Goal: Task Accomplishment & Management: Complete application form

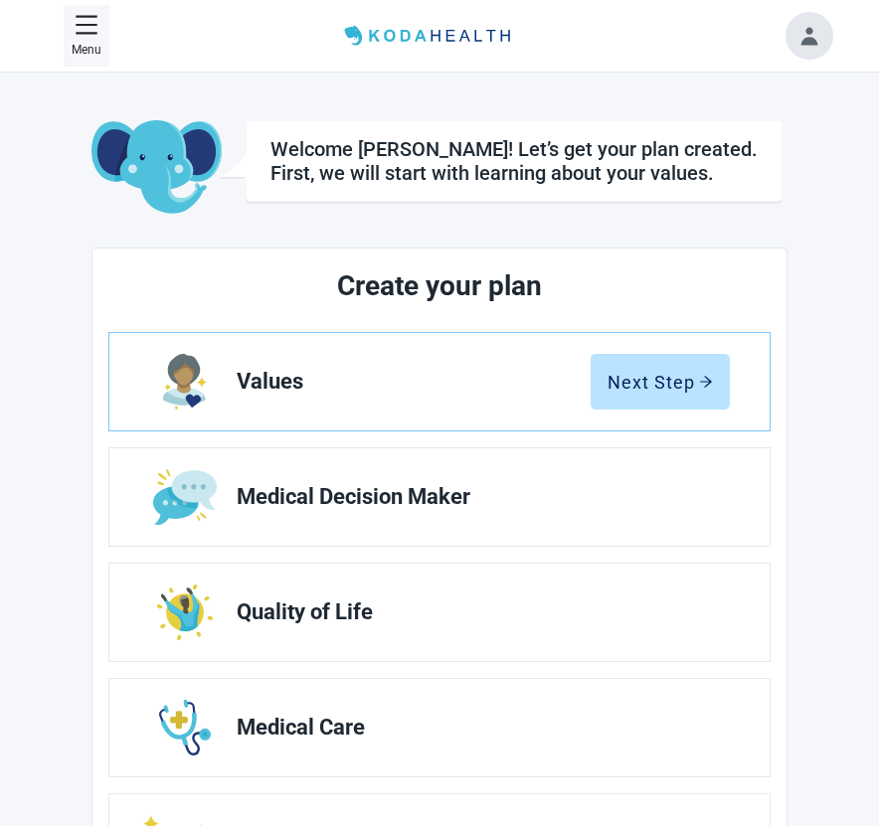
click at [83, 30] on icon "menu" at bounding box center [87, 25] width 24 height 24
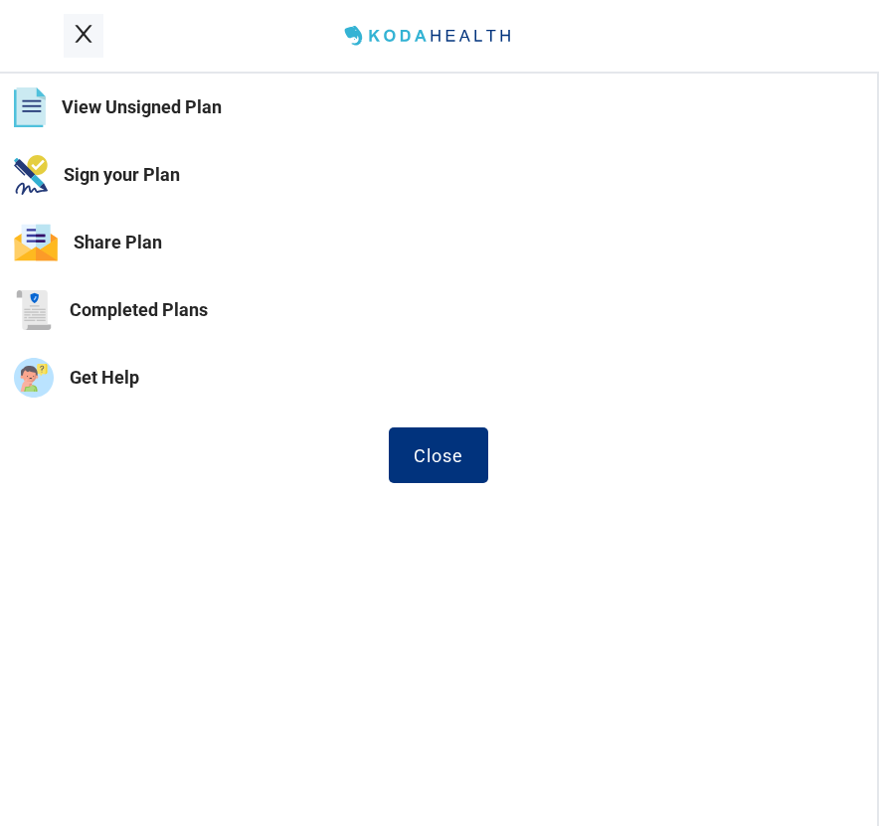
click at [144, 187] on button "Sign your Plan" at bounding box center [438, 175] width 877 height 68
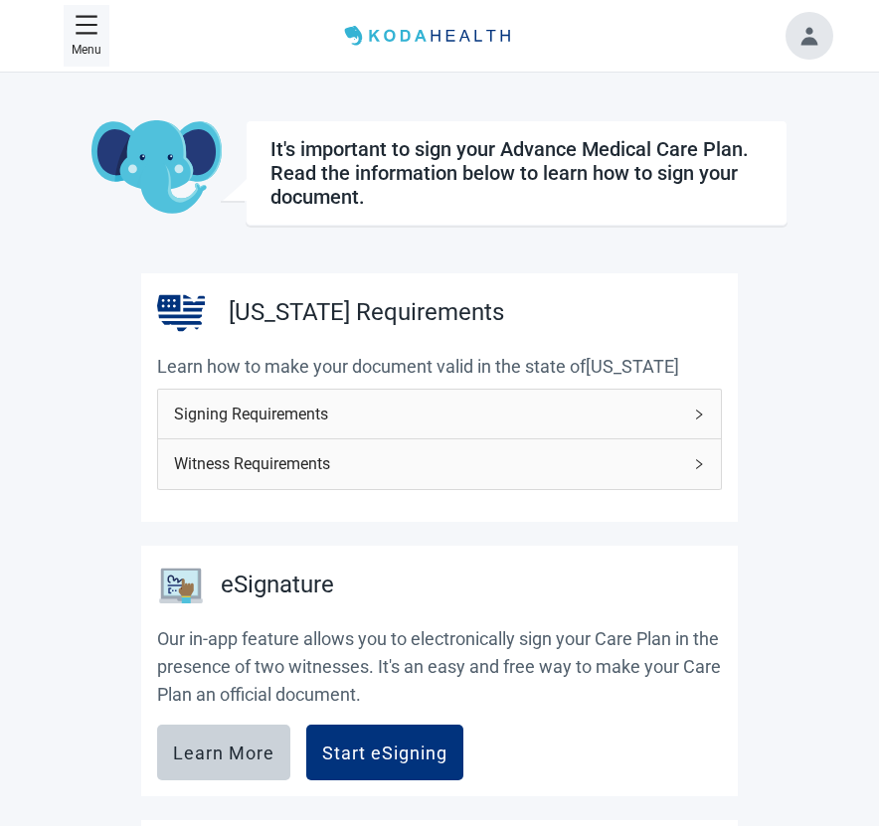
click at [413, 470] on span "Witness Requirements" at bounding box center [427, 463] width 507 height 25
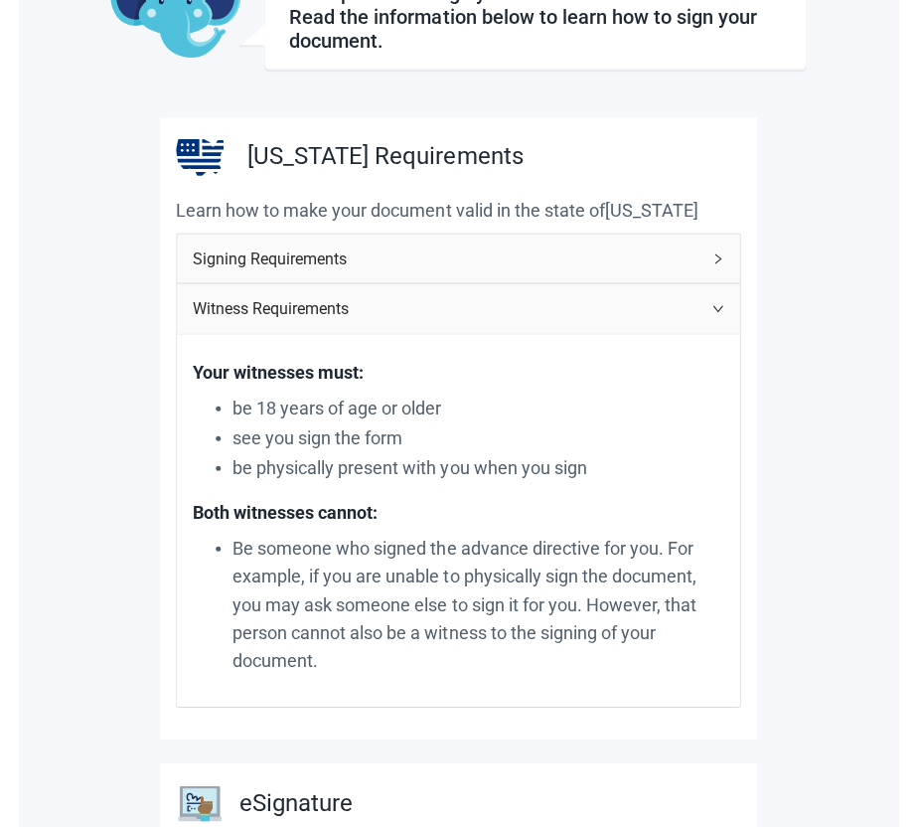
scroll to position [273, 0]
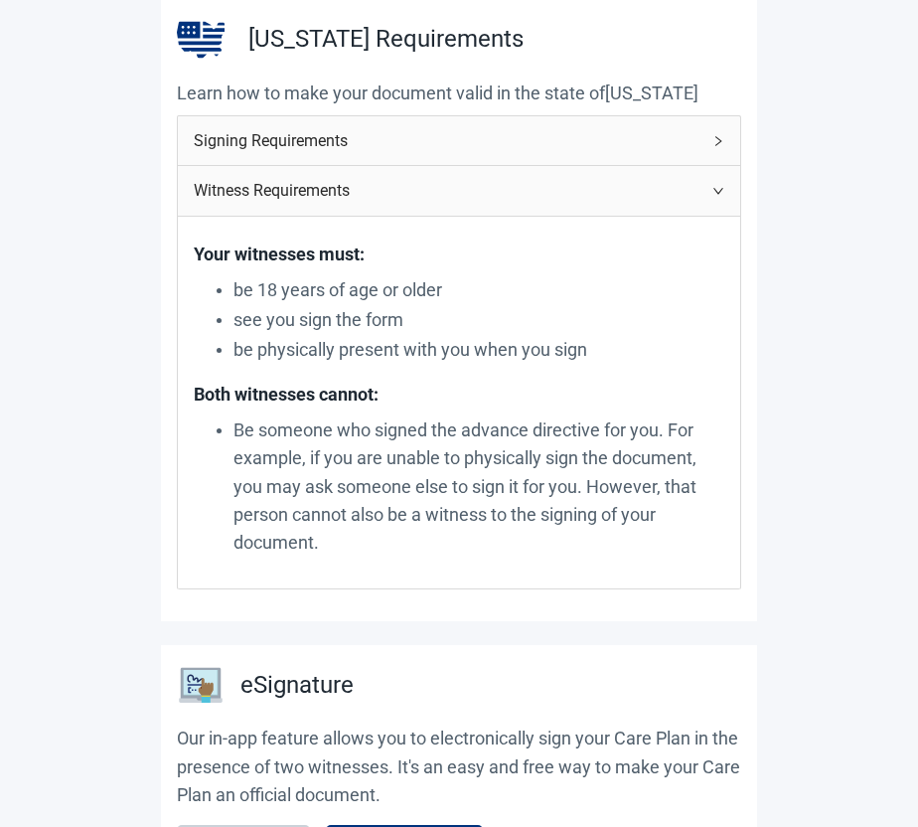
click at [819, 203] on main "It's important to sign your Advance Medical Care Plan. Read the information bel…" at bounding box center [459, 586] width 873 height 1479
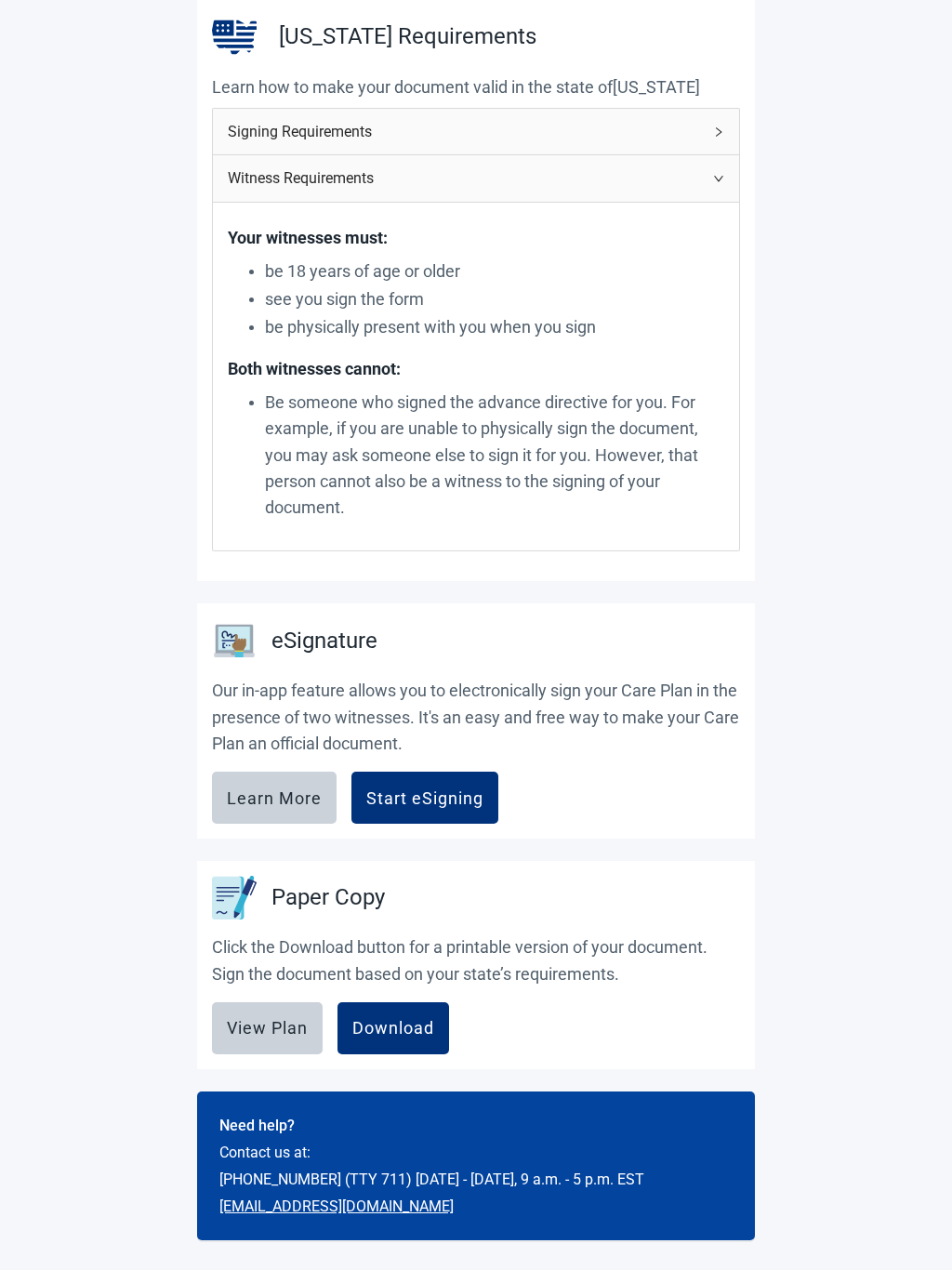
scroll to position [0, 0]
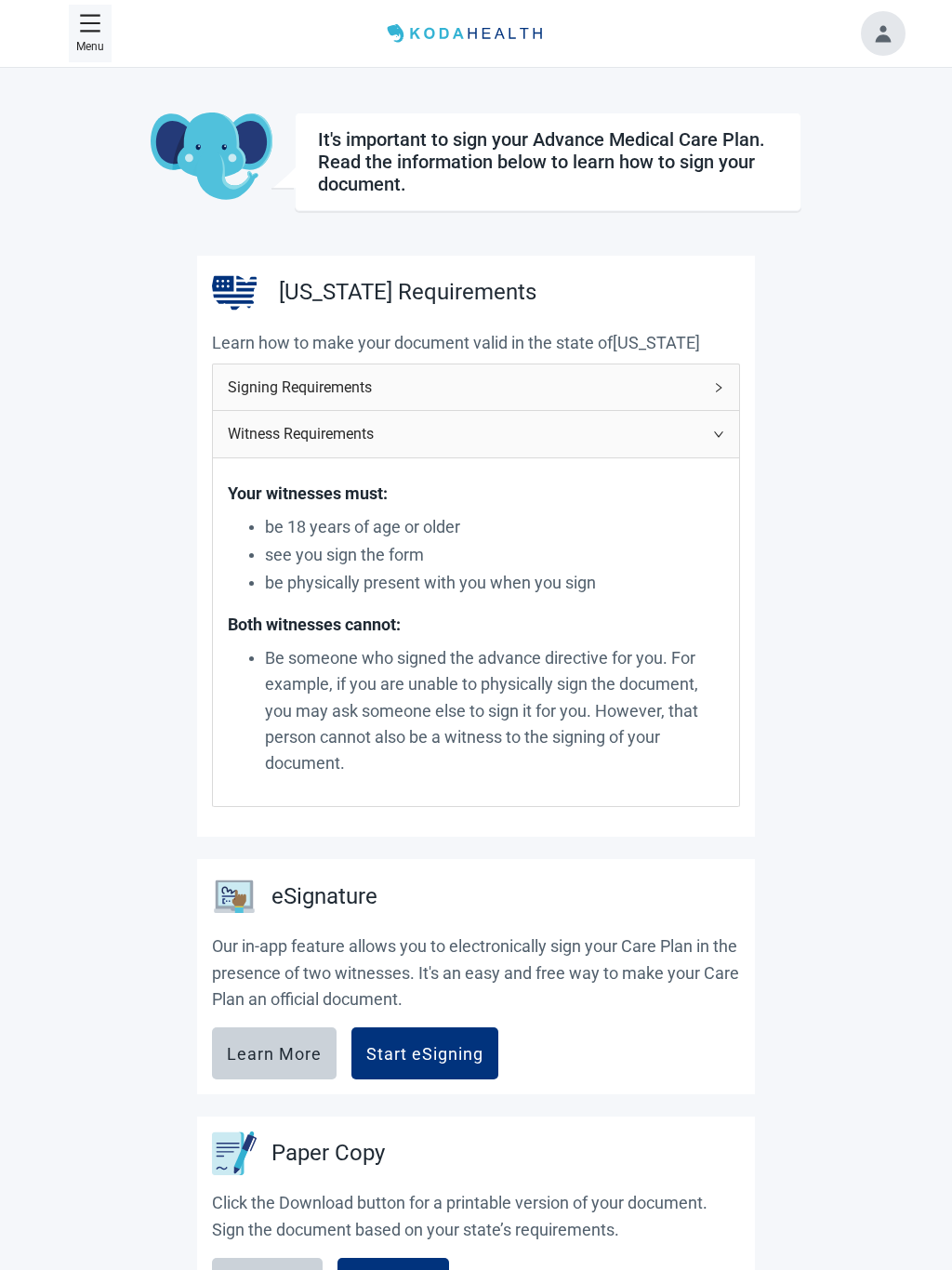
click at [80, 38] on p "Menu" at bounding box center [91, 47] width 28 height 18
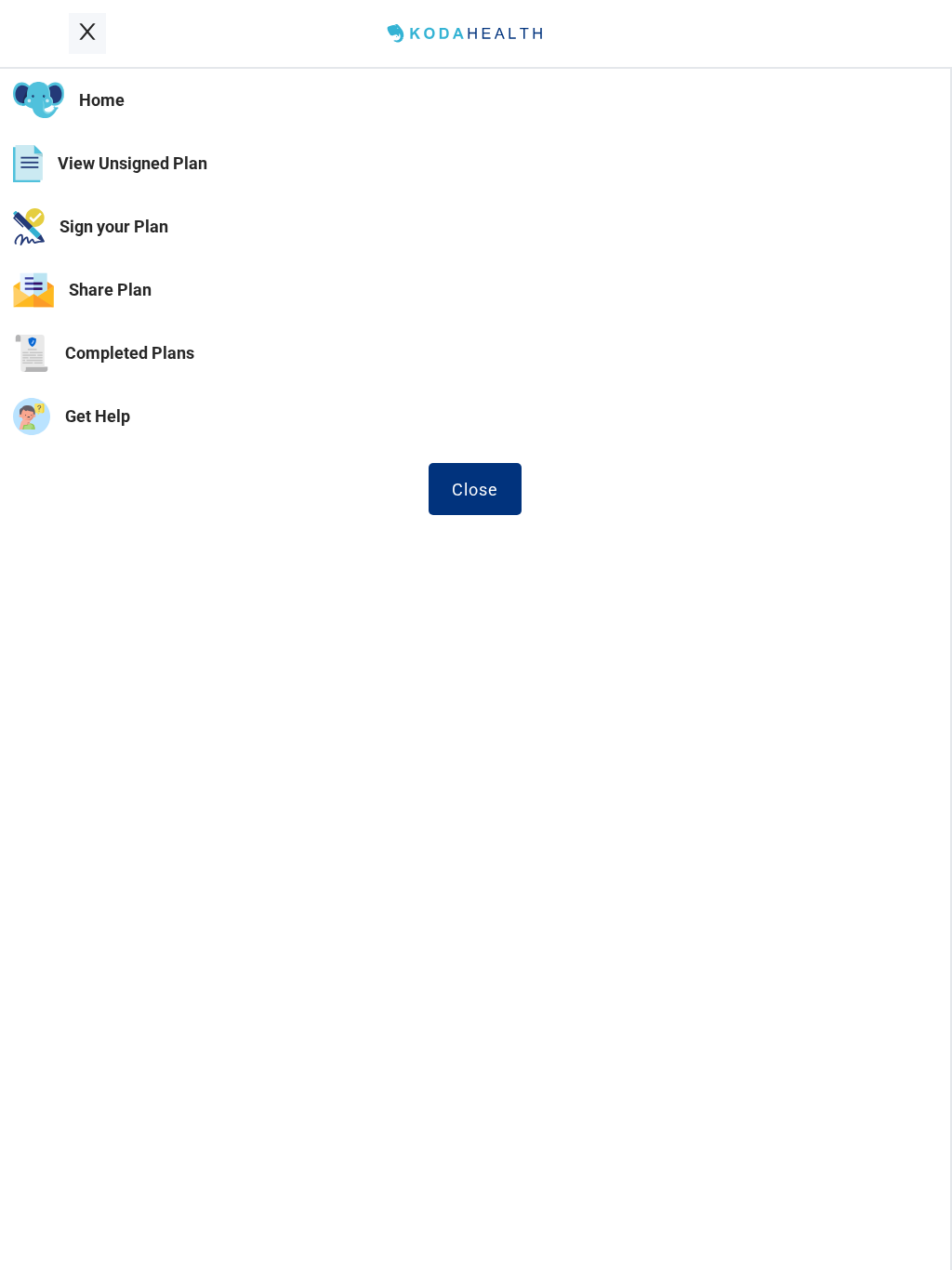
click at [94, 180] on button "View Unsigned Plan" at bounding box center [475, 164] width 950 height 64
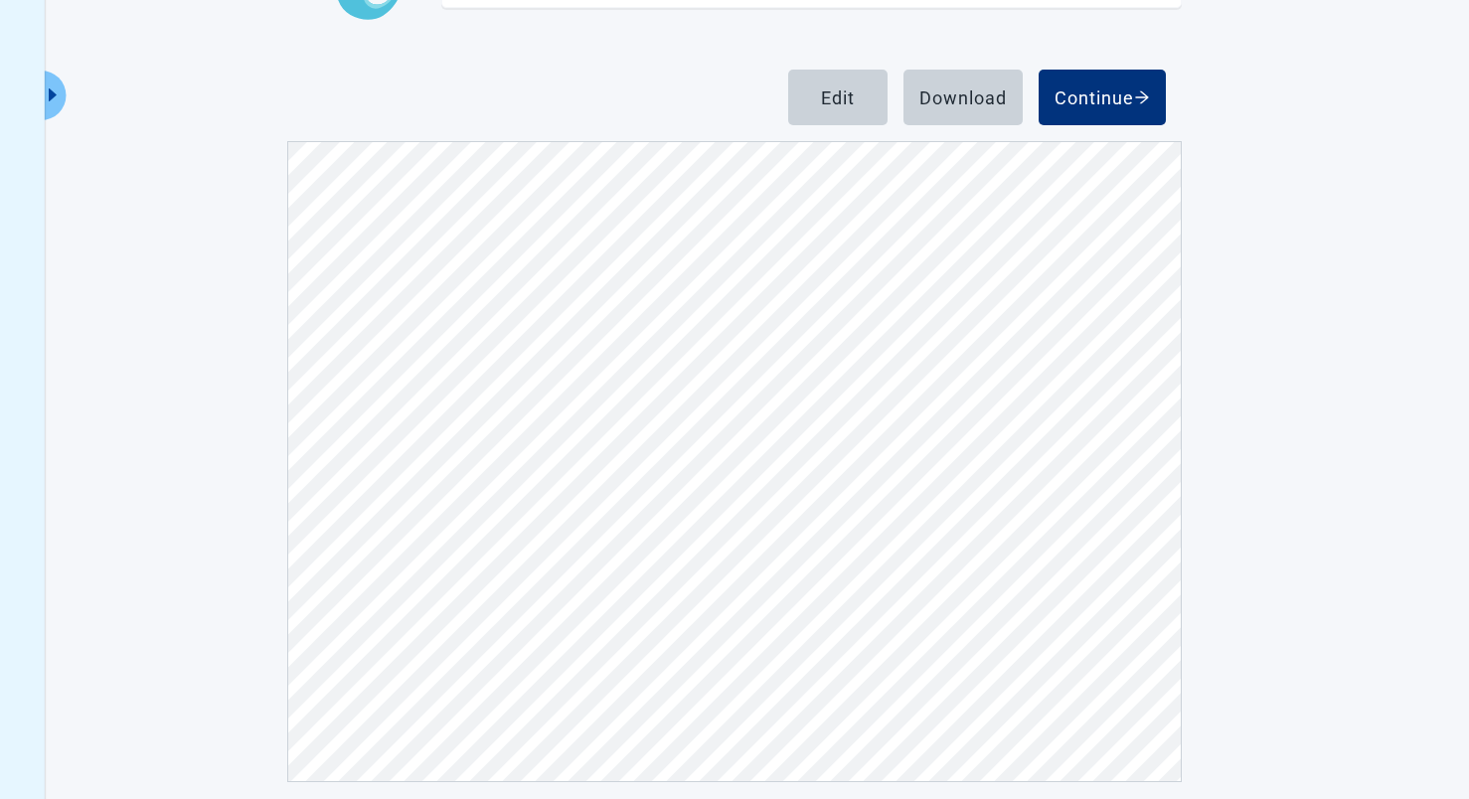
scroll to position [2356, 0]
click at [1262, 290] on main "Below is a copy of your unfinished plan. Click Edit to complete the remaining s…" at bounding box center [734, 354] width 1093 height 856
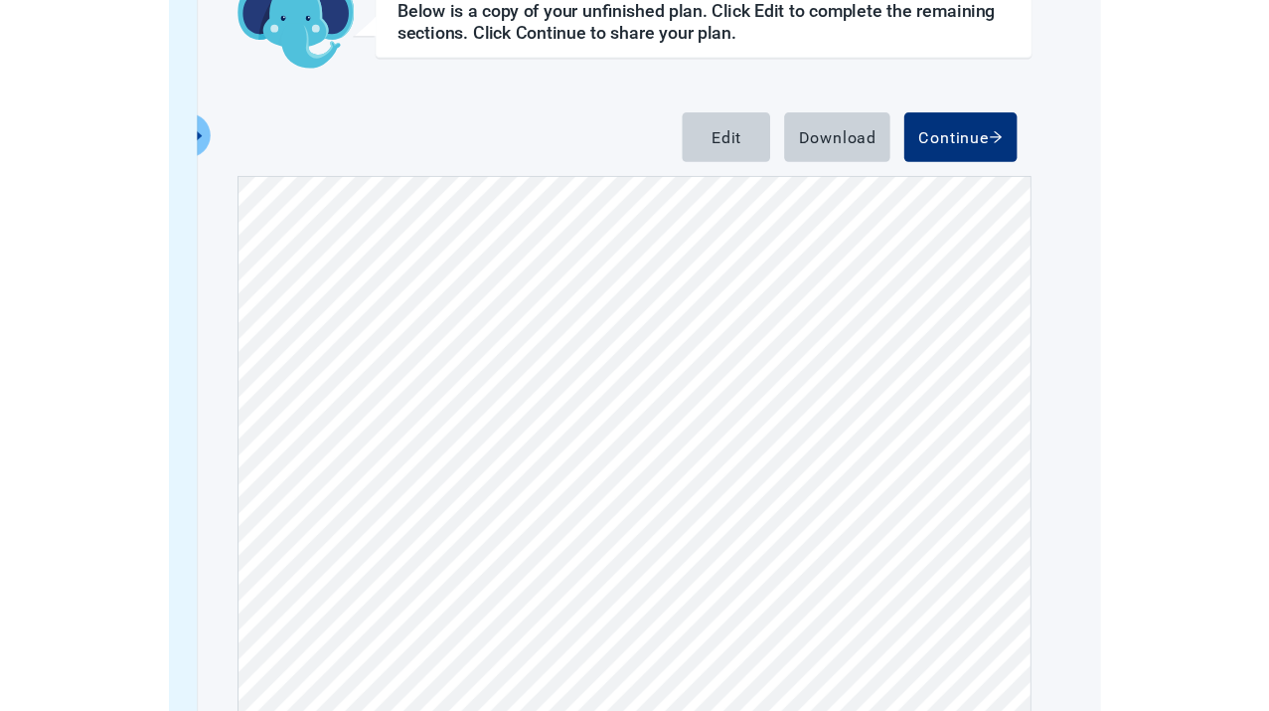
scroll to position [0, 0]
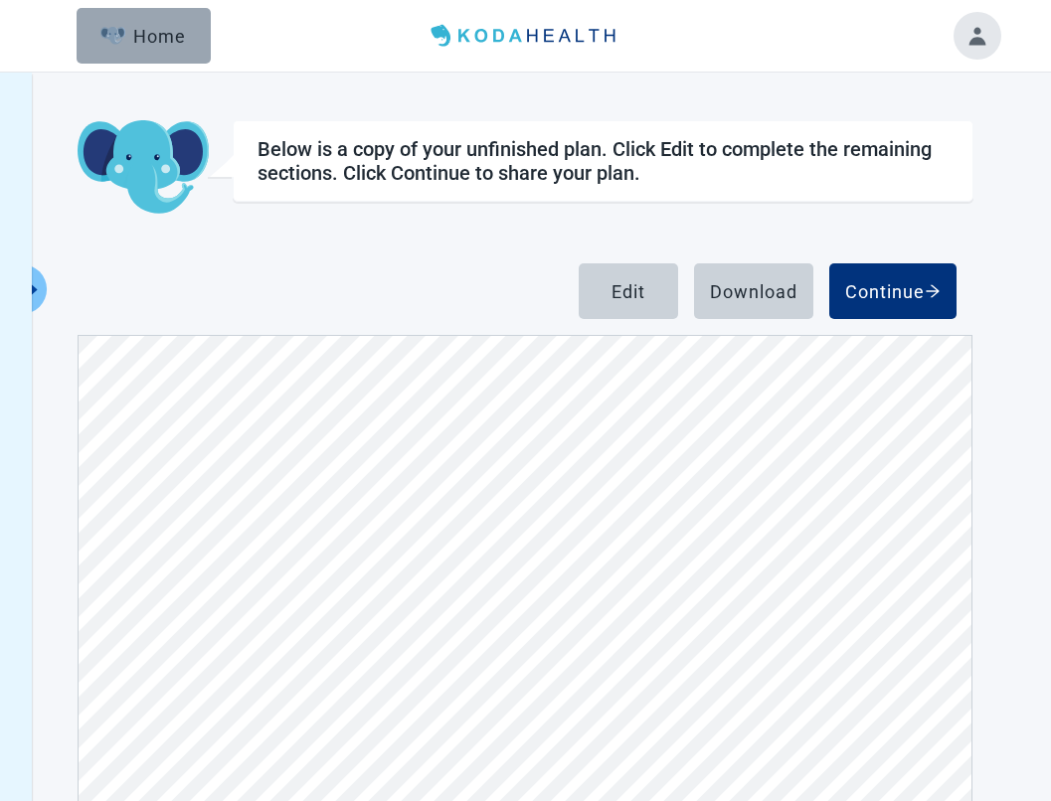
drag, startPoint x: 85, startPoint y: 26, endPoint x: 106, endPoint y: 31, distance: 21.5
click at [85, 28] on button "Home" at bounding box center [144, 36] width 134 height 56
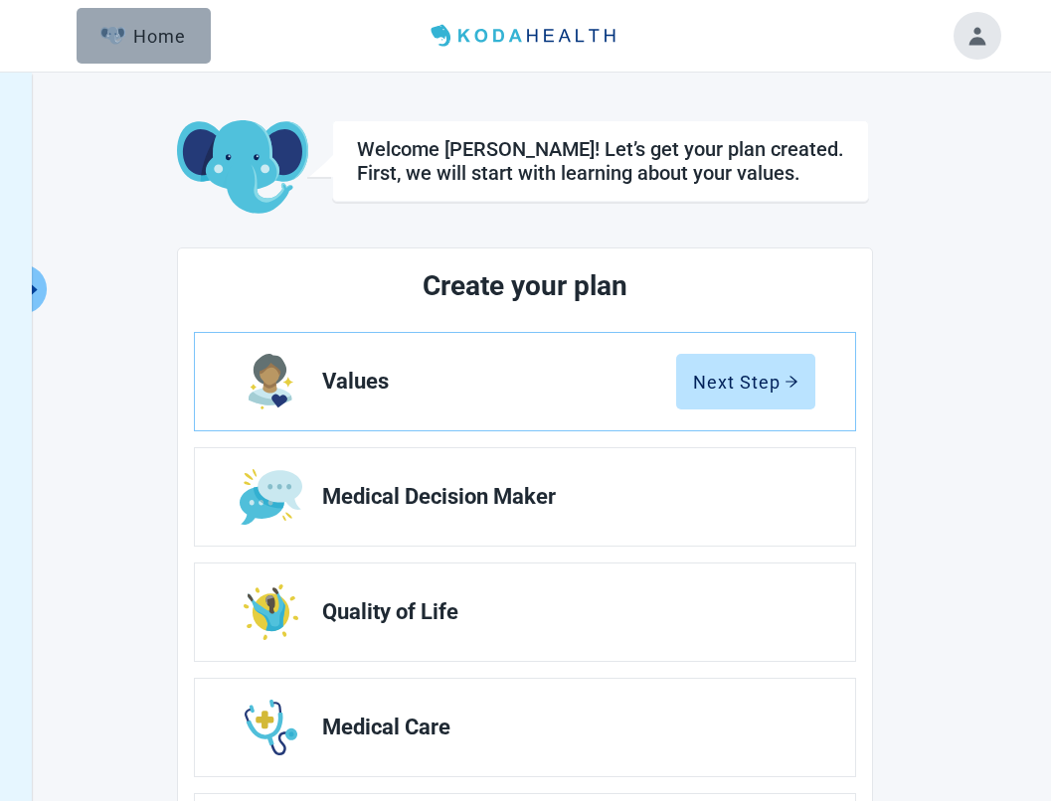
click at [108, 32] on img "button" at bounding box center [112, 36] width 25 height 18
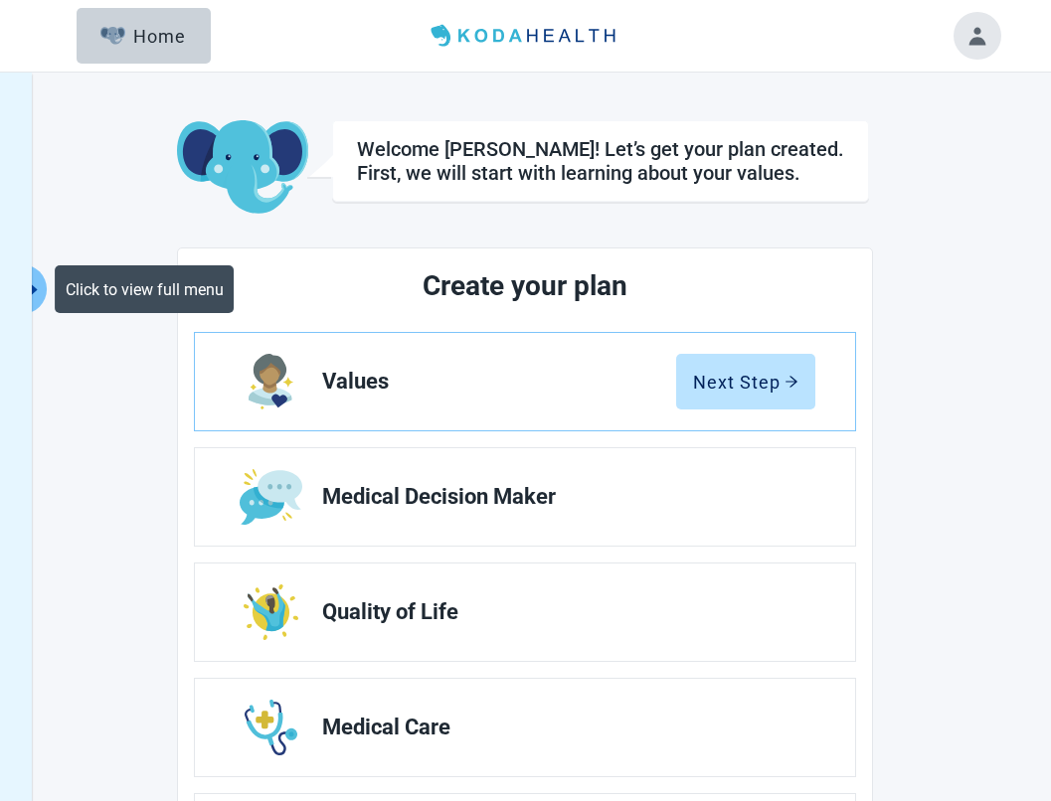
click at [43, 292] on button "Click to view full menu" at bounding box center [34, 289] width 25 height 50
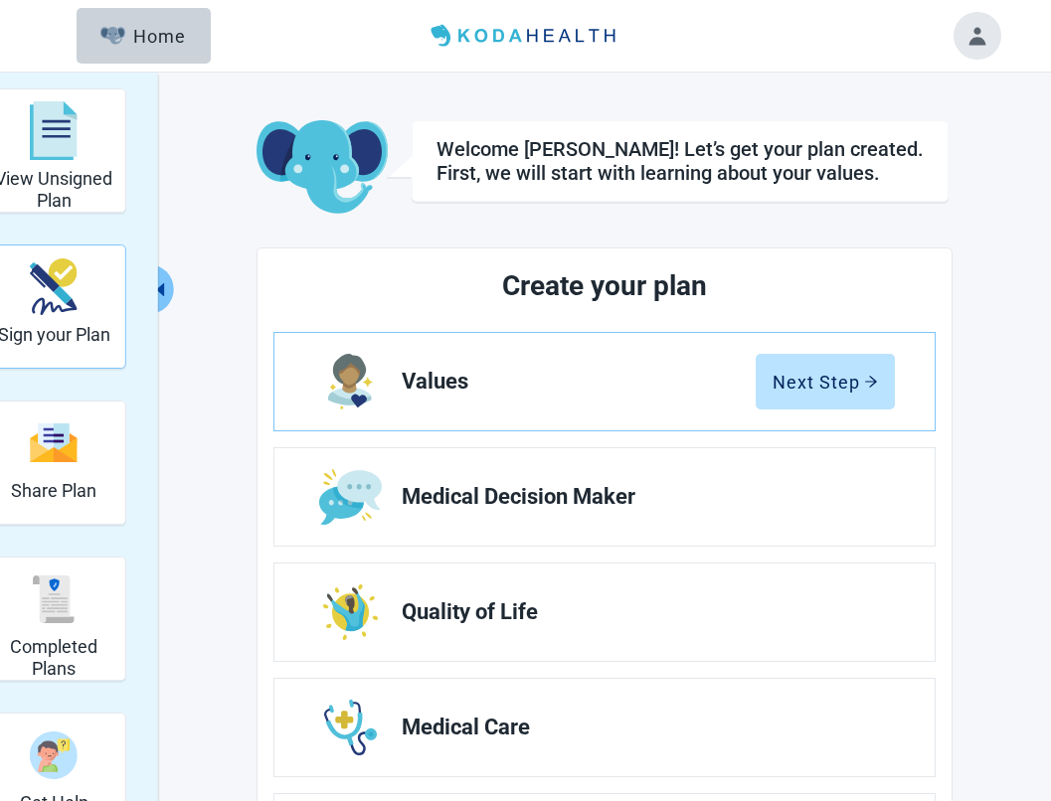
click at [70, 340] on h2 "Sign your Plan" at bounding box center [54, 335] width 112 height 22
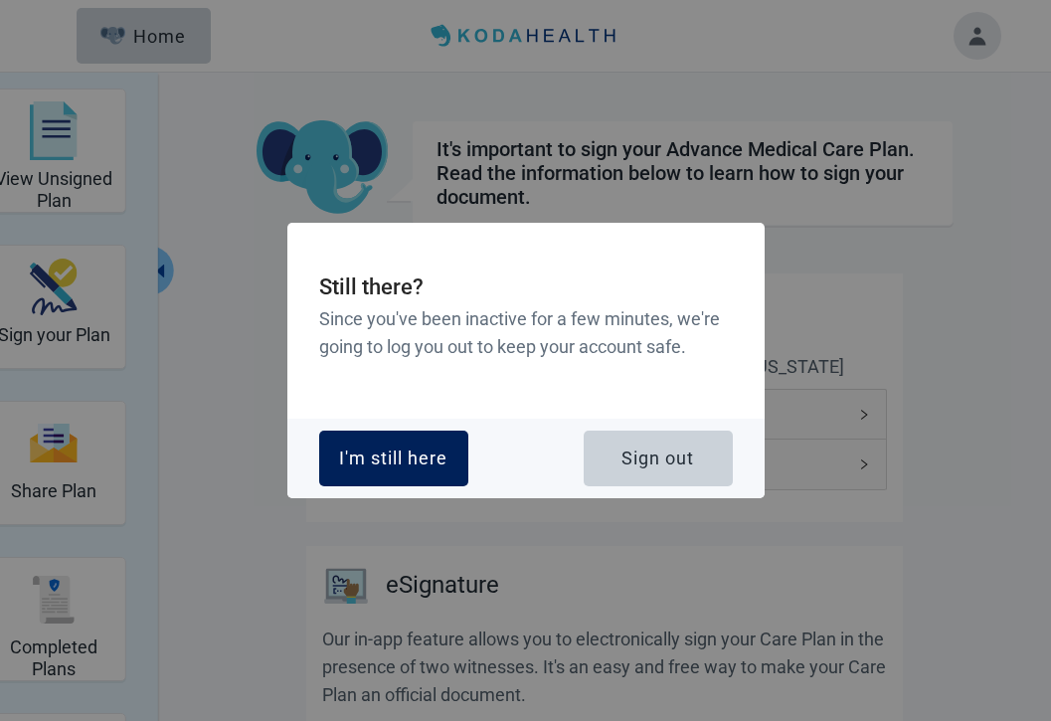
click at [396, 454] on div "I'm still here" at bounding box center [393, 458] width 108 height 20
click at [379, 461] on div "I'm still here" at bounding box center [393, 458] width 108 height 20
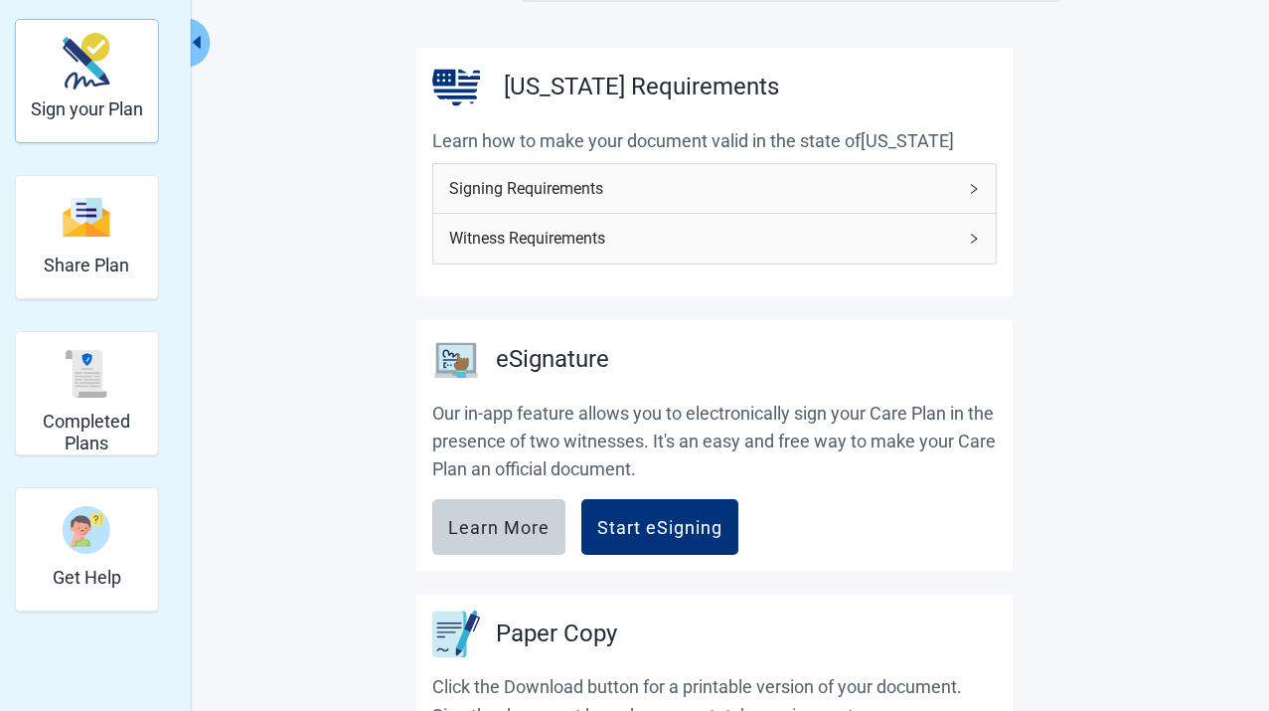
scroll to position [240, 0]
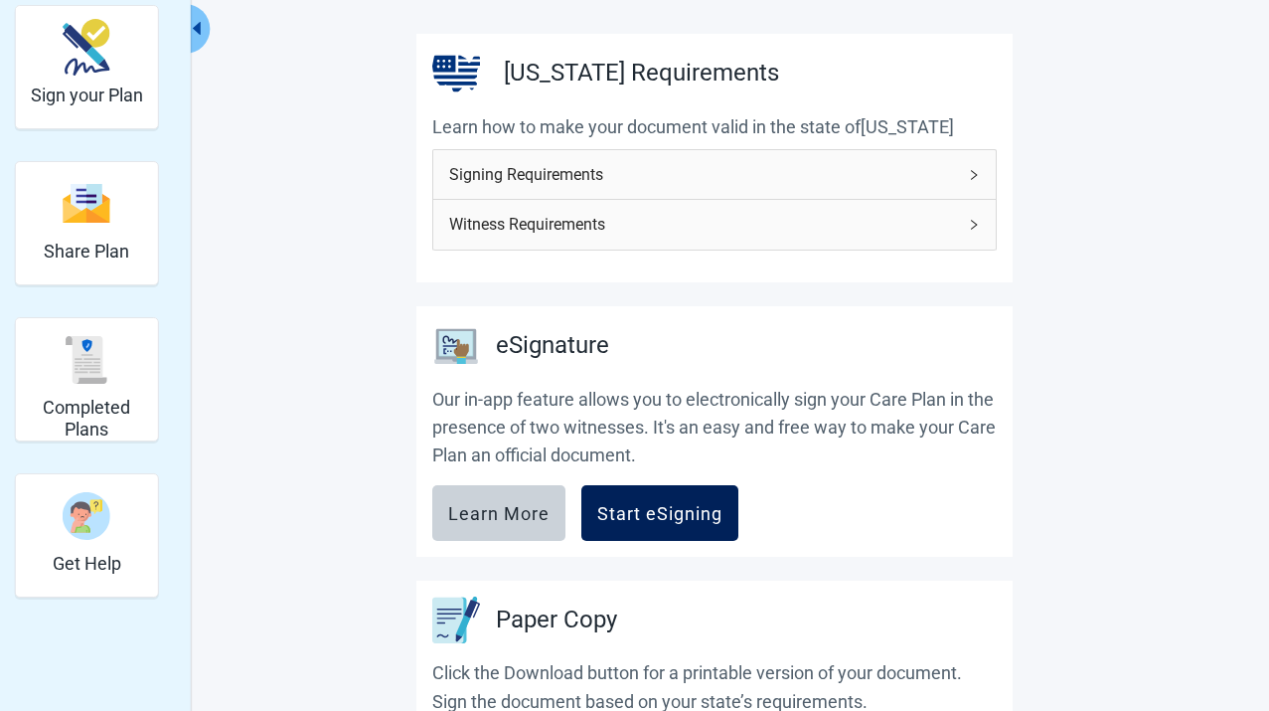
click at [652, 516] on div "Start eSigning" at bounding box center [659, 513] width 125 height 20
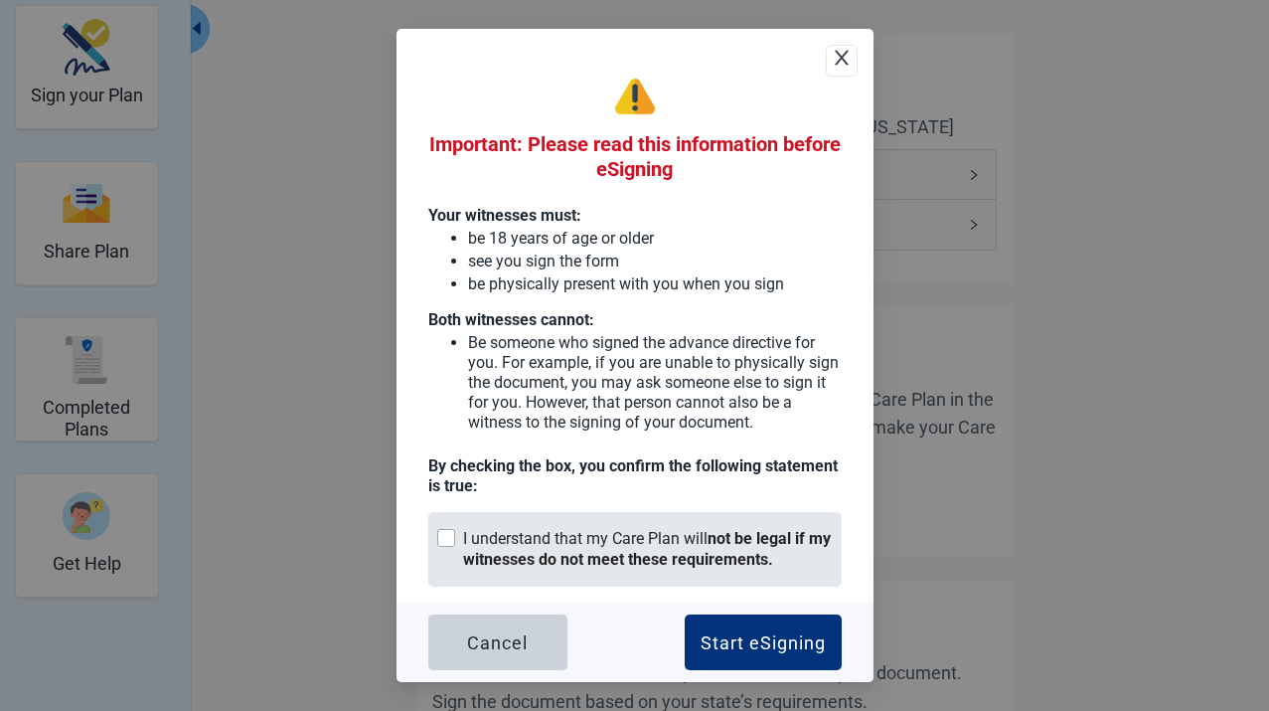
drag, startPoint x: 661, startPoint y: 552, endPoint x: 703, endPoint y: 572, distance: 46.2
click at [661, 552] on strong "not be legal if my witnesses do not meet these requirements." at bounding box center [647, 549] width 368 height 40
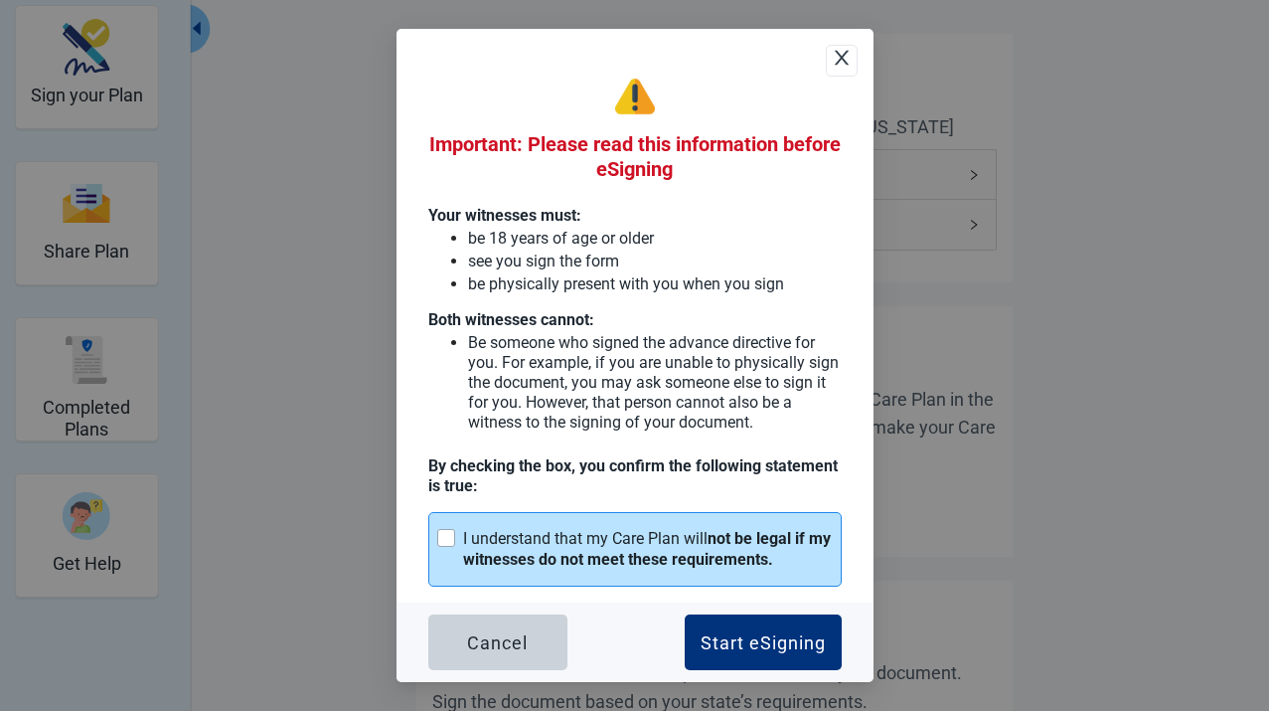
click at [761, 638] on div "Start eSigning" at bounding box center [763, 642] width 125 height 20
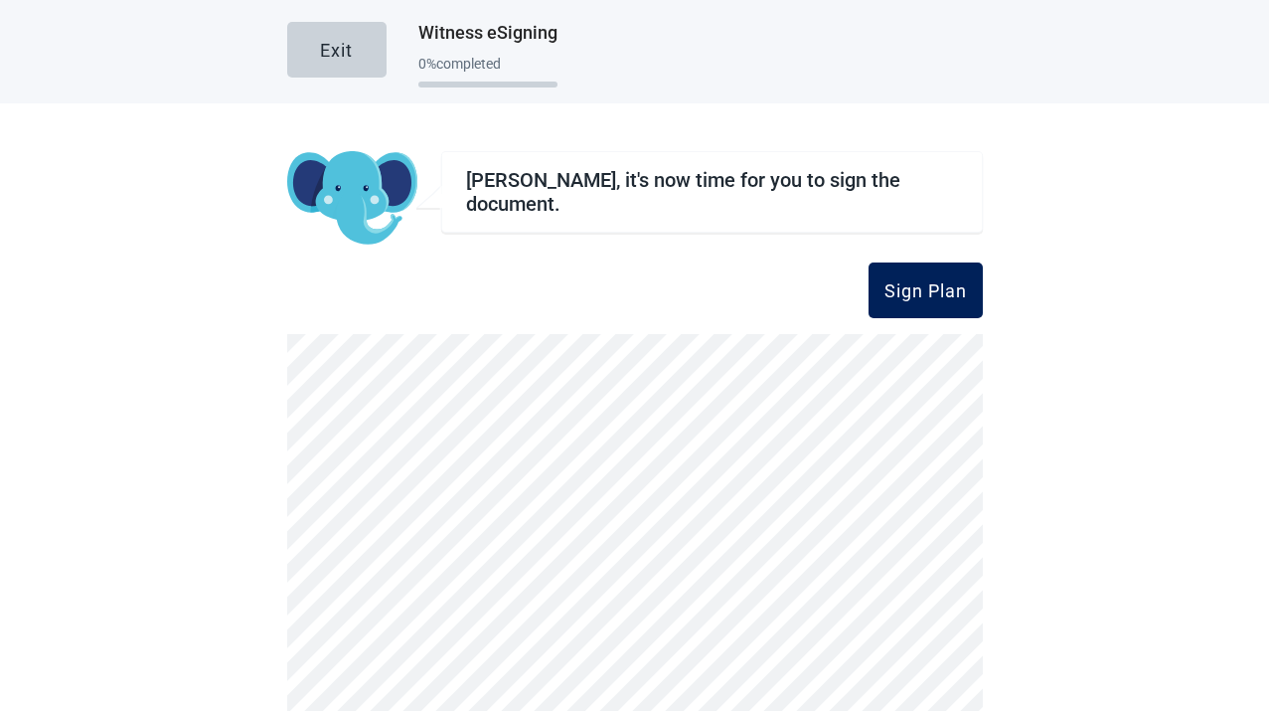
click at [934, 292] on div "Sign Plan" at bounding box center [926, 290] width 83 height 20
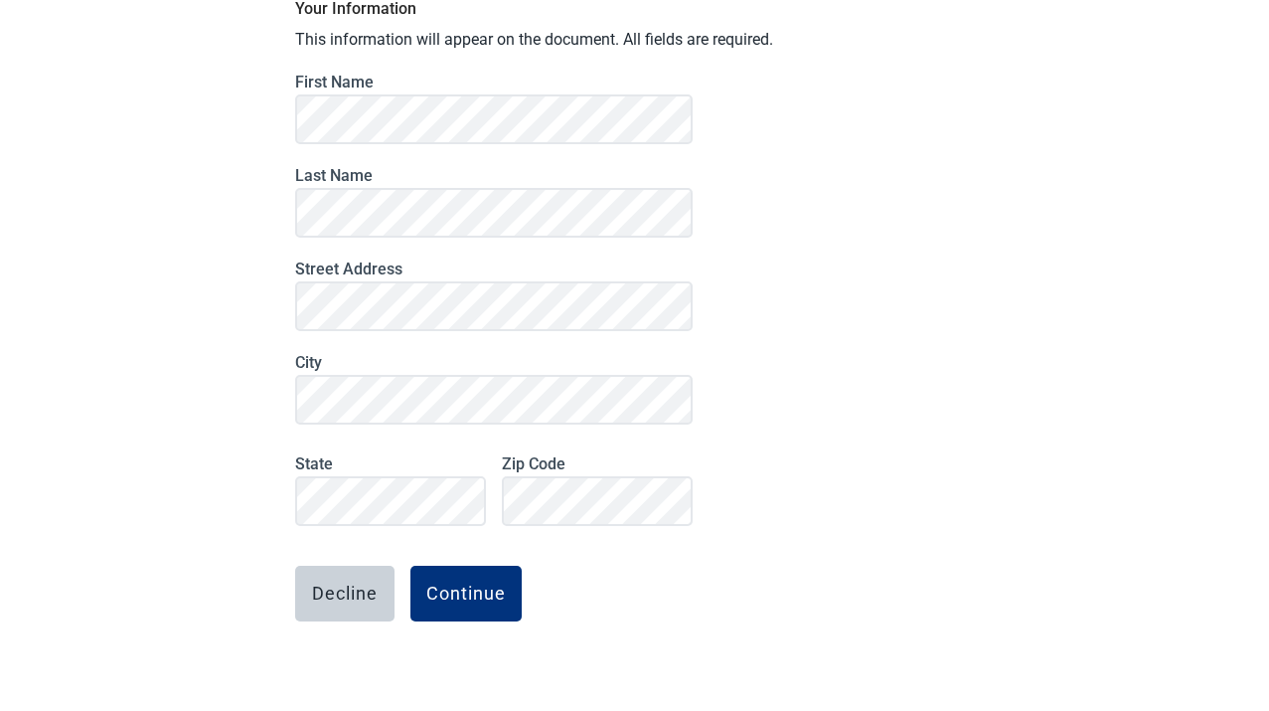
scroll to position [157, 0]
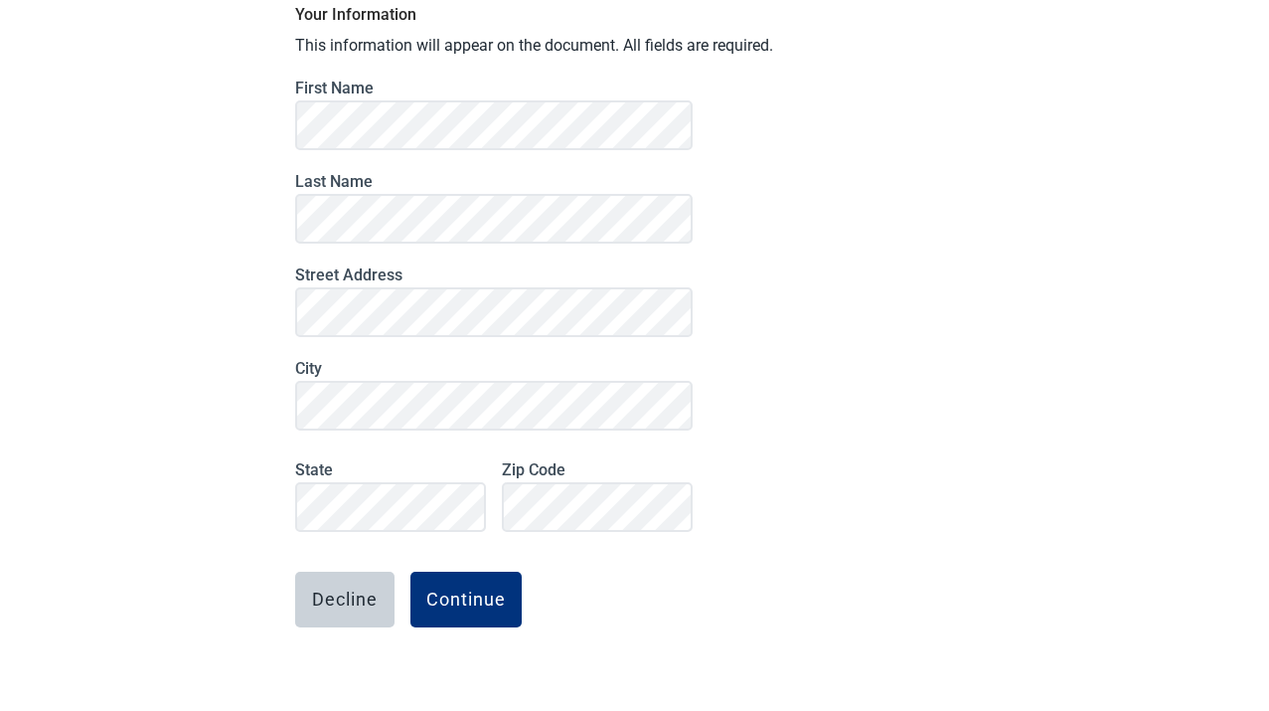
drag, startPoint x: 489, startPoint y: 589, endPoint x: 509, endPoint y: 577, distance: 23.7
click at [489, 589] on div "Continue" at bounding box center [466, 599] width 80 height 20
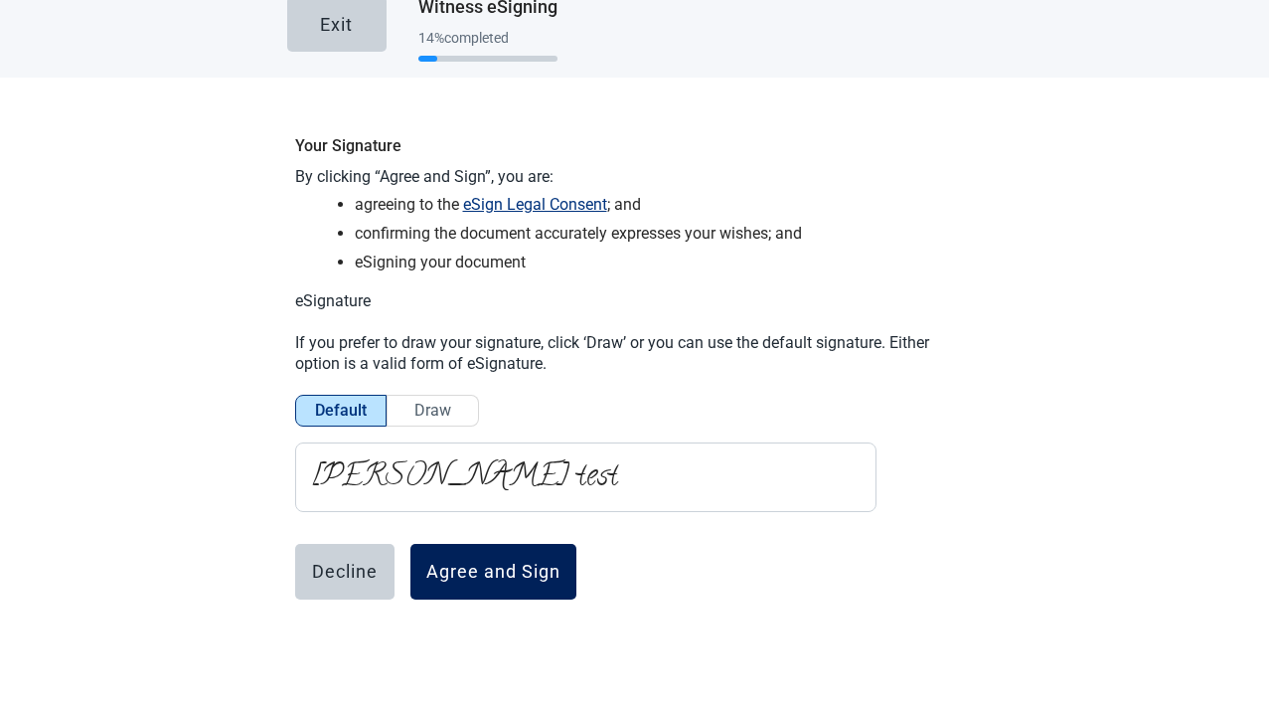
click at [490, 553] on button "Agree and Sign" at bounding box center [494, 572] width 166 height 56
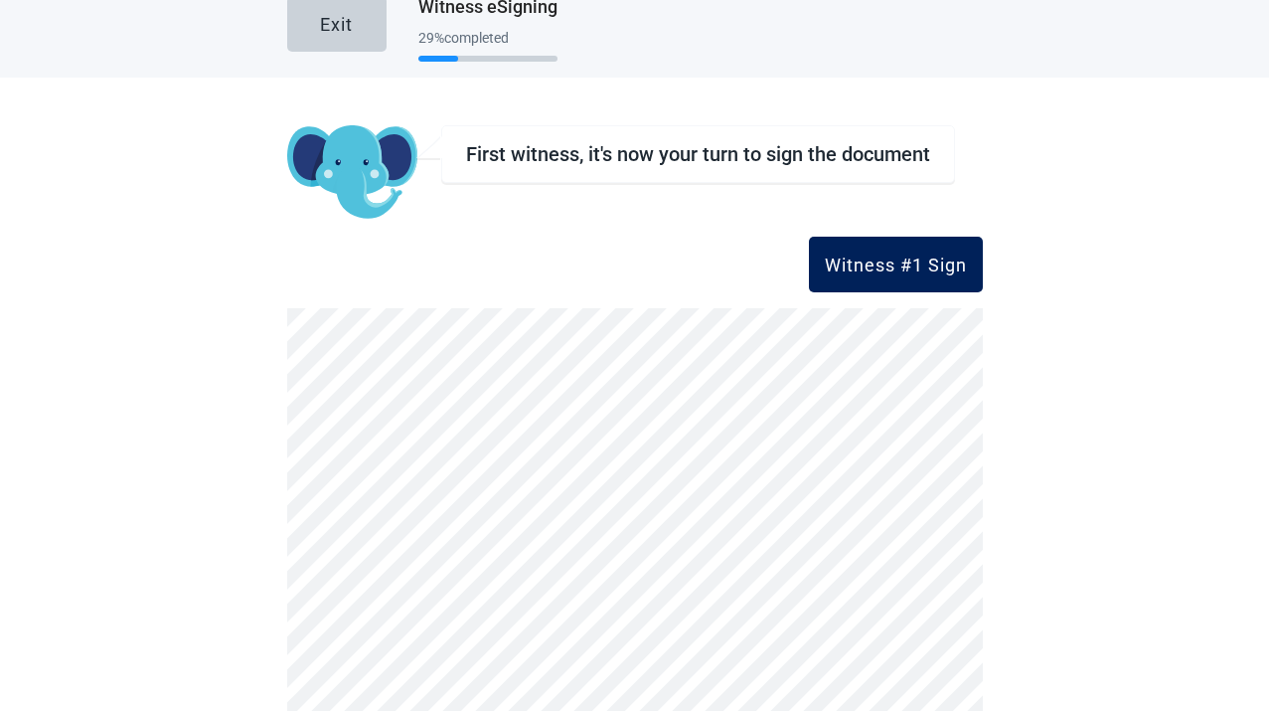
click at [883, 259] on div "Witness #1 Sign" at bounding box center [896, 264] width 142 height 20
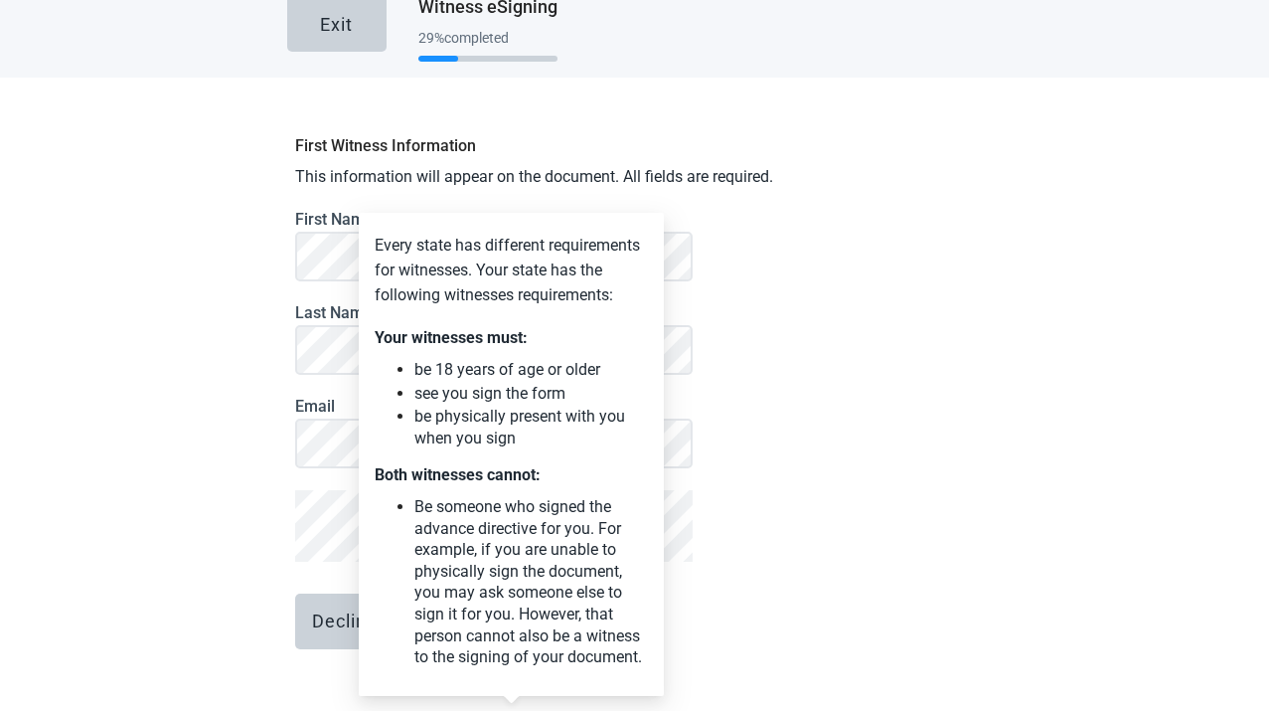
click at [509, 496] on div "Your witnesses must: be 18 years of age or older see you sign the form be physi…" at bounding box center [511, 497] width 273 height 340
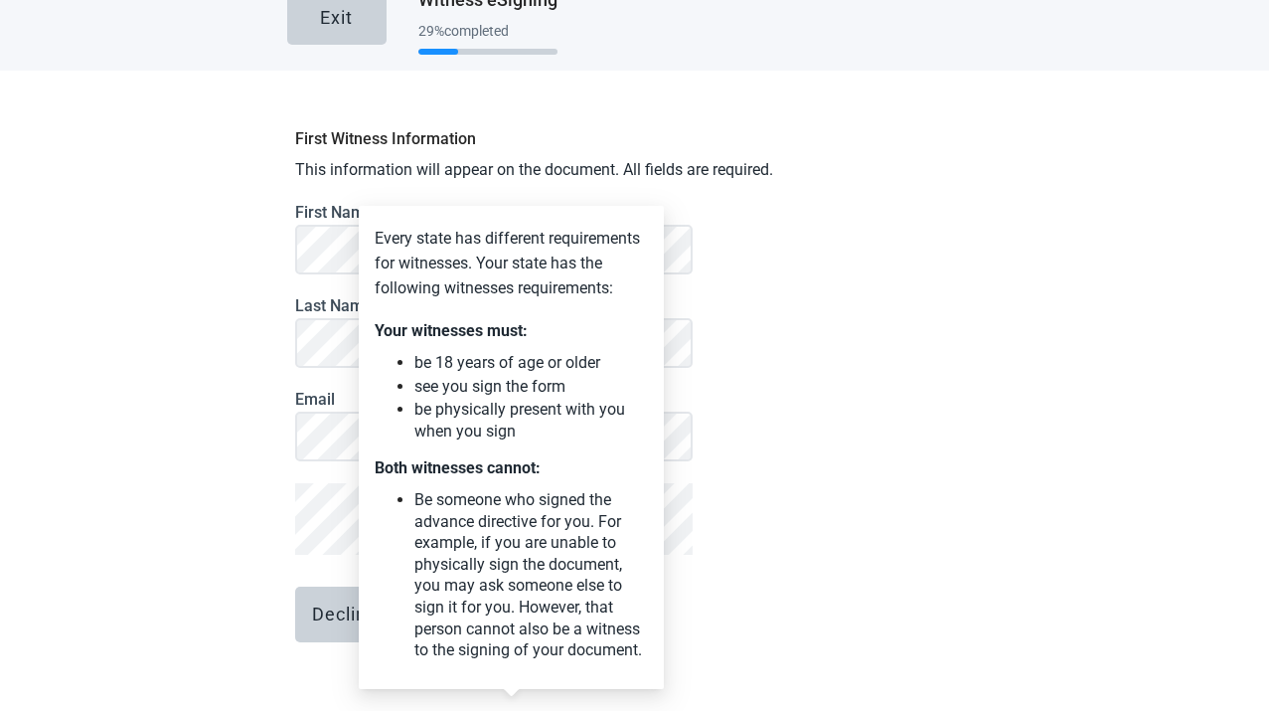
scroll to position [0, 0]
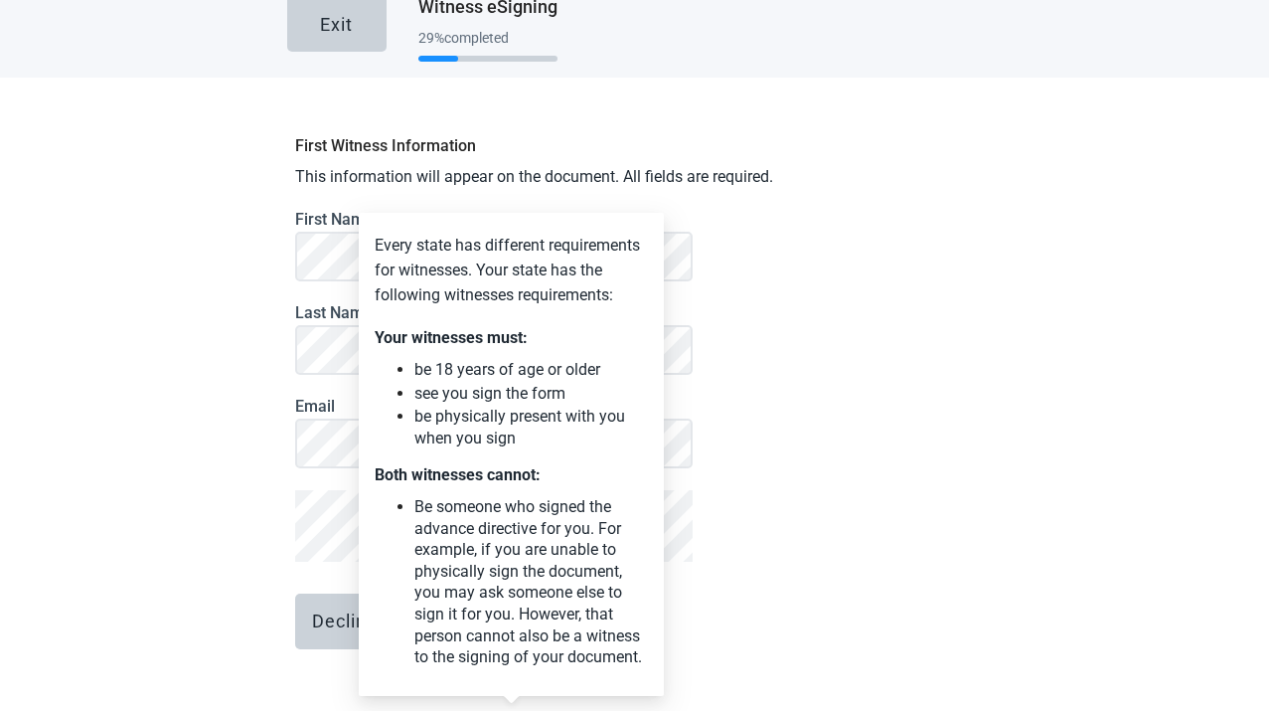
click at [512, 500] on div "Both witnesses cannot: Be someone who signed the advance directive for you. For…" at bounding box center [511, 565] width 273 height 203
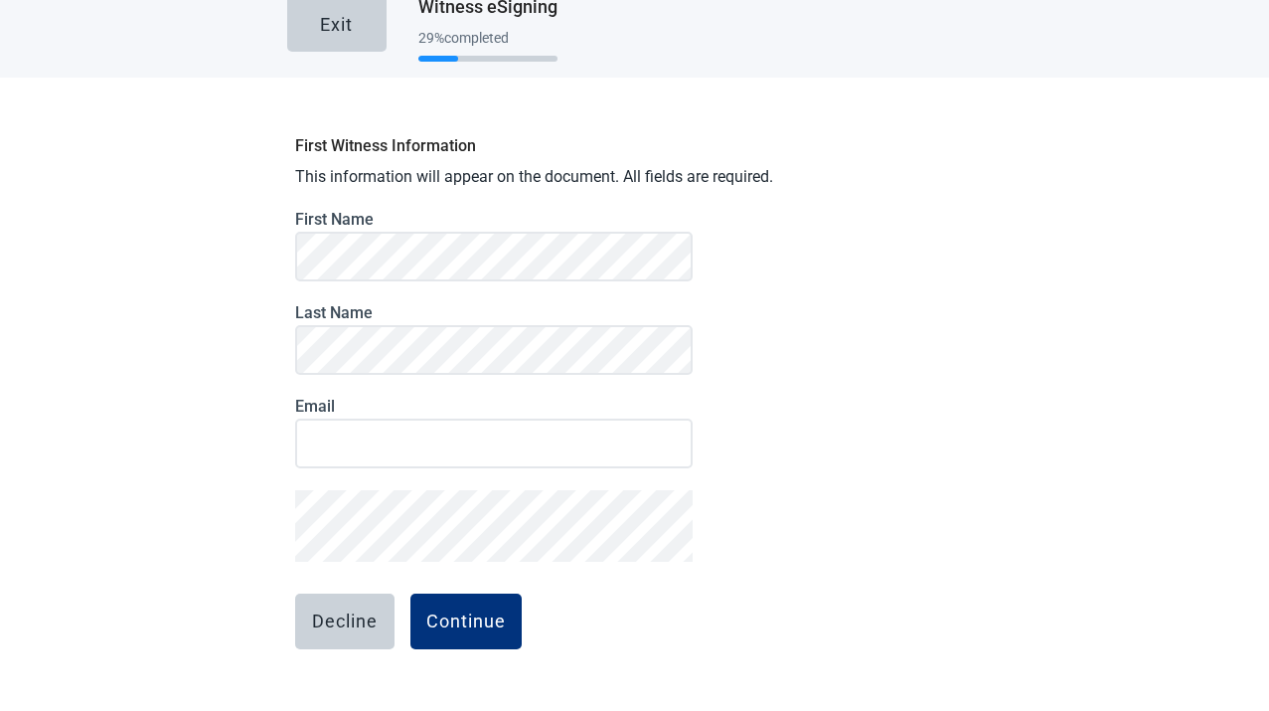
click at [509, 499] on body "Skip to main content Exit Witness eSigning 29 % completed First Witness Informa…" at bounding box center [634, 355] width 1269 height 711
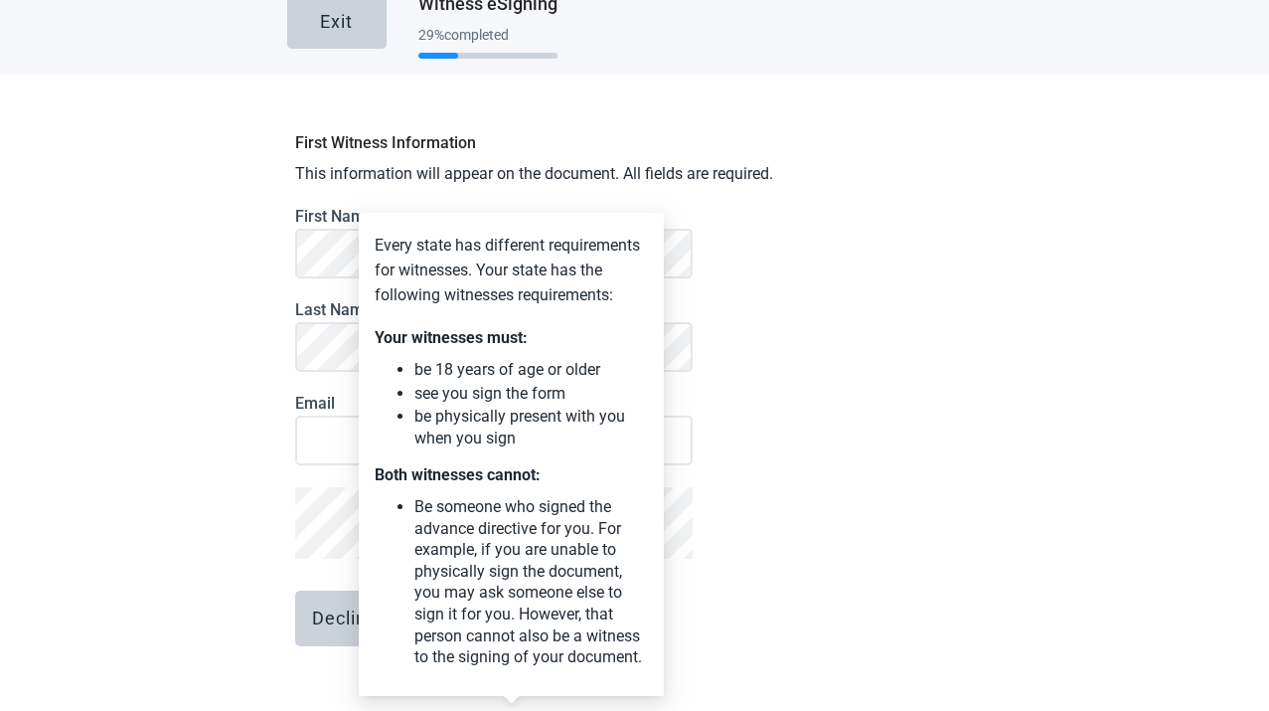
click at [886, 198] on div "First Witness Information This information will appear on the document. All fie…" at bounding box center [635, 439] width 696 height 635
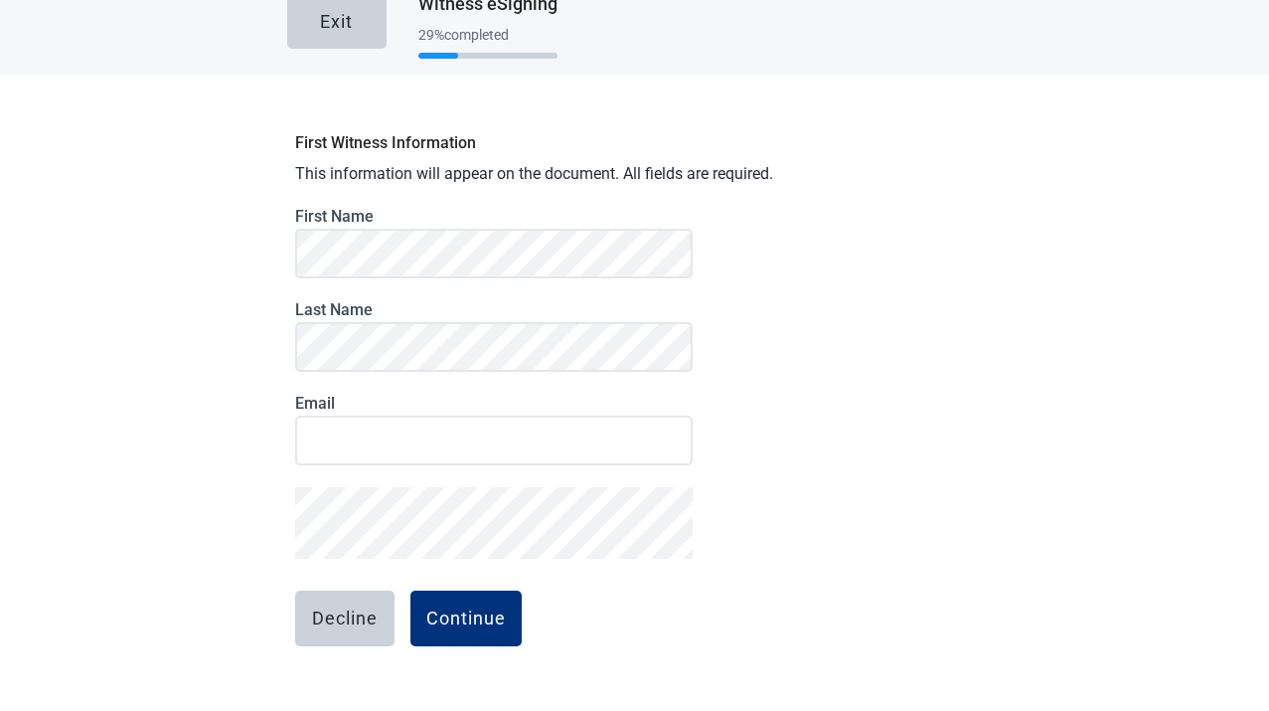
scroll to position [32, 0]
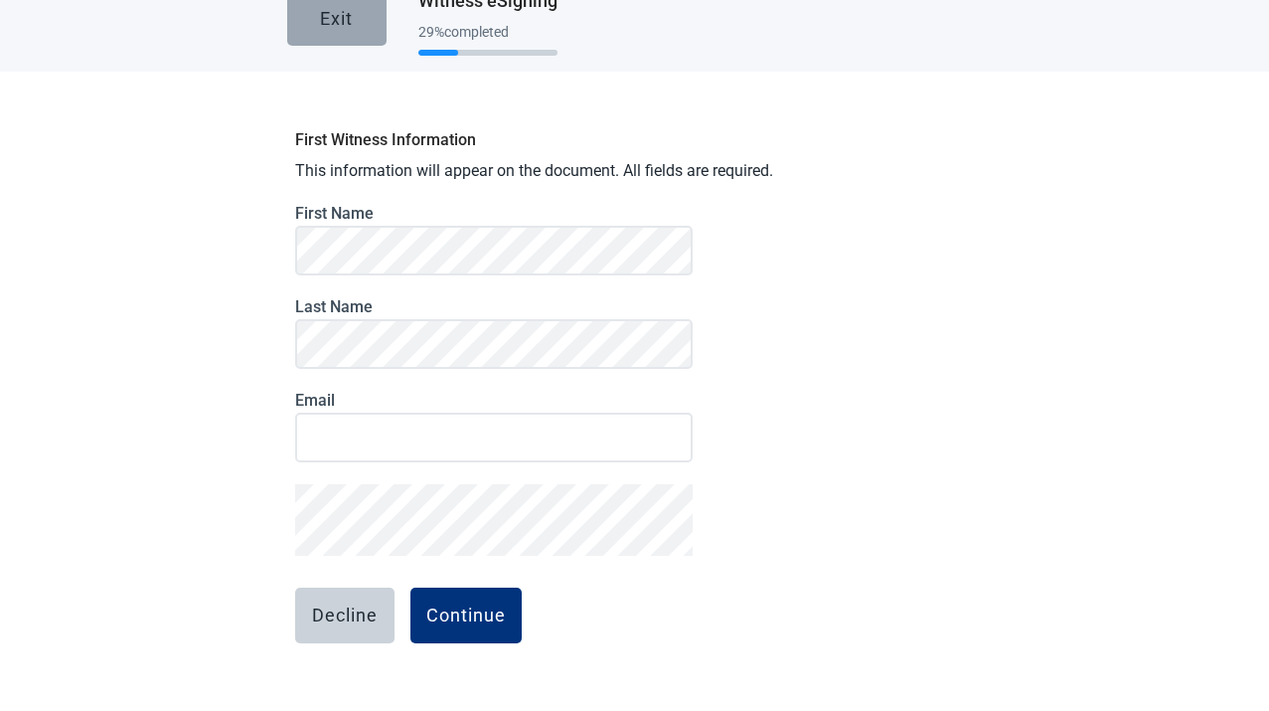
click at [341, 42] on button "Exit" at bounding box center [336, 18] width 99 height 56
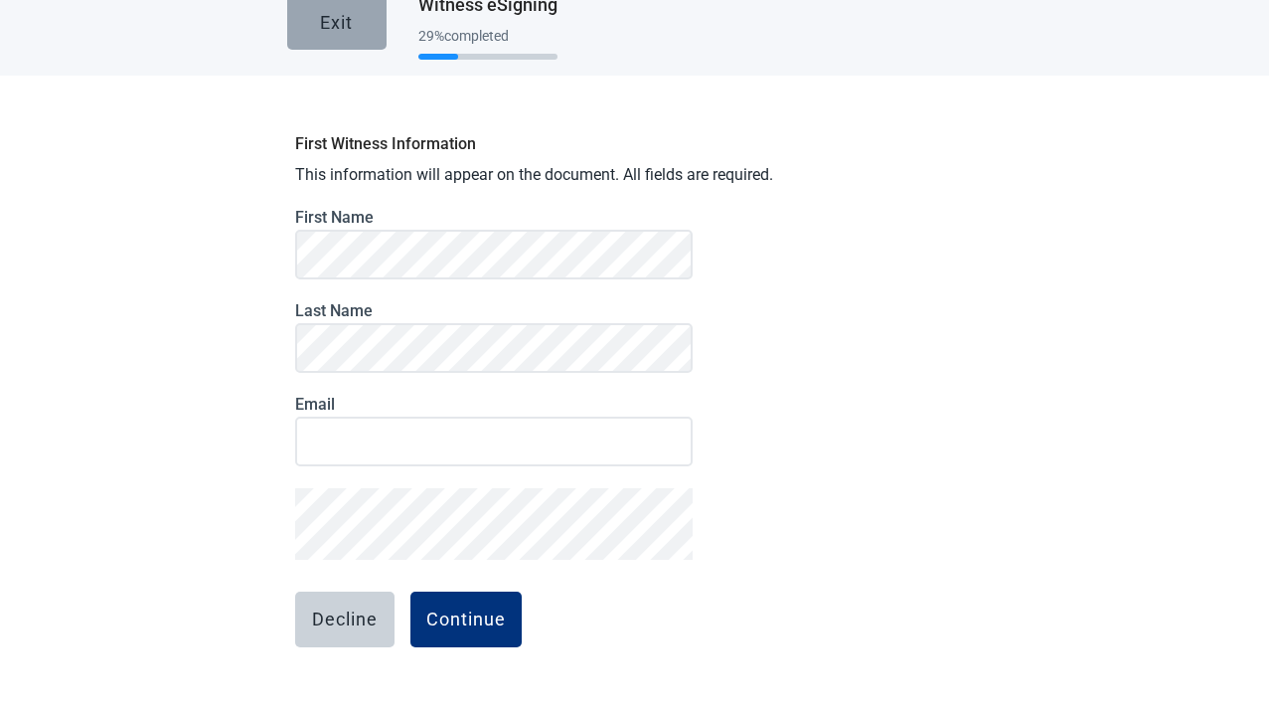
scroll to position [26, 0]
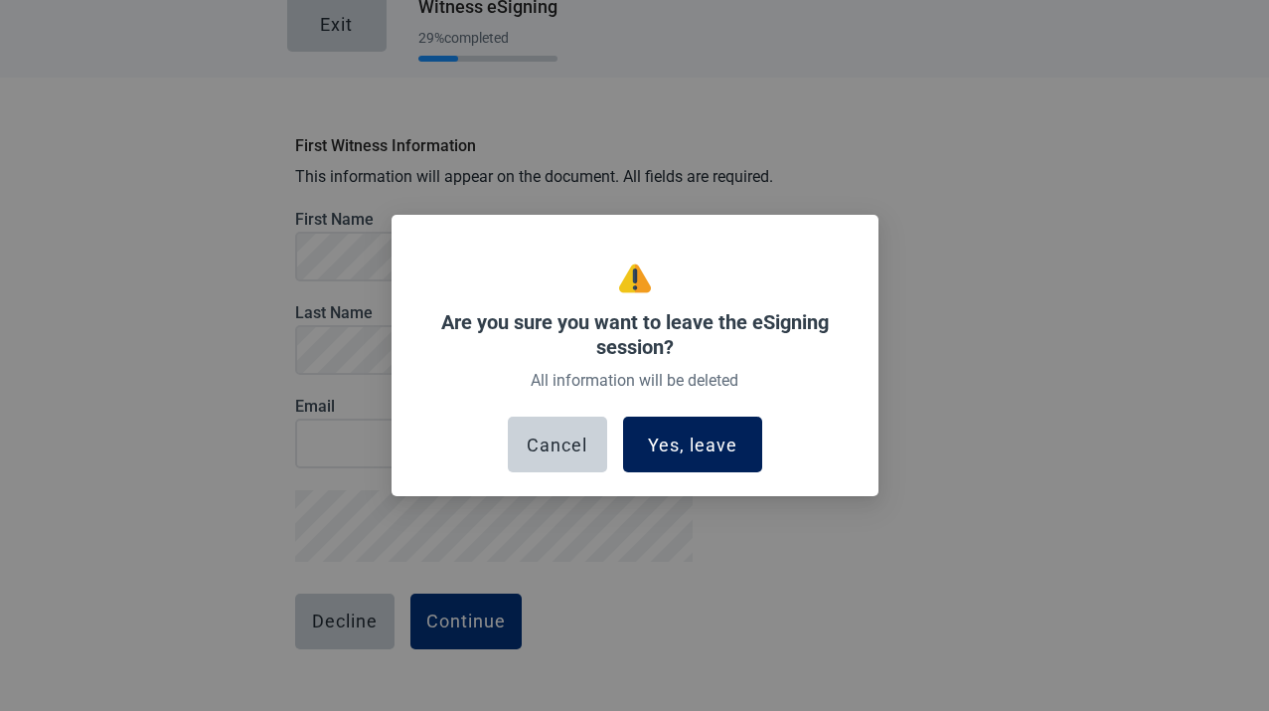
click at [663, 439] on div "Yes, leave" at bounding box center [692, 444] width 89 height 20
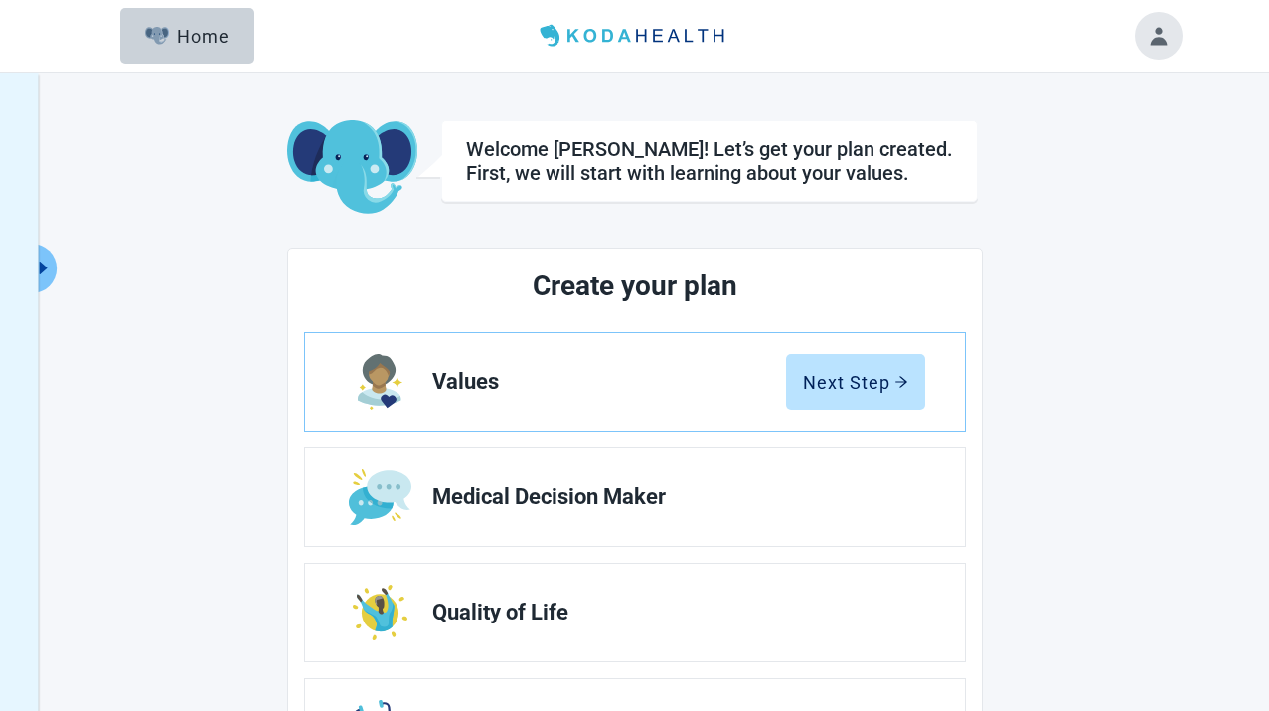
click at [1161, 37] on button "Toggle account menu" at bounding box center [1159, 36] width 48 height 48
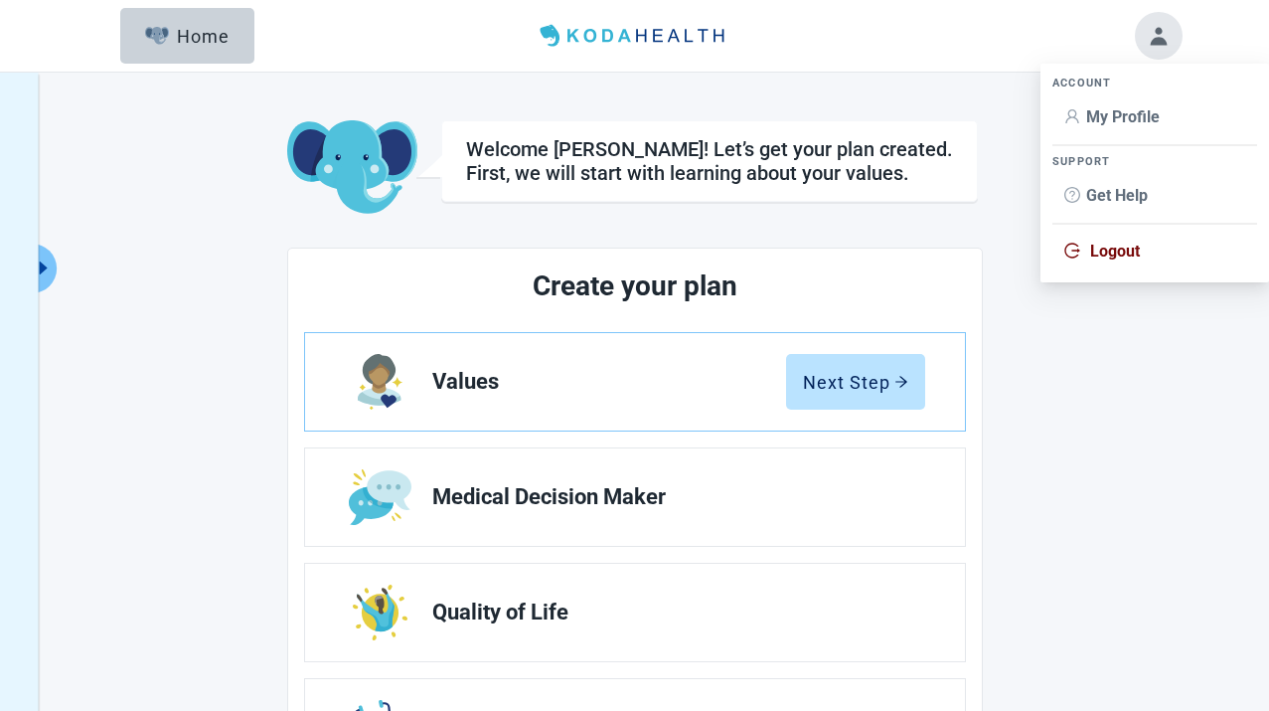
click at [1100, 117] on span "My Profile" at bounding box center [1123, 116] width 74 height 19
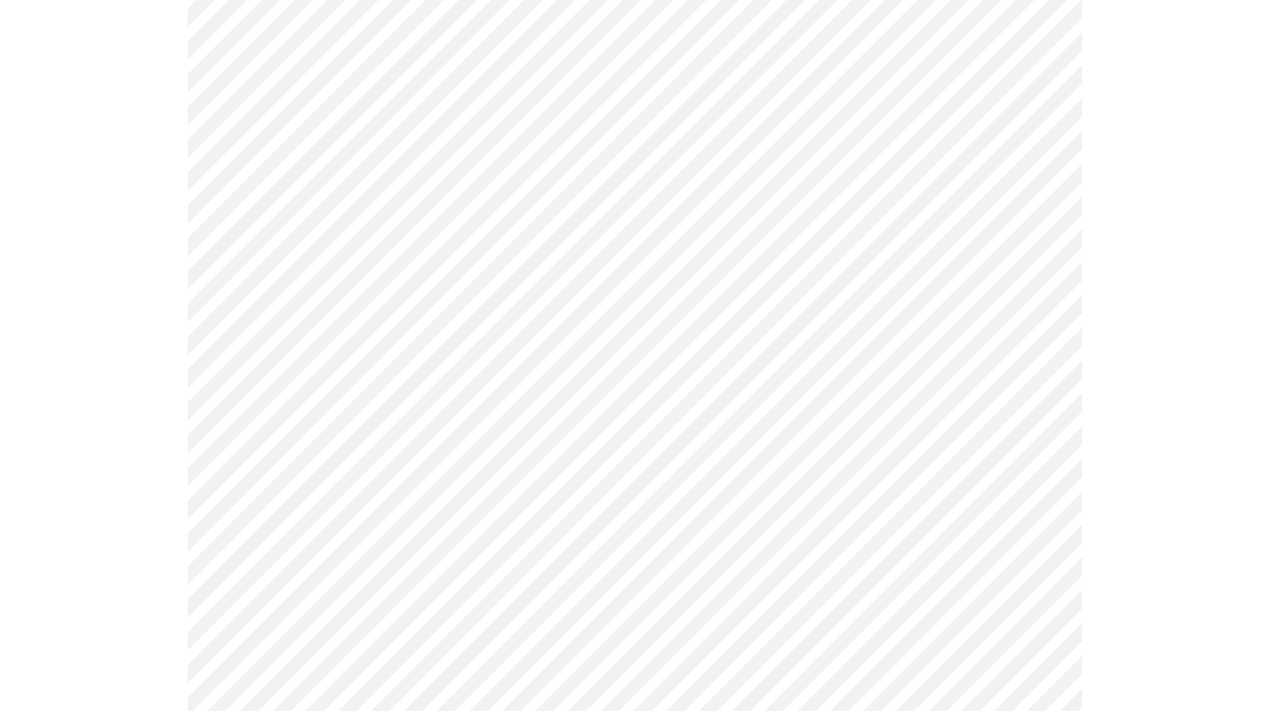
scroll to position [753, 0]
click at [684, 424] on div "Español" at bounding box center [681, 430] width 70 height 22
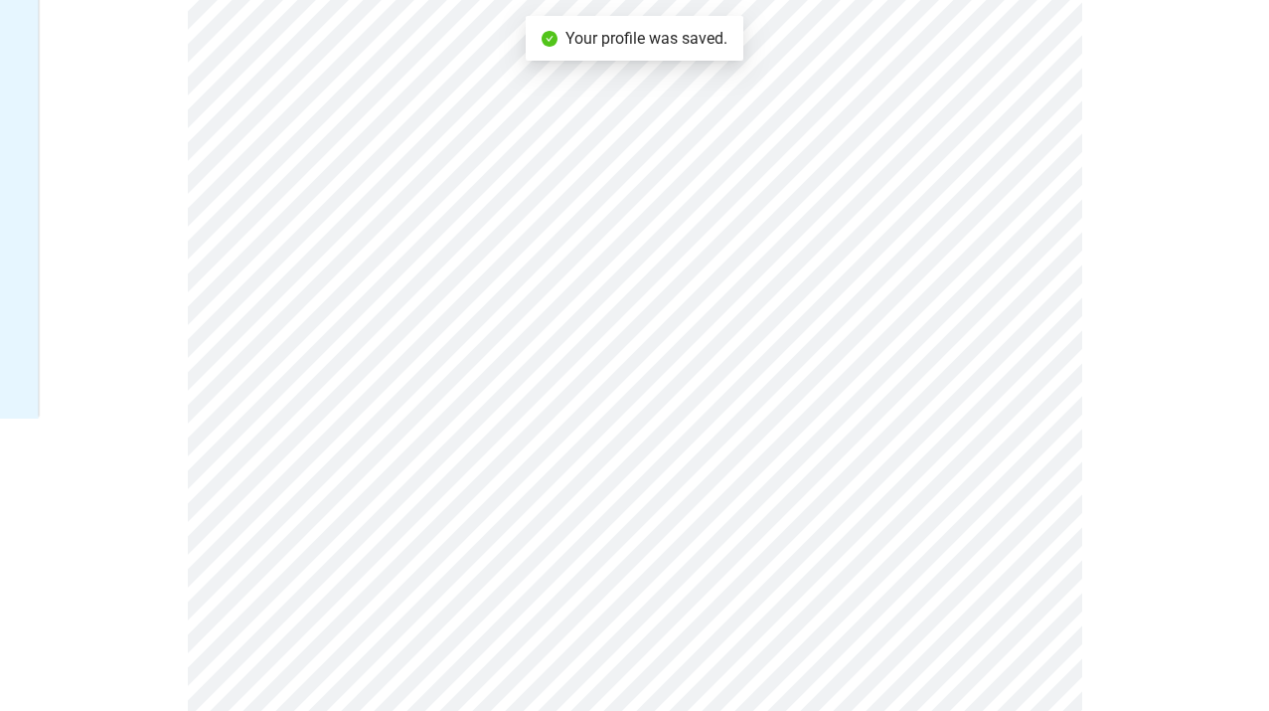
scroll to position [0, 0]
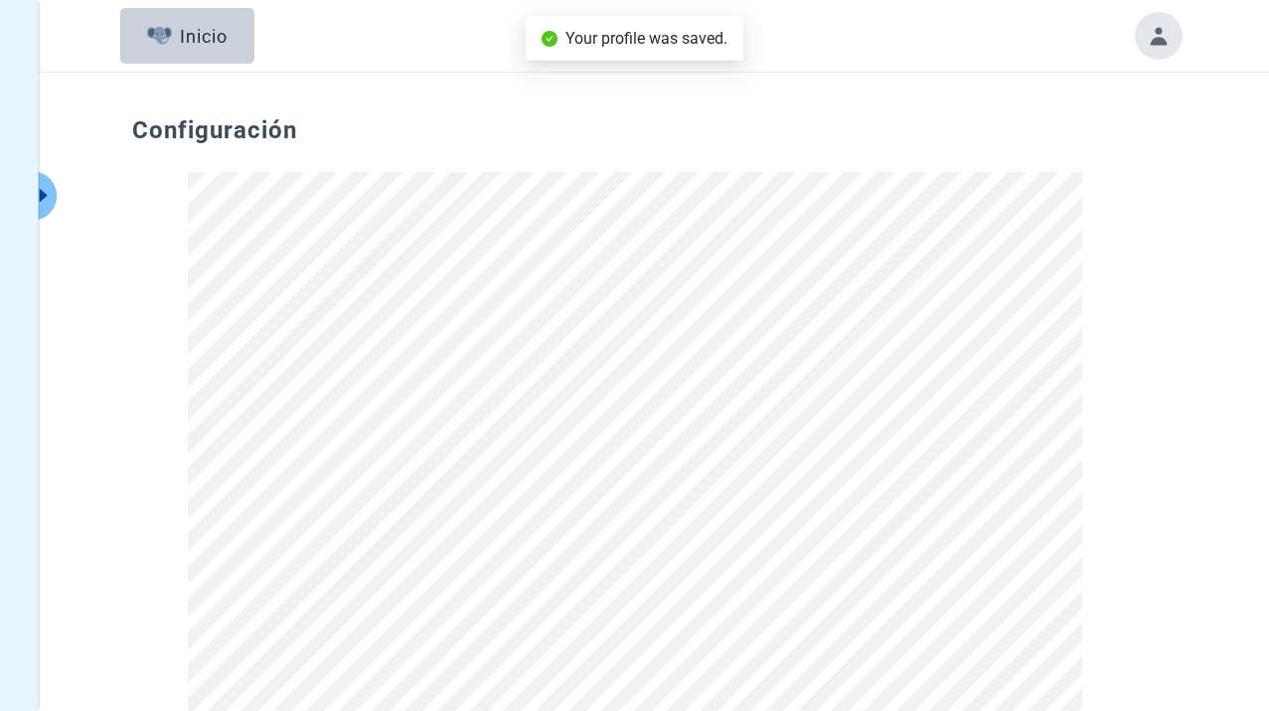
drag, startPoint x: 188, startPoint y: 30, endPoint x: 186, endPoint y: 68, distance: 37.8
click at [188, 30] on div "Inicio" at bounding box center [187, 36] width 81 height 20
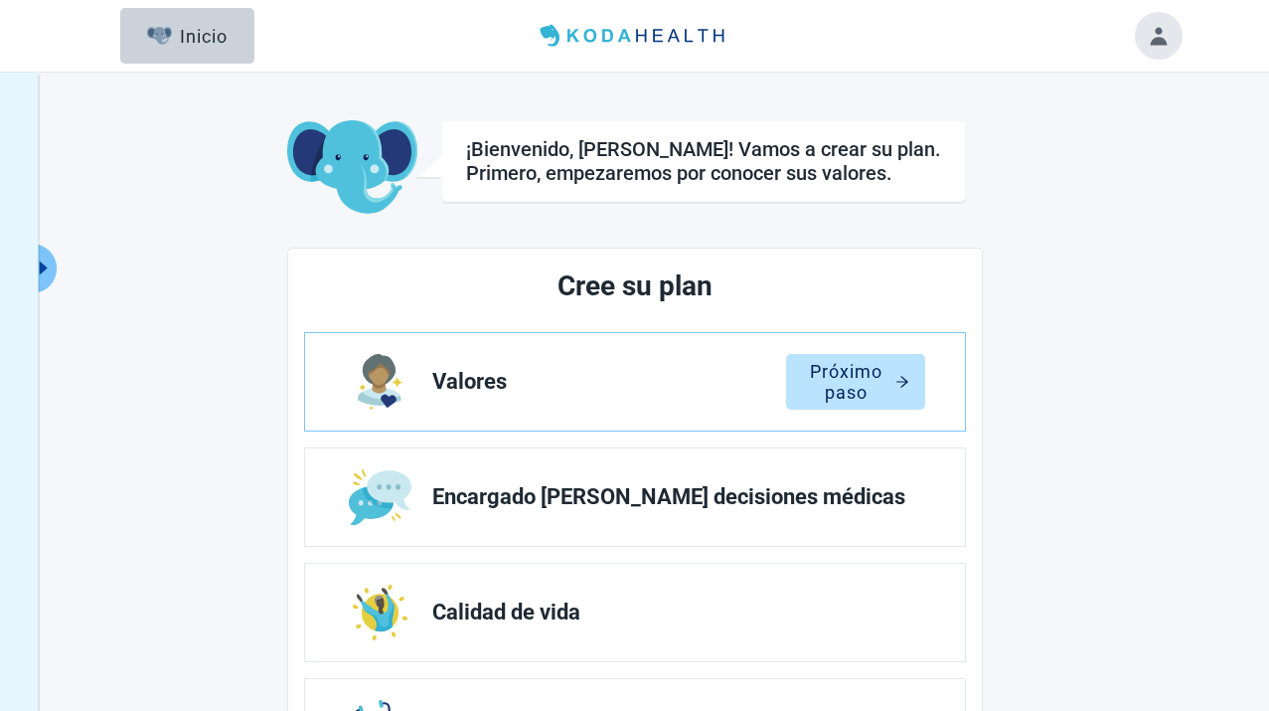
click at [47, 259] on icon "caret-right" at bounding box center [43, 267] width 19 height 19
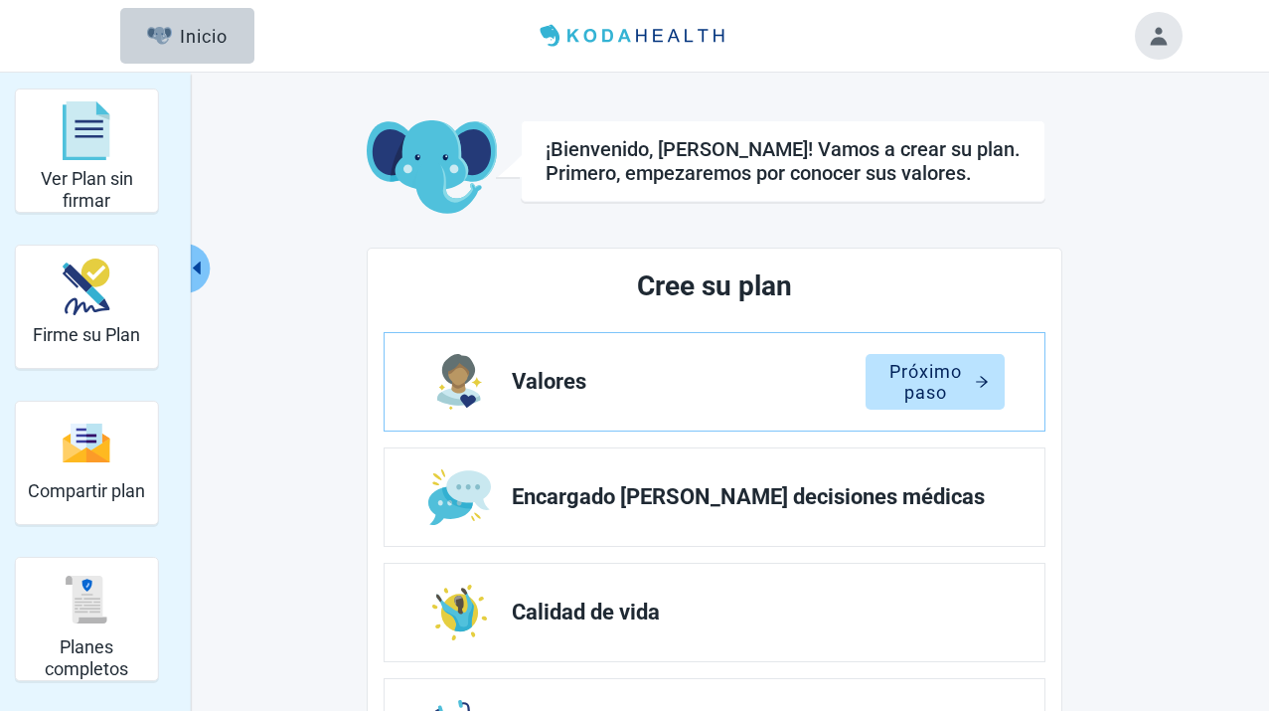
click at [115, 314] on div "Firme su Plan" at bounding box center [86, 286] width 107 height 75
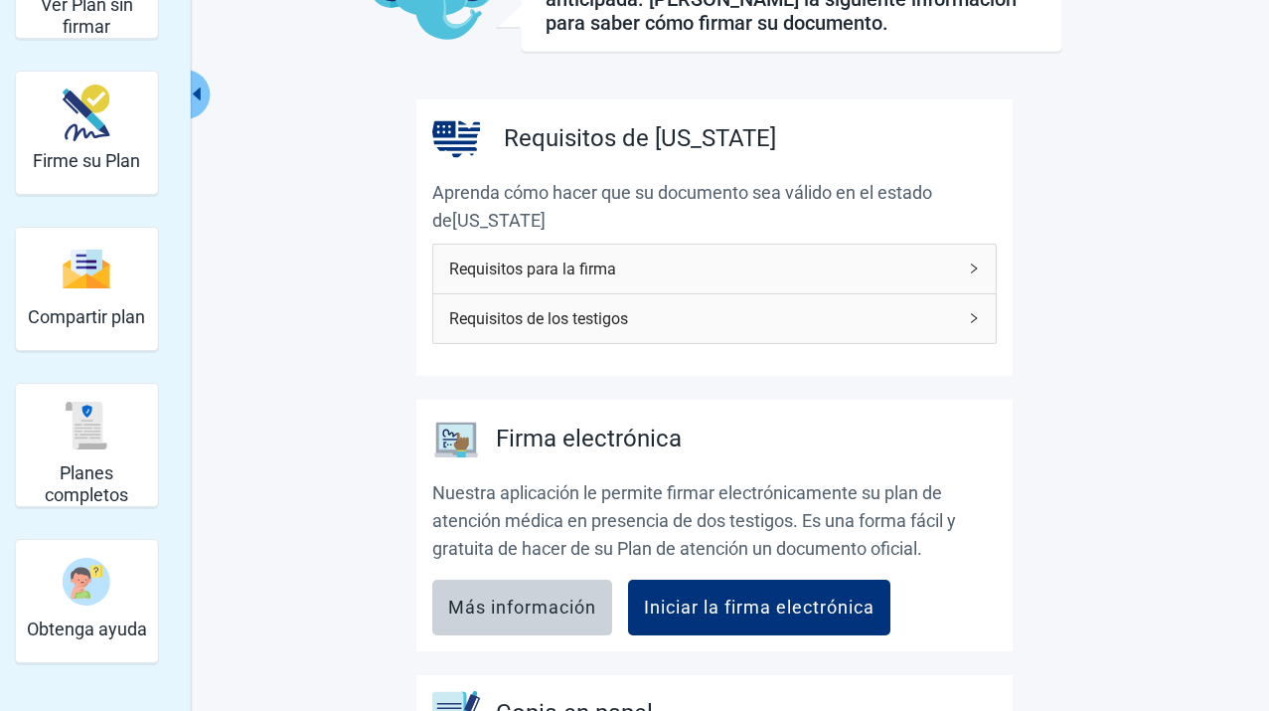
click at [486, 303] on div "Requisitos de los testigos" at bounding box center [714, 318] width 563 height 49
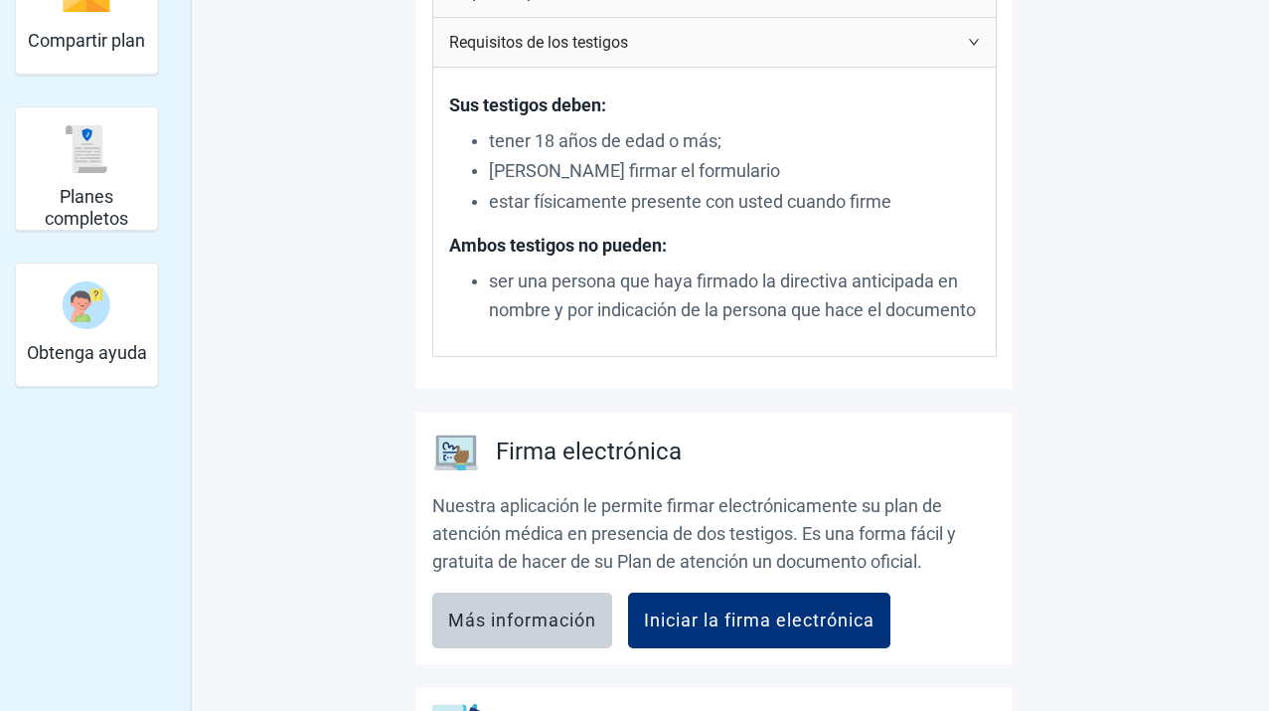
scroll to position [415, 0]
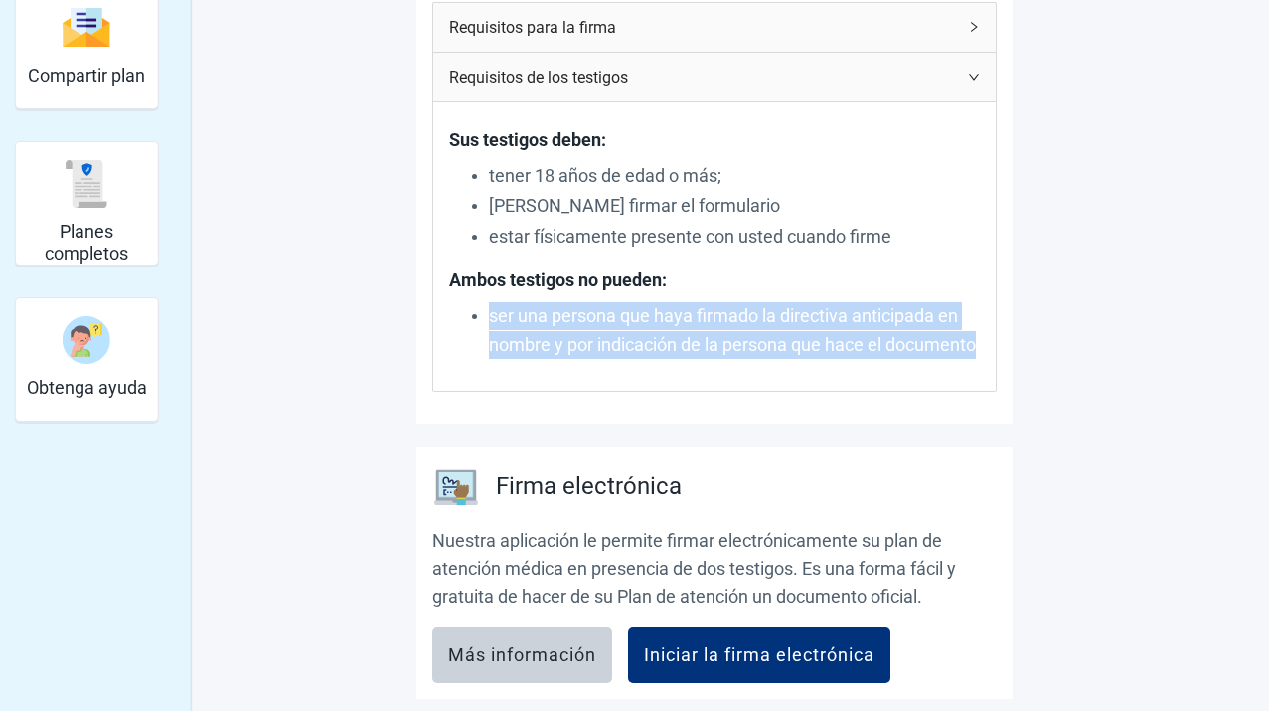
drag, startPoint x: 580, startPoint y: 375, endPoint x: 476, endPoint y: 313, distance: 121.2
click at [489, 313] on li "ser una persona que haya firmado la directiva anticipada en nombre y por indica…" at bounding box center [734, 330] width 491 height 57
copy p "ser una persona que haya firmado la directiva anticipada en nombre y por indica…"
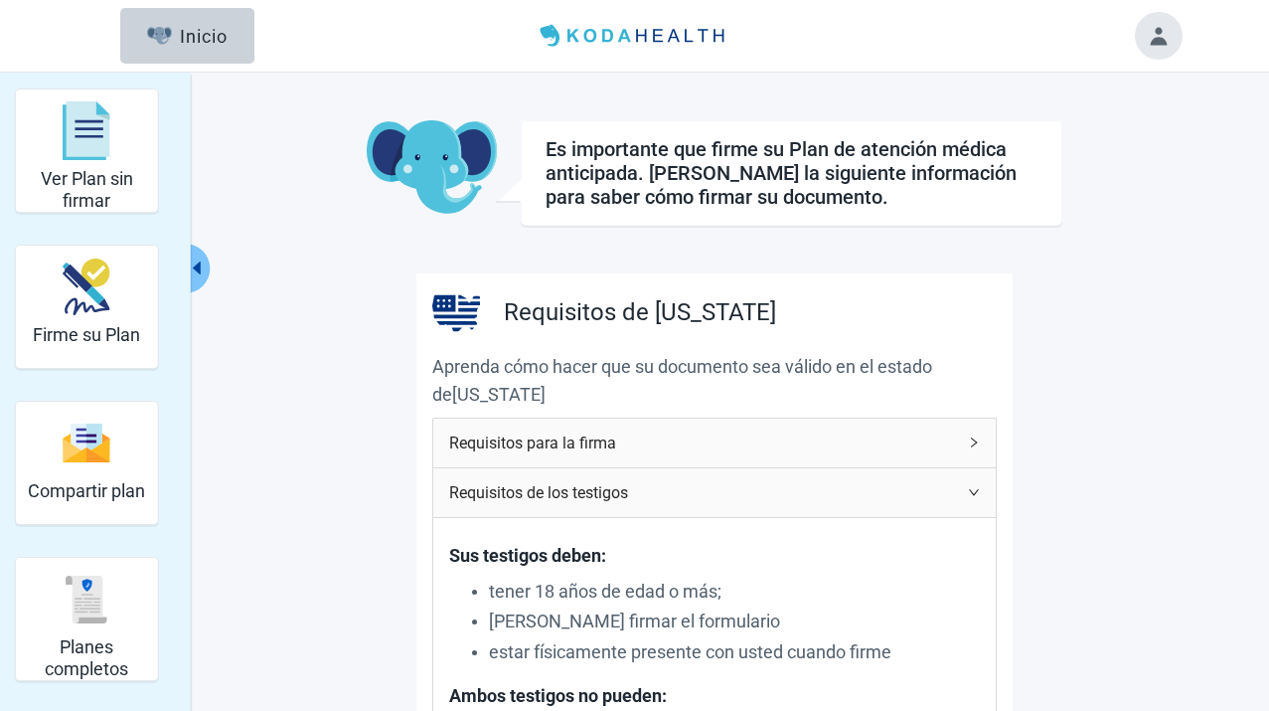
click at [1168, 42] on button "Toggle account menu" at bounding box center [1159, 36] width 48 height 48
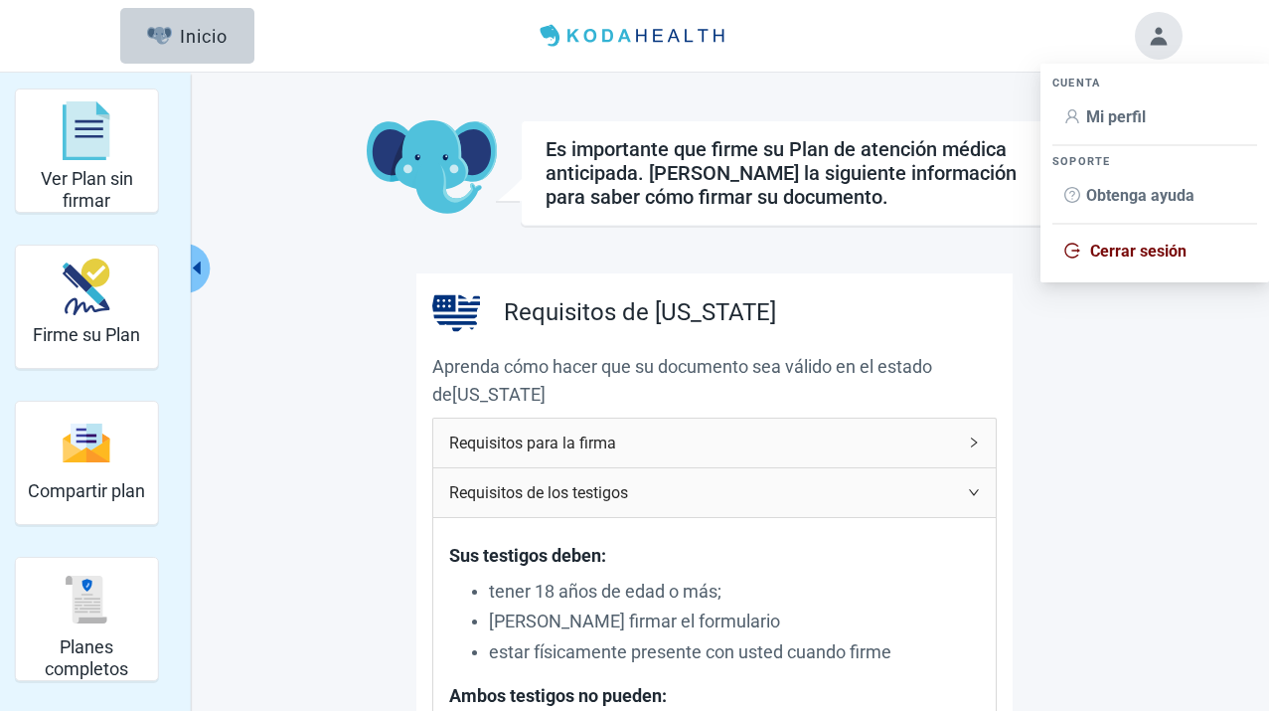
click at [1123, 116] on span "Mi perfil" at bounding box center [1116, 116] width 60 height 19
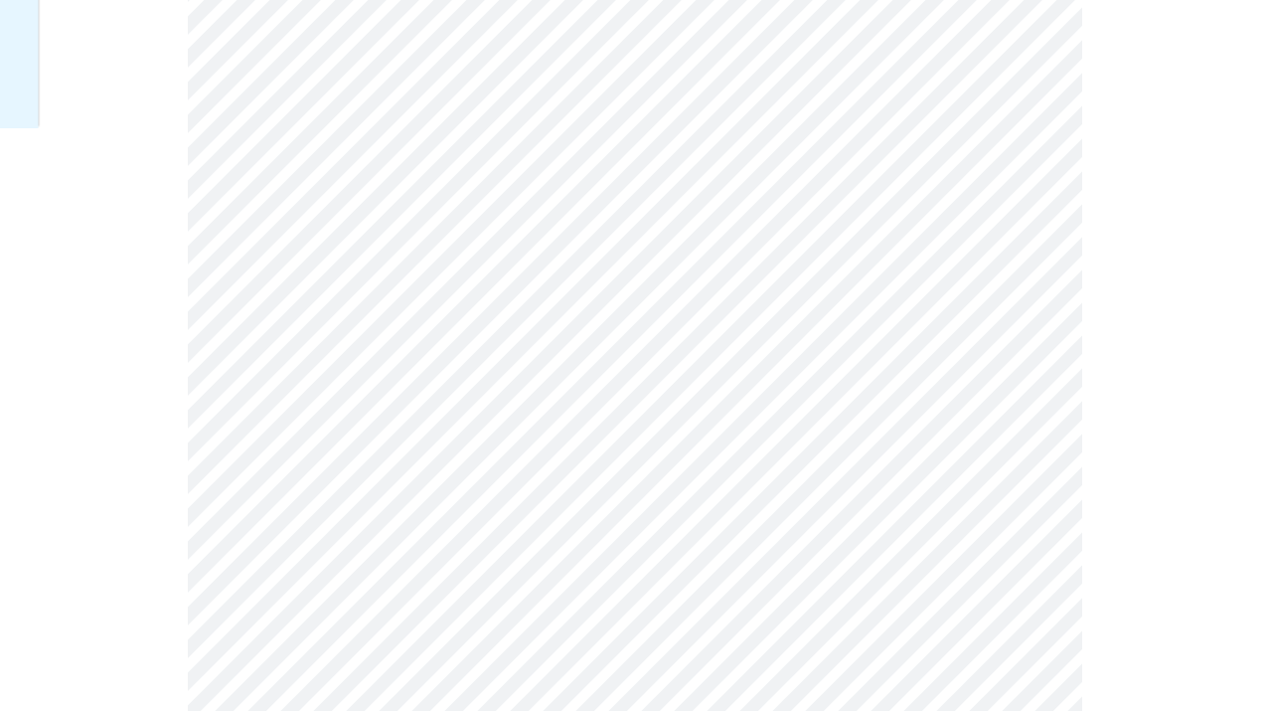
scroll to position [595, 0]
click at [689, 547] on div "English" at bounding box center [683, 557] width 75 height 22
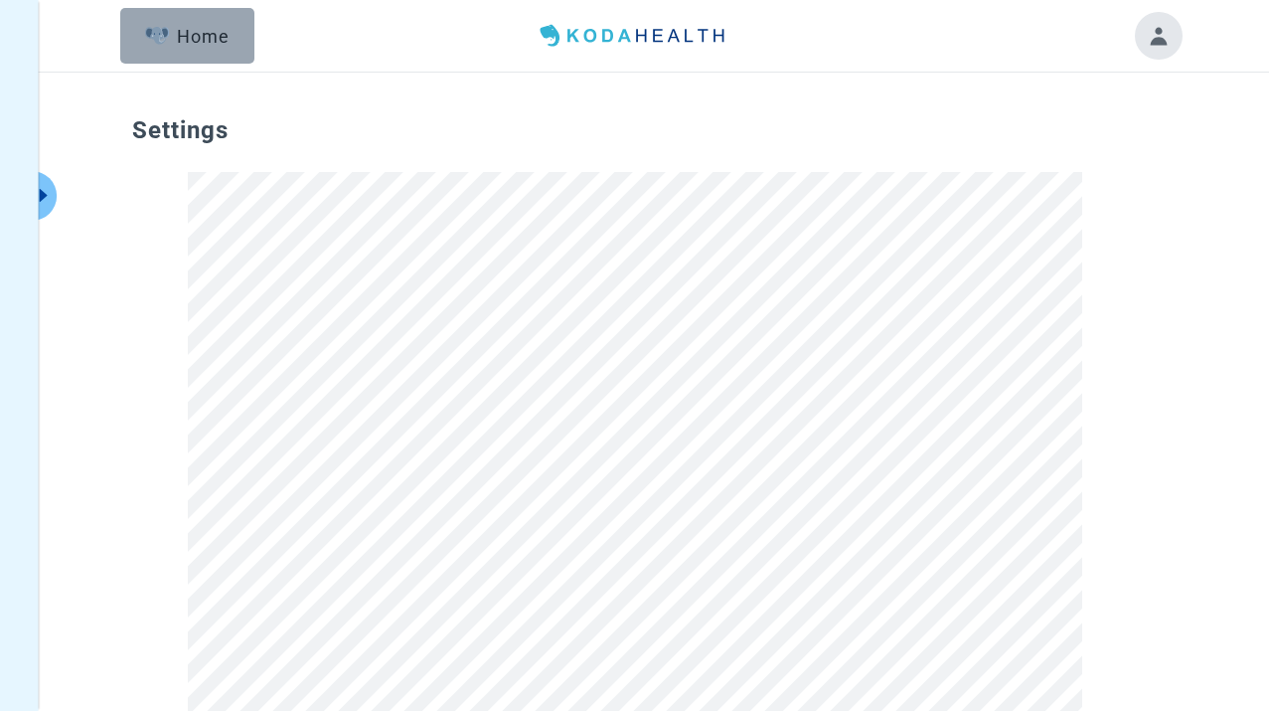
click at [190, 58] on button "Home" at bounding box center [187, 36] width 134 height 56
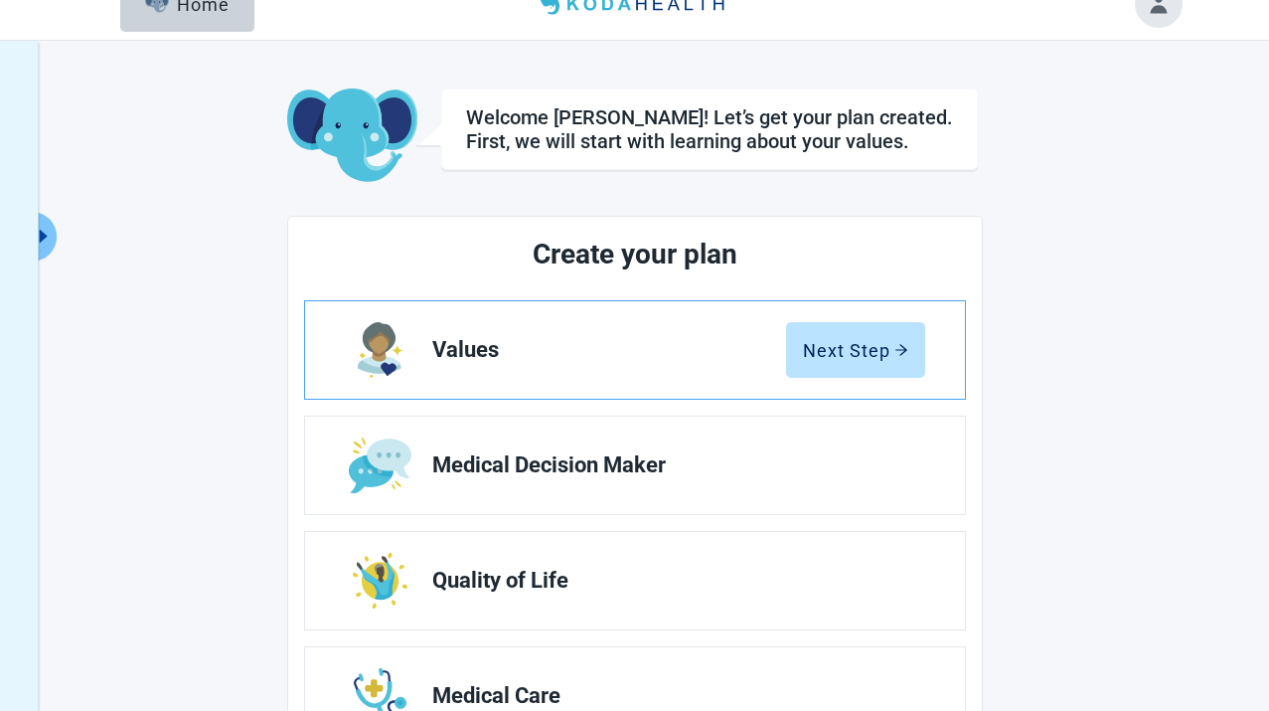
scroll to position [37, 0]
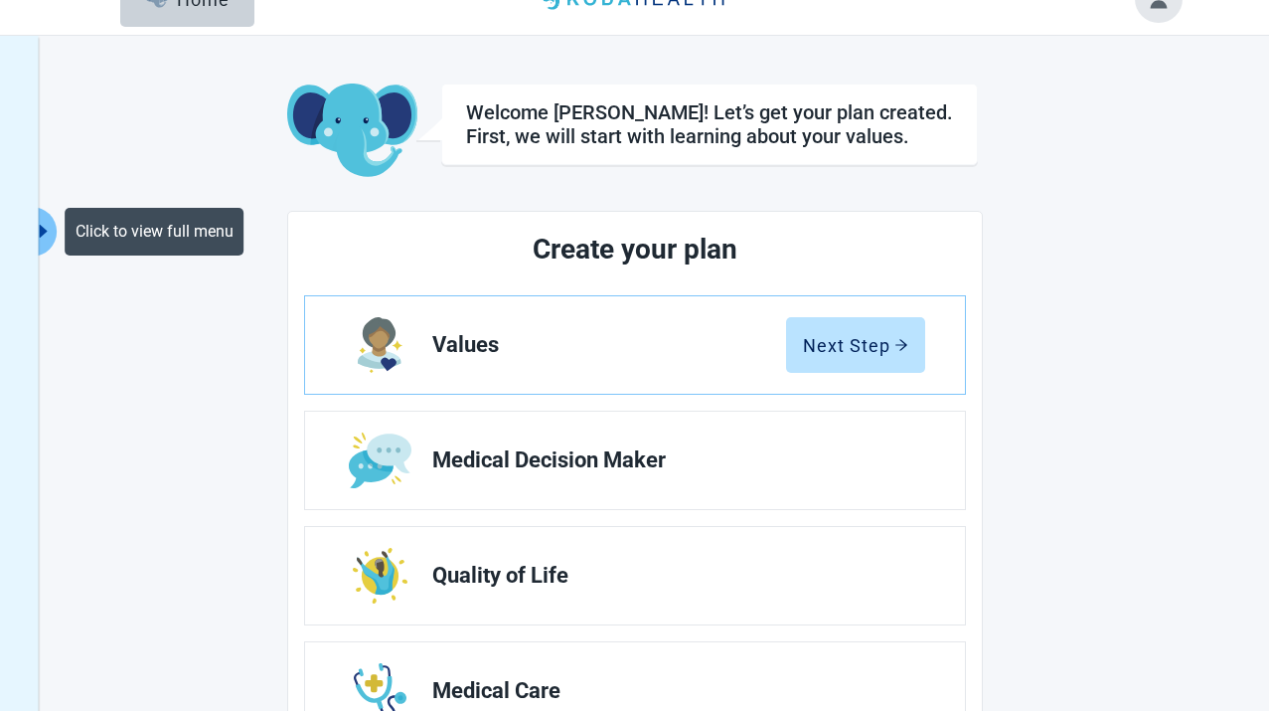
click at [49, 241] on button "Click to view full menu" at bounding box center [44, 232] width 25 height 50
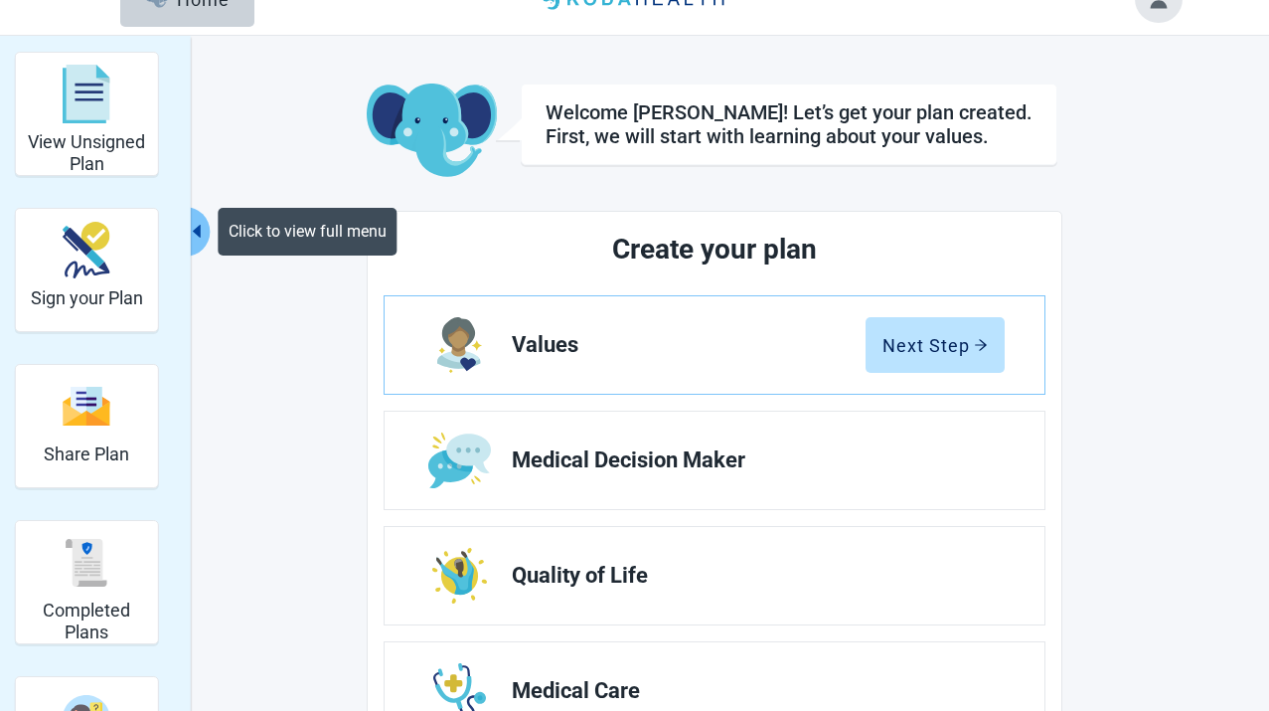
scroll to position [34, 0]
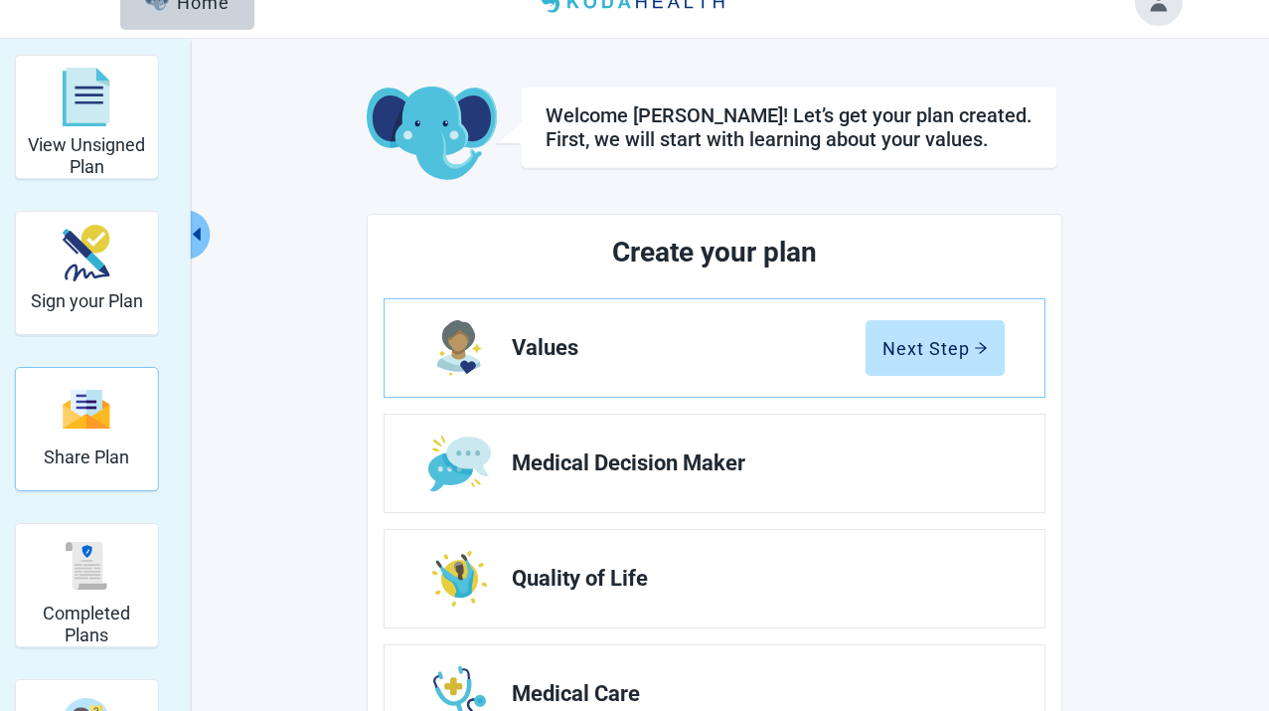
click at [97, 417] on img "Share Plan" at bounding box center [87, 409] width 48 height 43
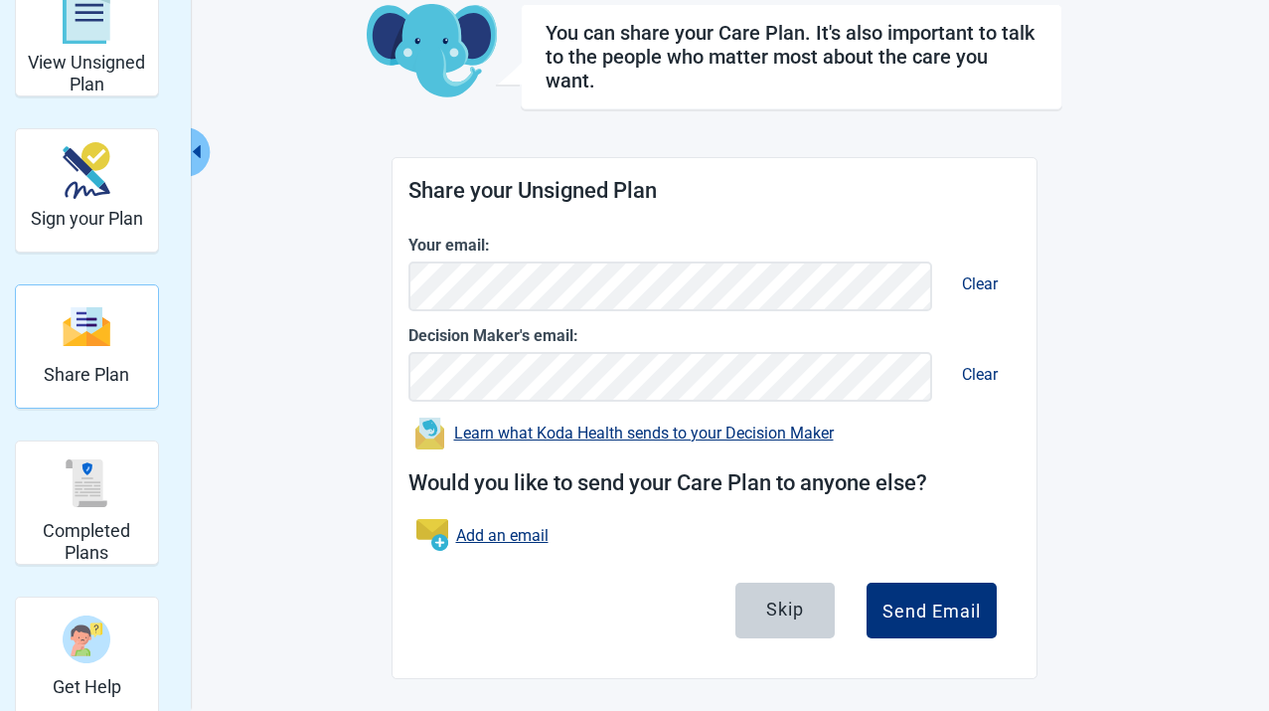
scroll to position [57, 0]
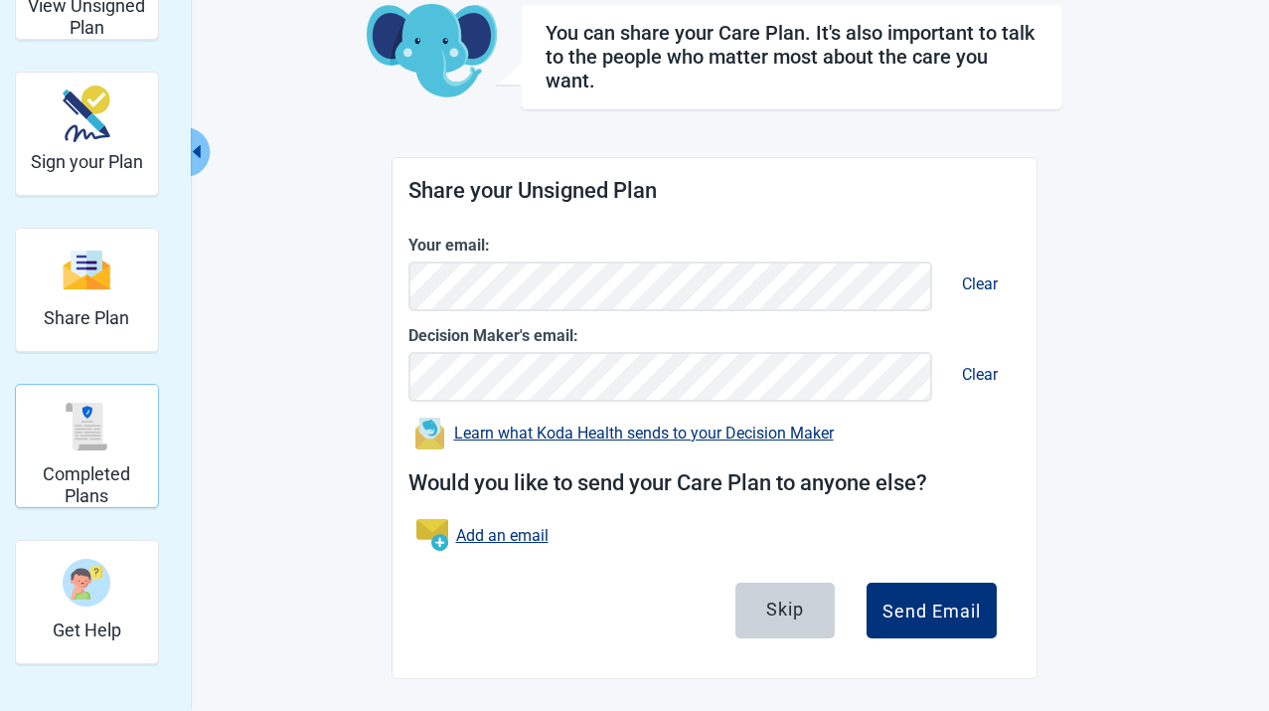
click at [79, 469] on h2 "Completed Plans" at bounding box center [87, 484] width 126 height 43
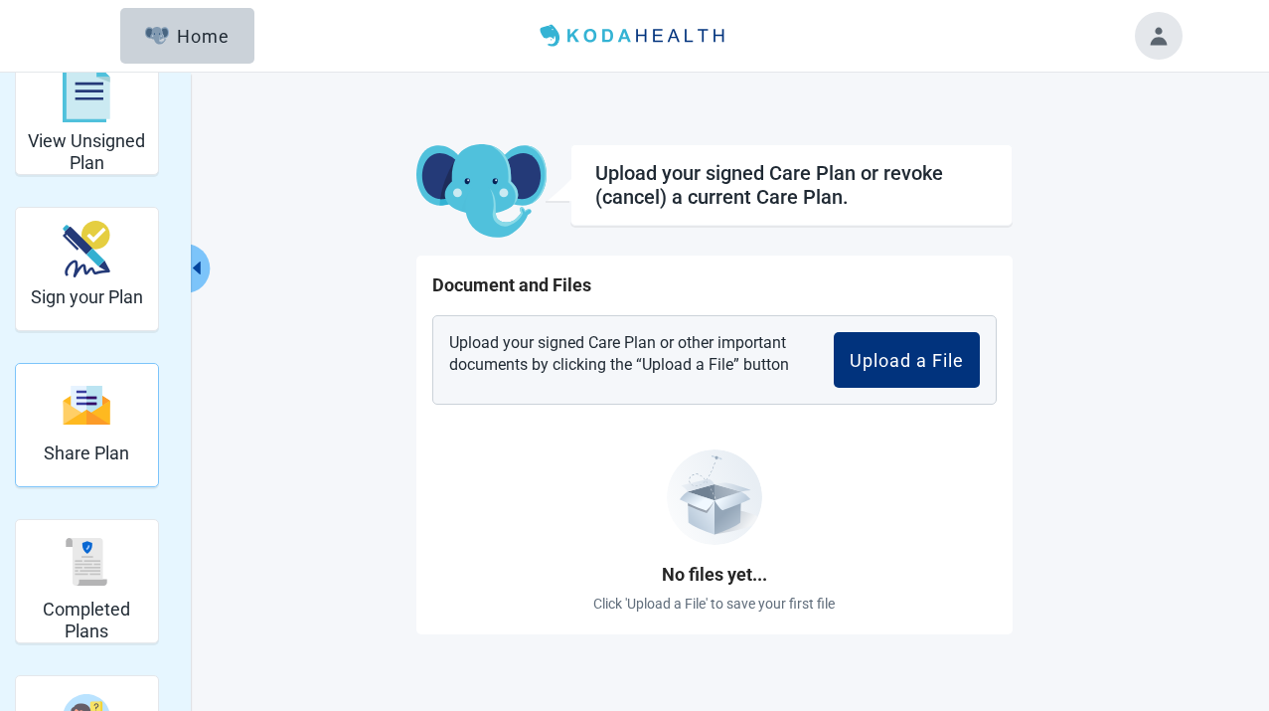
scroll to position [59, 0]
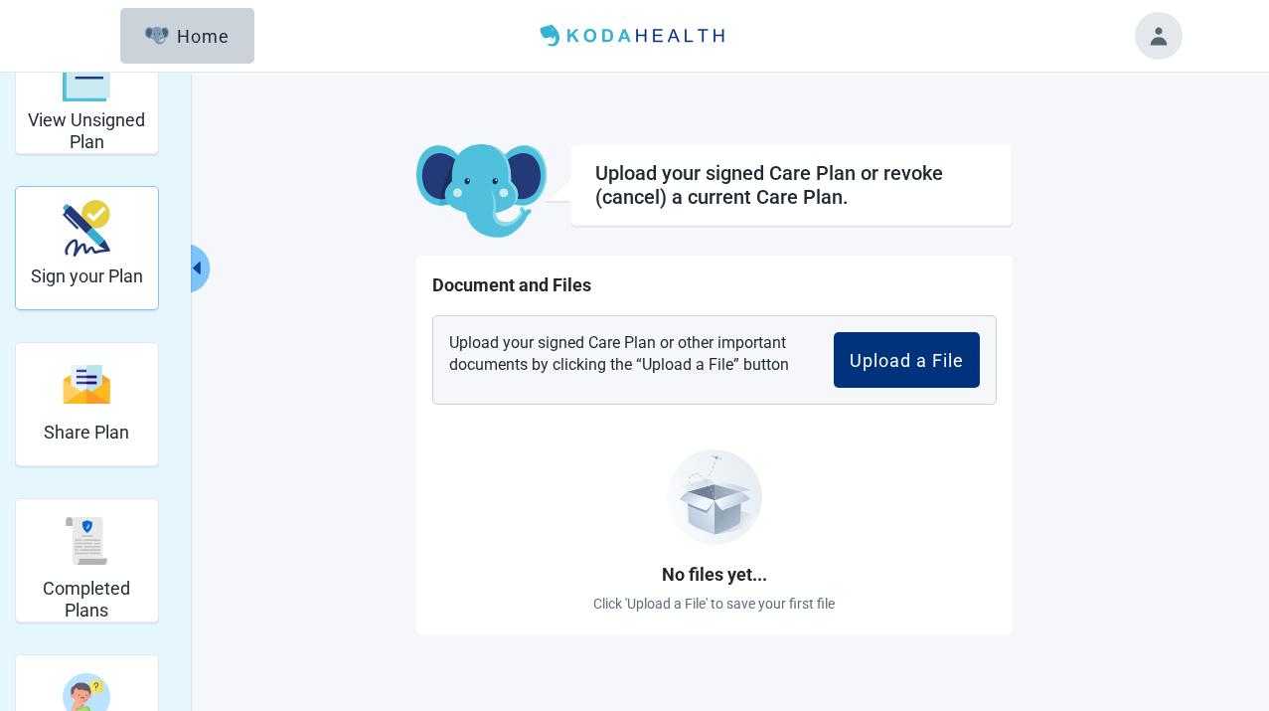
click at [98, 238] on img "Sign your Plan" at bounding box center [87, 228] width 48 height 57
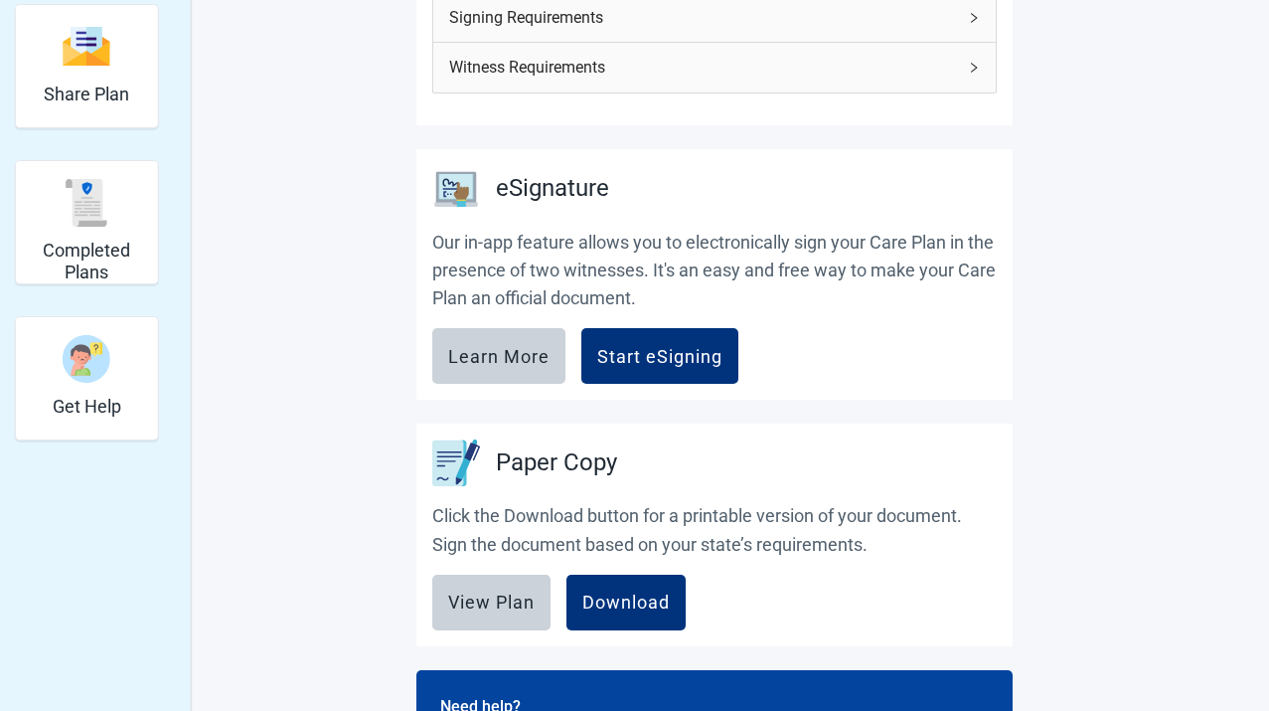
scroll to position [529, 0]
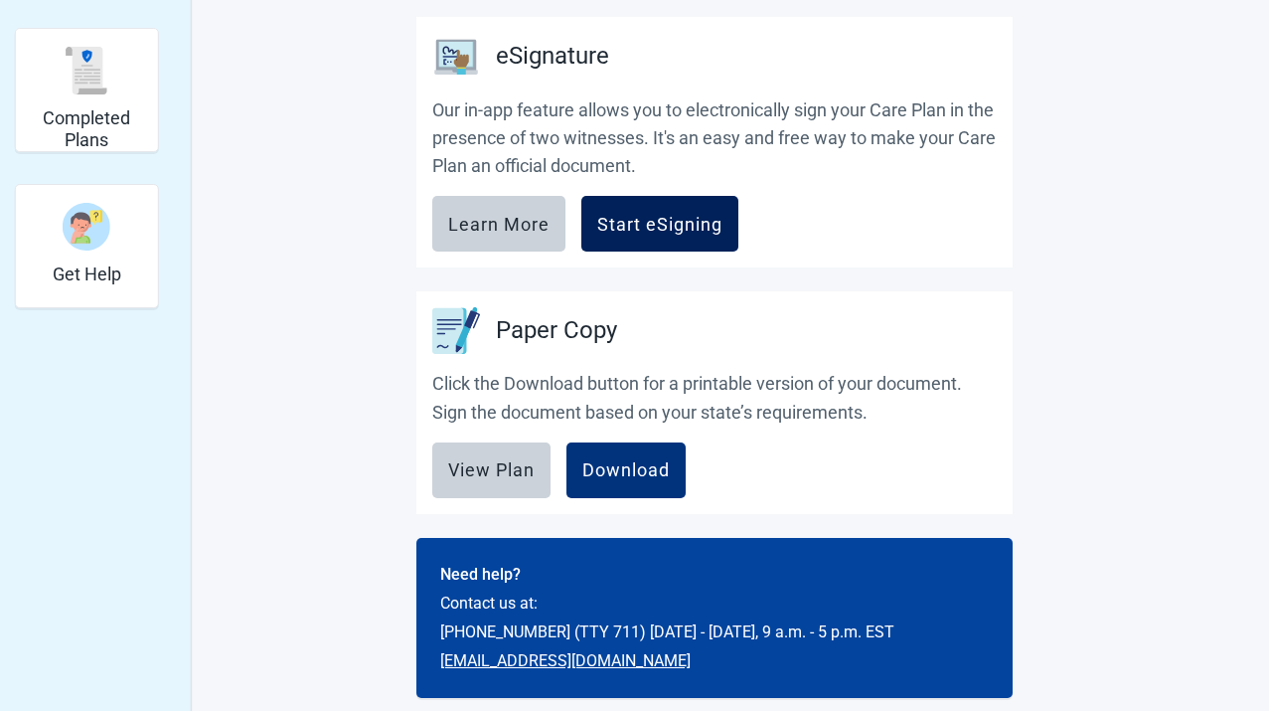
click at [667, 235] on button "Start eSigning" at bounding box center [659, 224] width 157 height 56
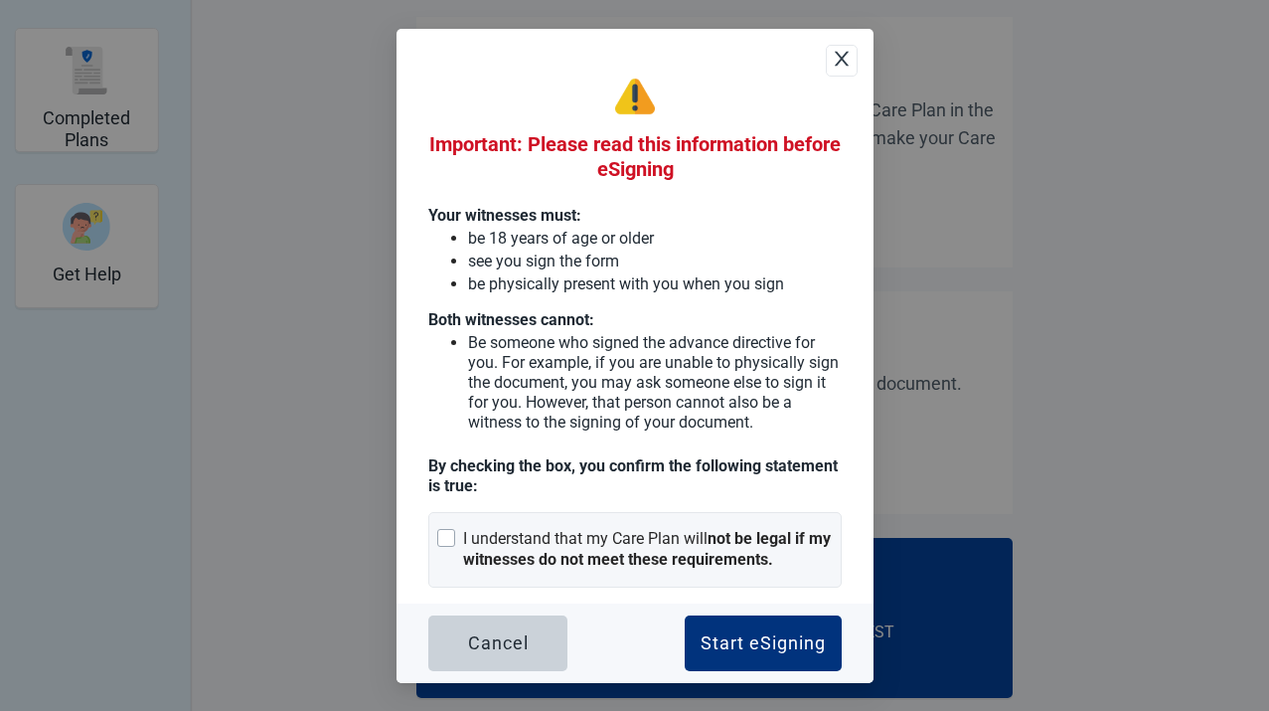
scroll to position [518, 0]
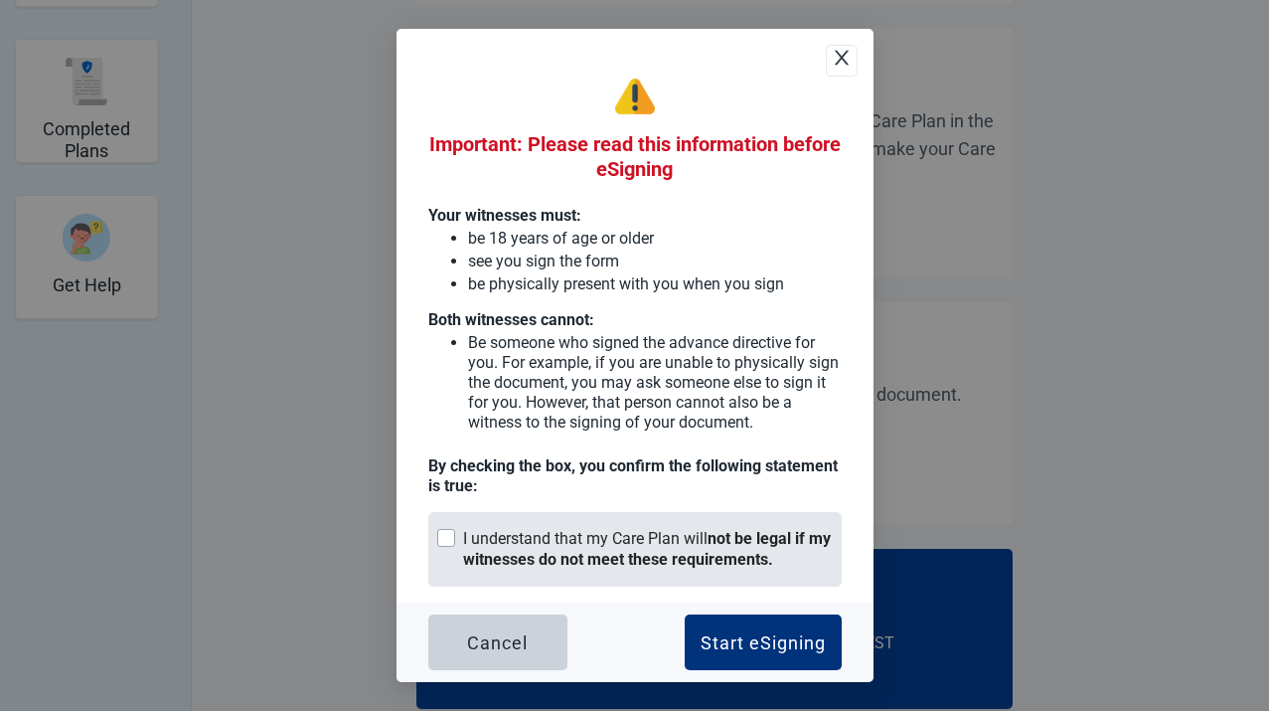
click at [704, 549] on div "I understand that my Care Plan will not be legal if my witnesses do not meet th…" at bounding box center [648, 550] width 370 height 42
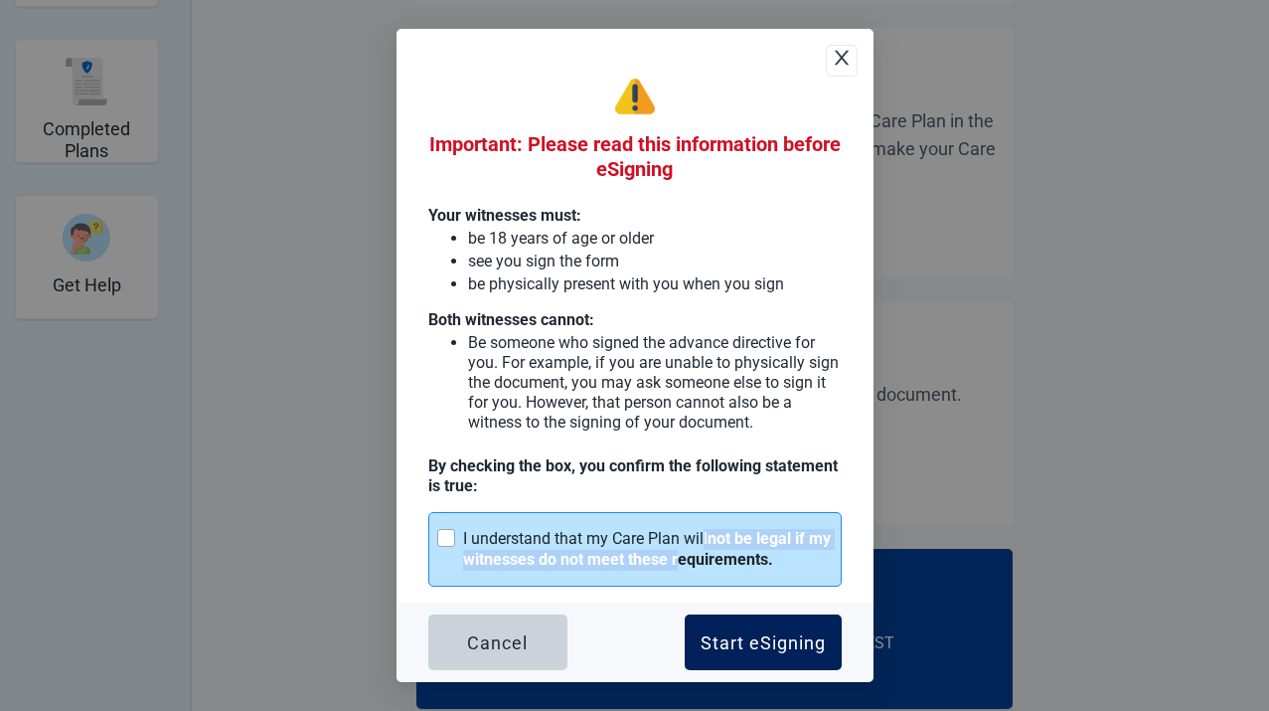
click at [771, 649] on div "Start eSigning" at bounding box center [763, 642] width 125 height 20
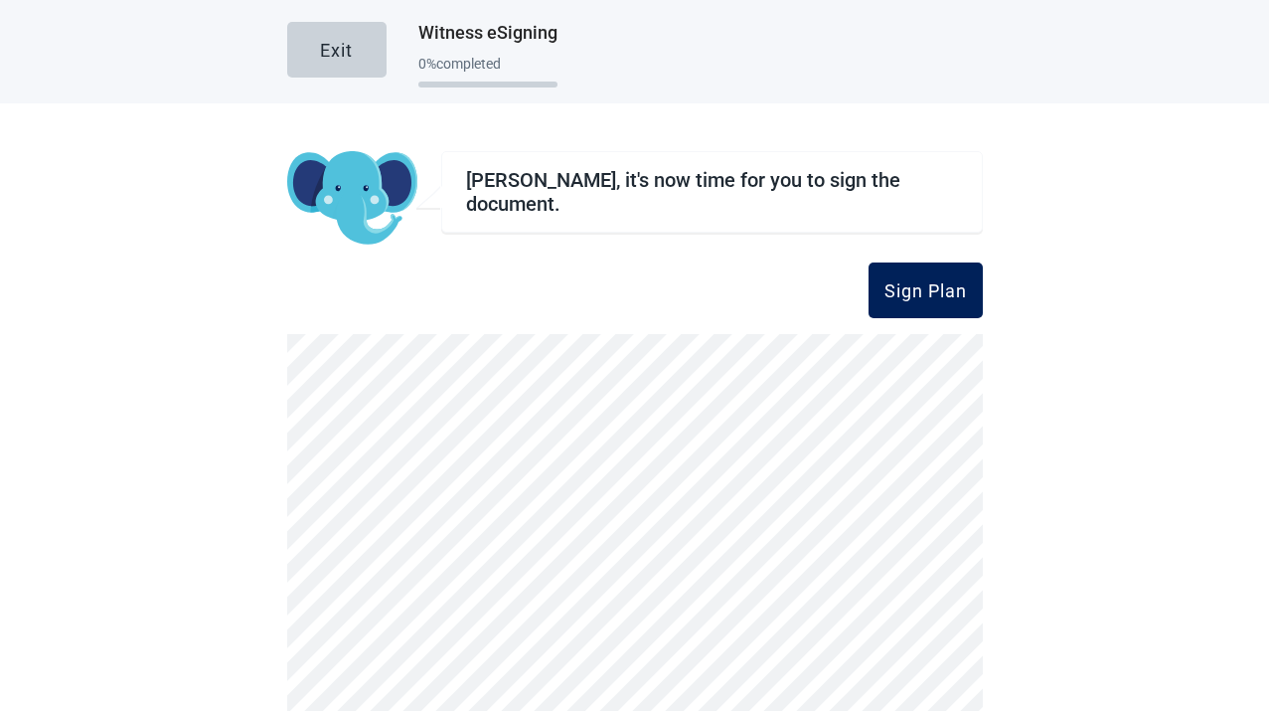
click at [964, 291] on div "Sign Plan" at bounding box center [926, 290] width 83 height 20
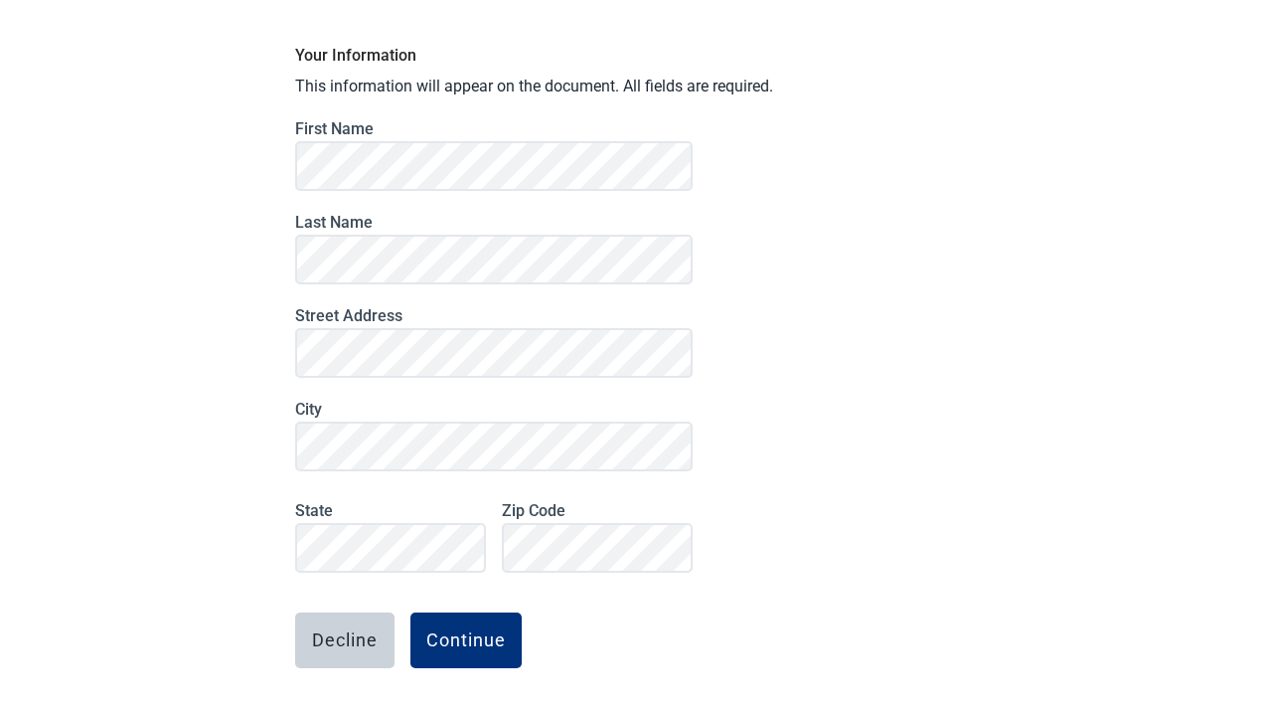
scroll to position [184, 0]
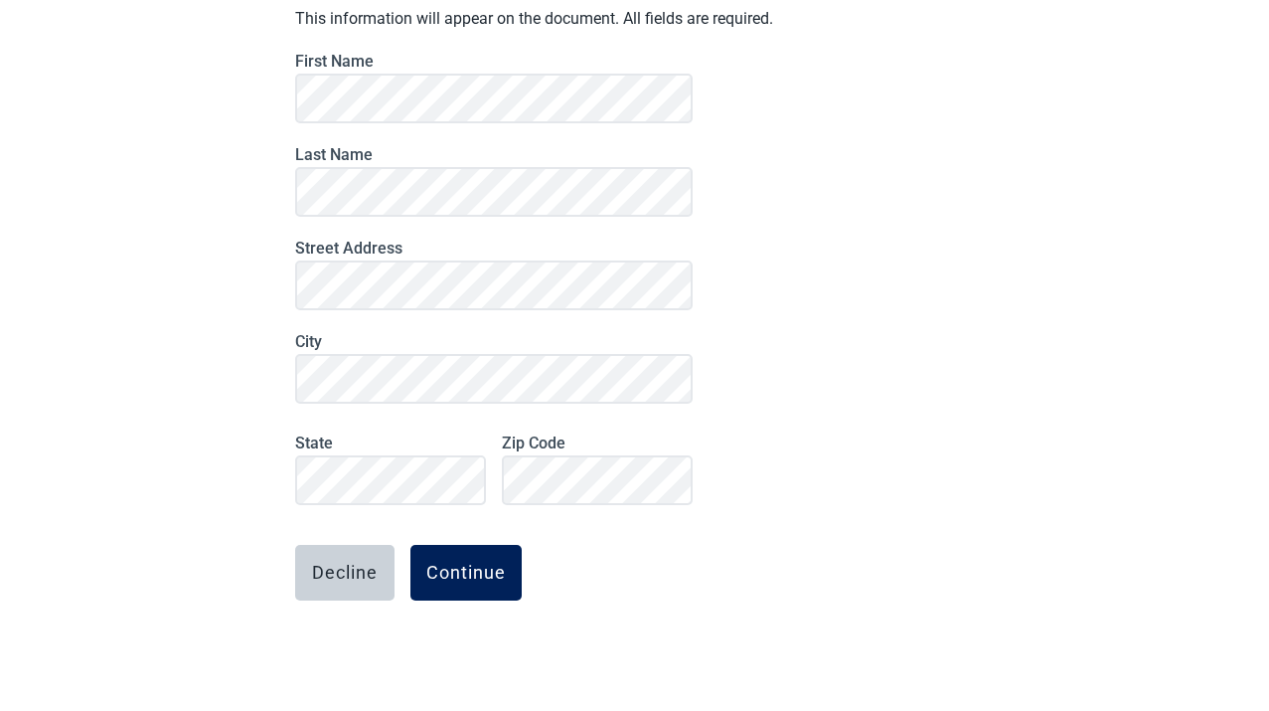
click at [436, 587] on button "Continue" at bounding box center [466, 573] width 111 height 56
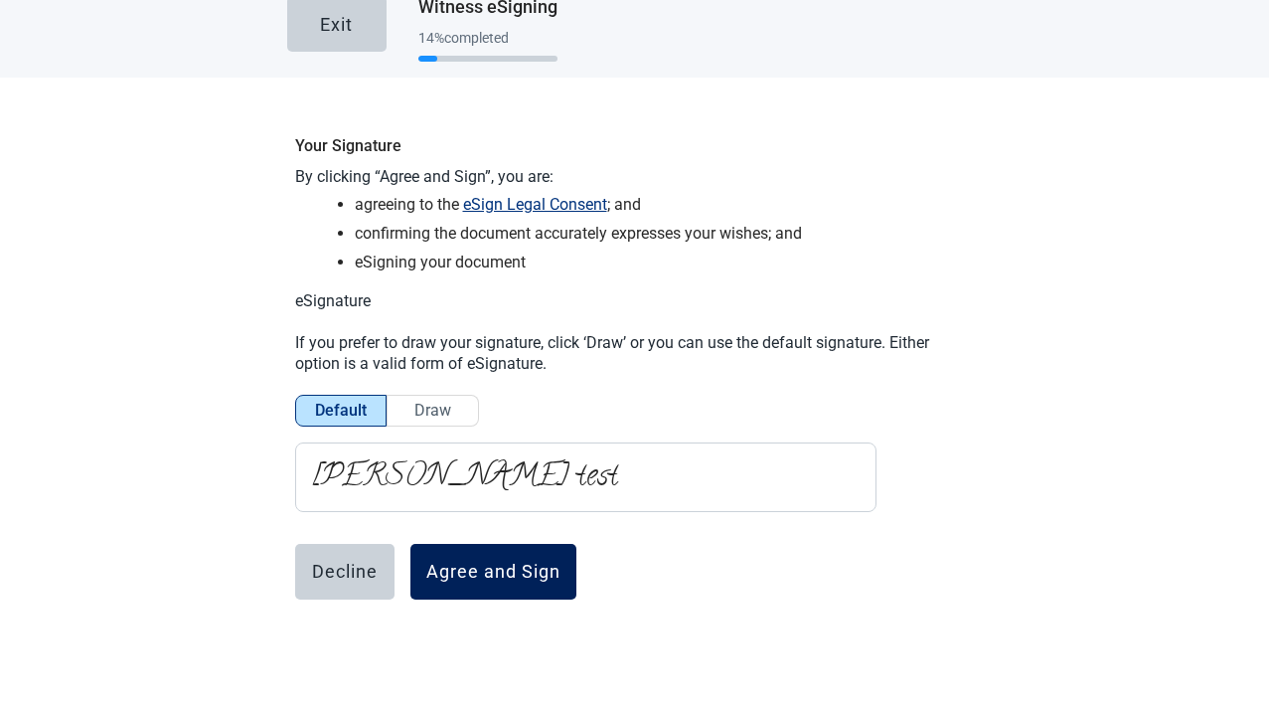
click at [504, 589] on button "Agree and Sign" at bounding box center [494, 572] width 166 height 56
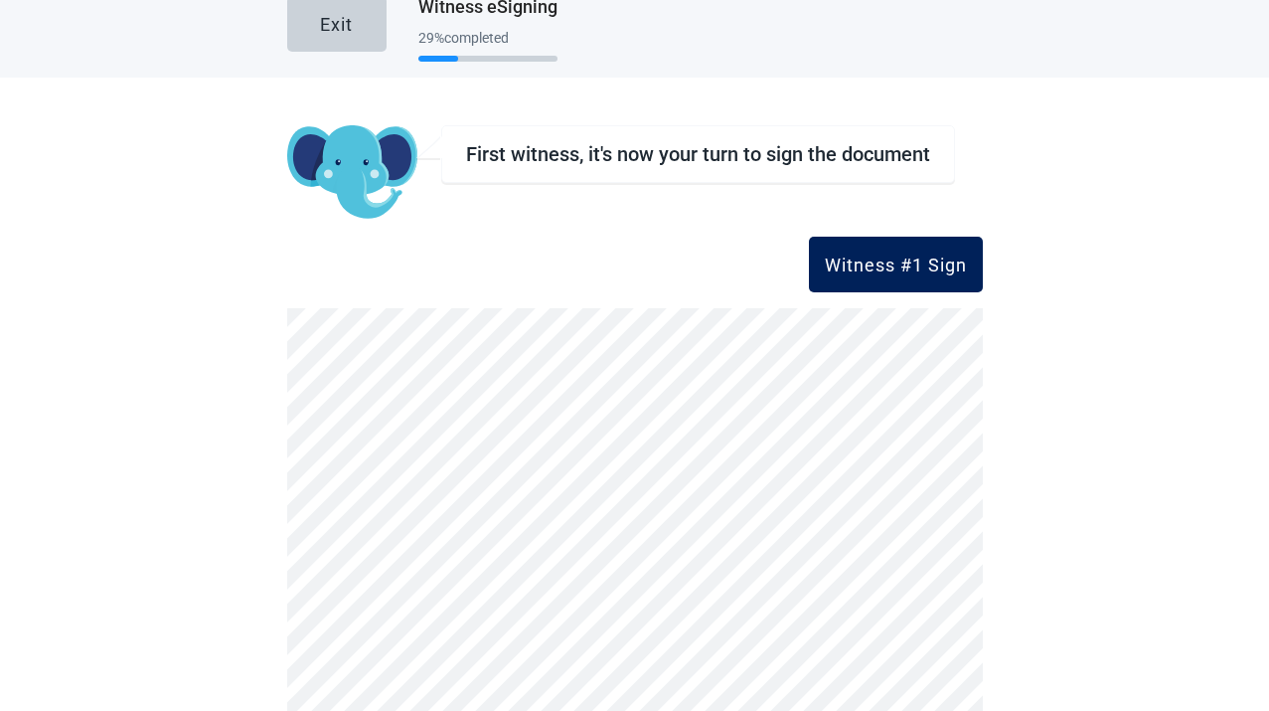
click at [900, 254] on div "Witness #1 Sign" at bounding box center [896, 264] width 142 height 20
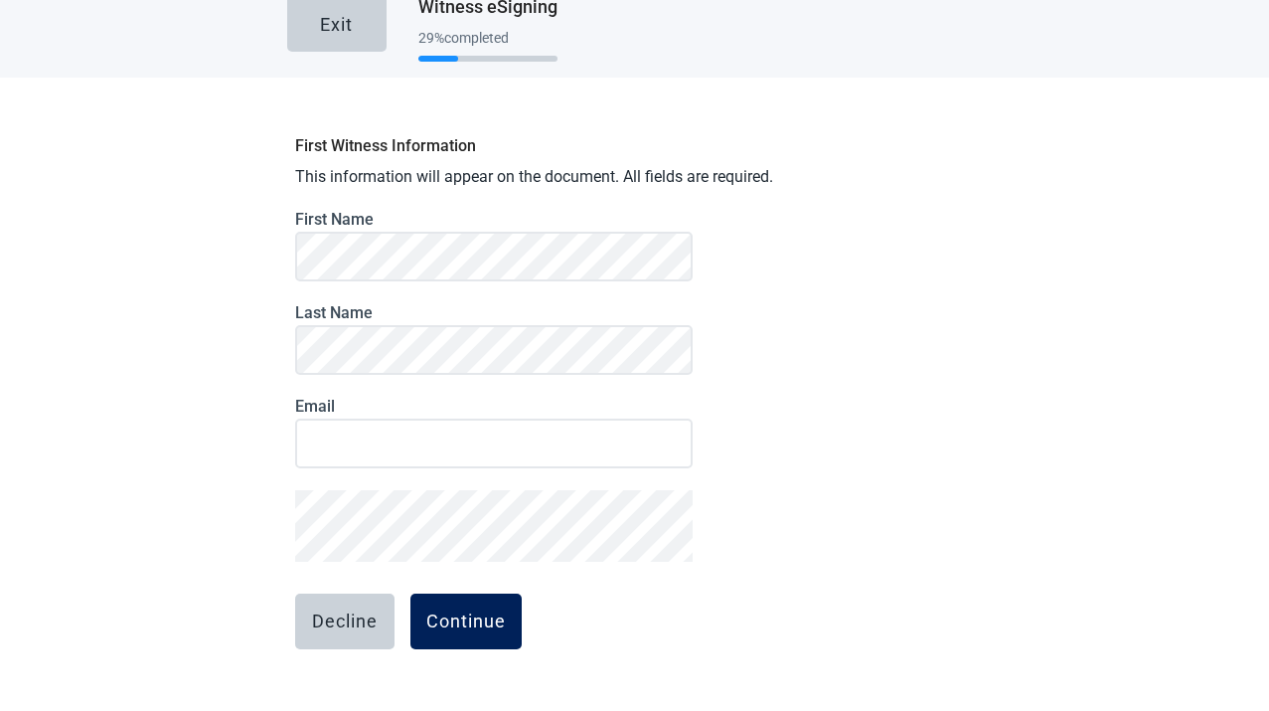
click at [465, 625] on div "Continue" at bounding box center [466, 621] width 80 height 20
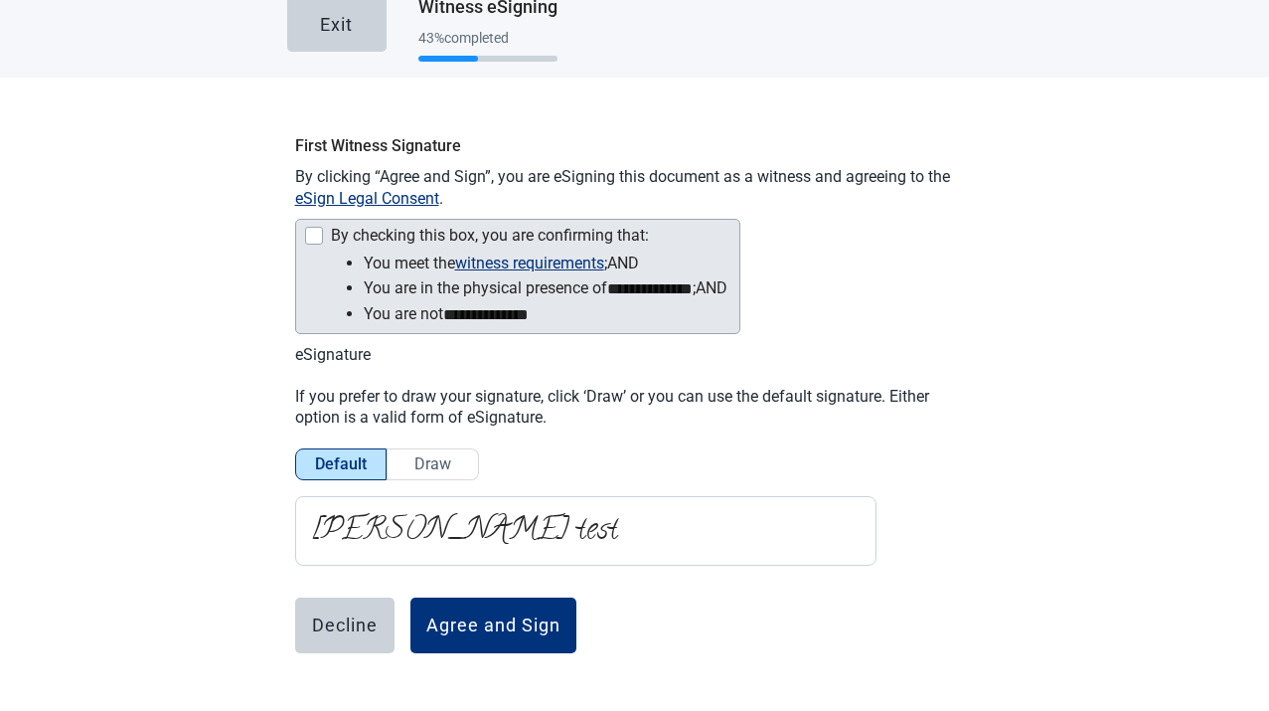
click at [314, 226] on div "By checking this box, you are confirming that:" at bounding box center [515, 238] width 423 height 24
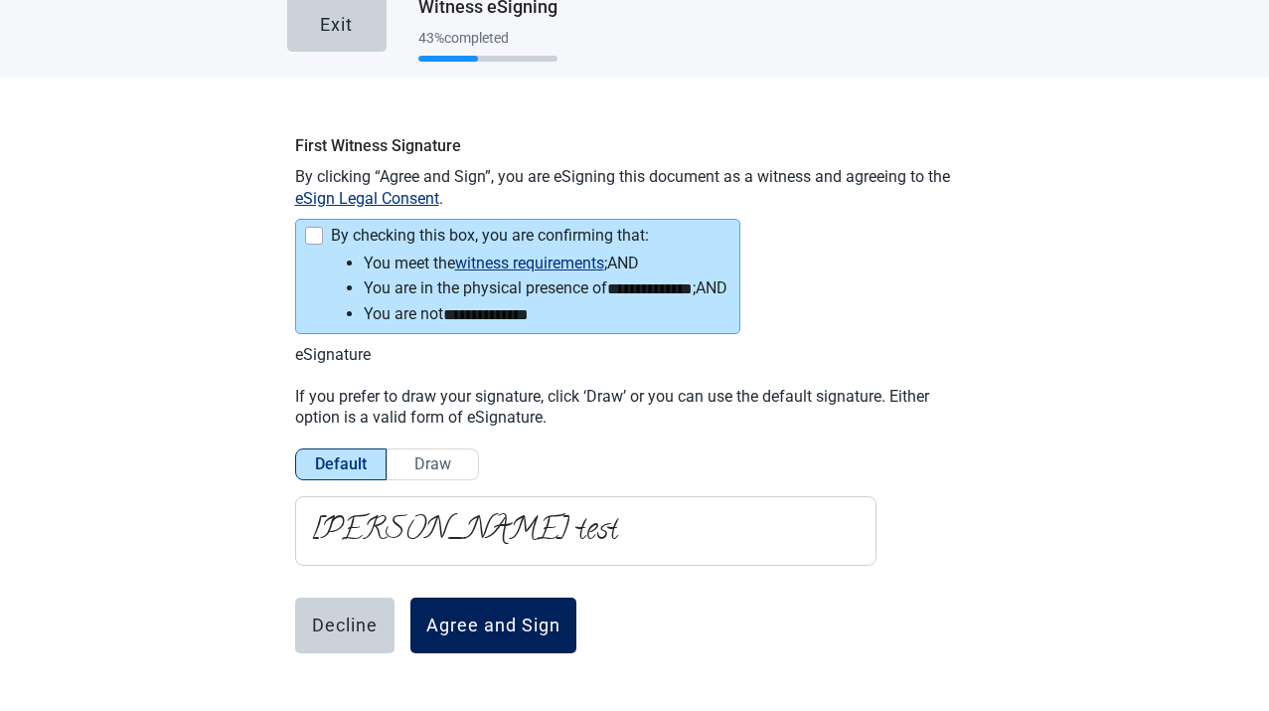
click at [500, 637] on button "Agree and Sign" at bounding box center [494, 625] width 166 height 56
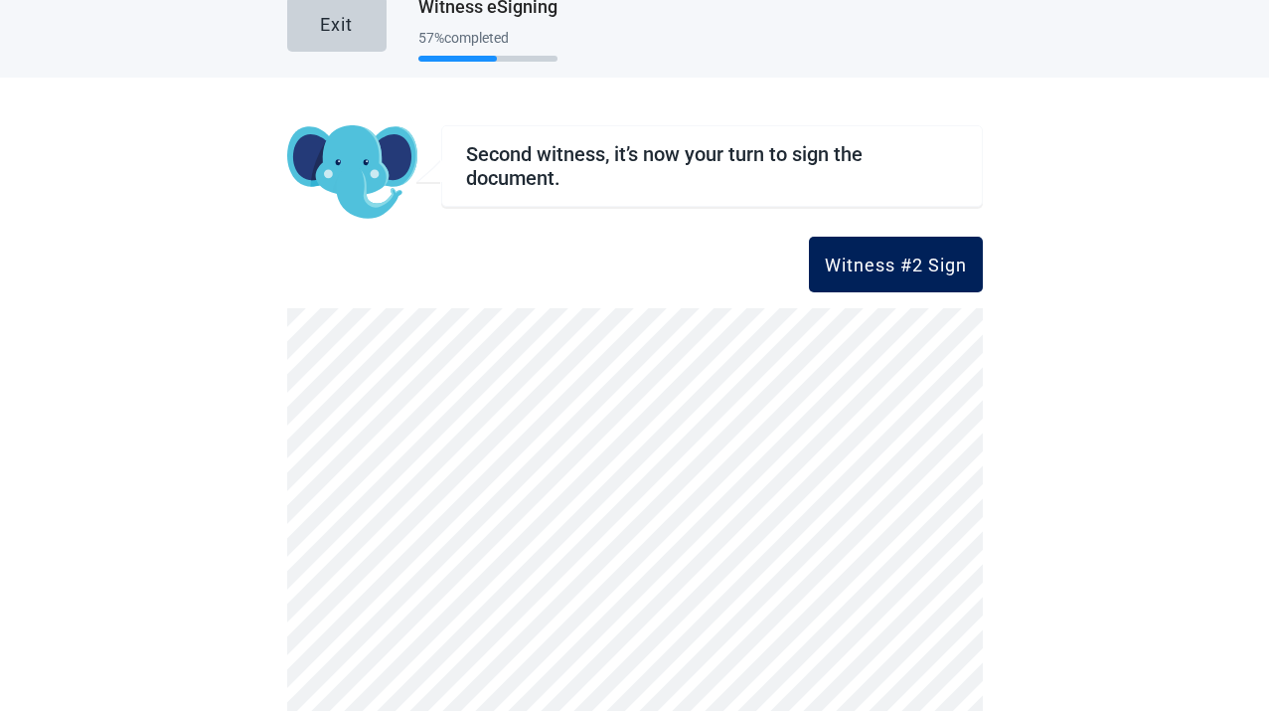
click at [900, 254] on div "Witness #2 Sign" at bounding box center [896, 264] width 142 height 20
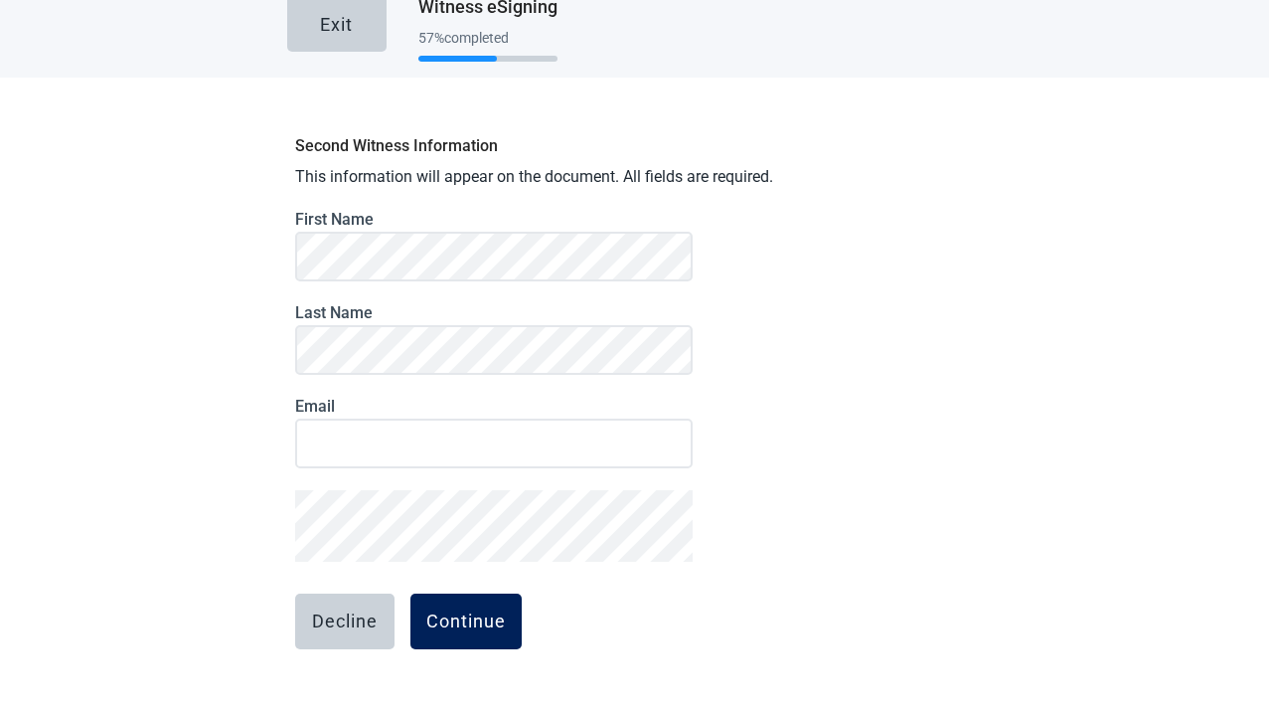
click at [488, 637] on button "Continue" at bounding box center [466, 621] width 111 height 56
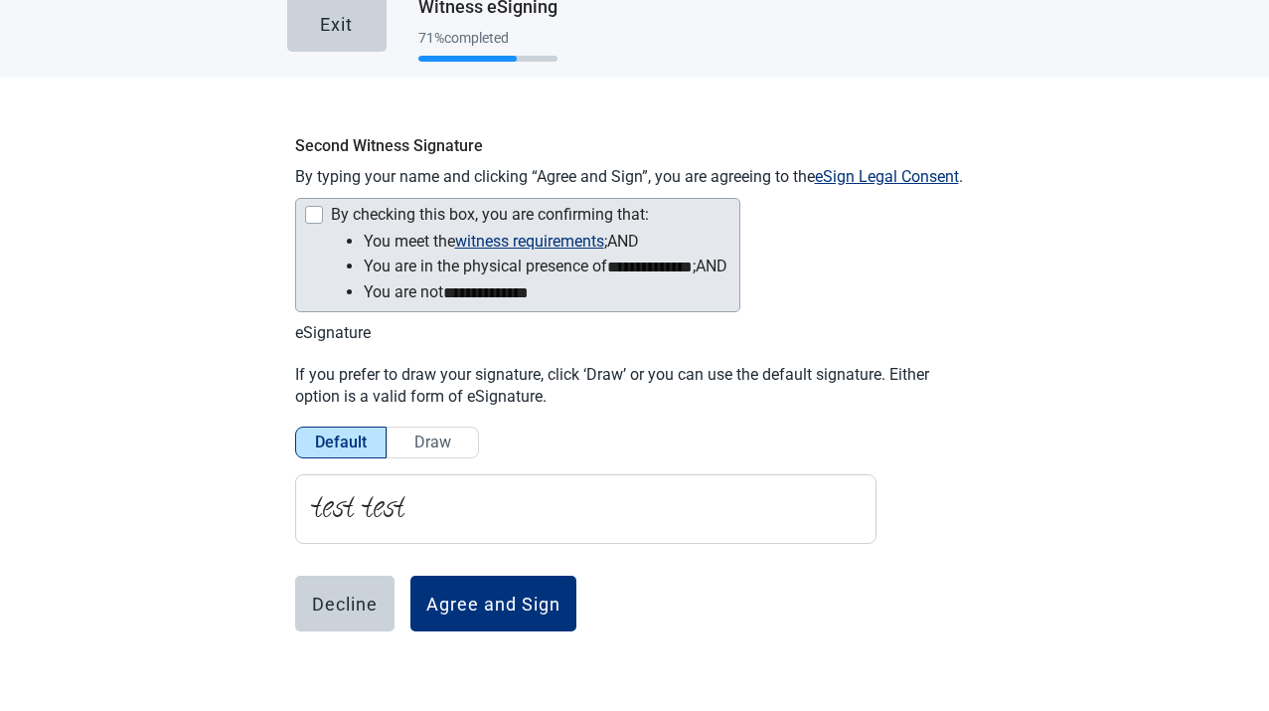
click at [444, 289] on li "**********" at bounding box center [546, 292] width 364 height 26
drag, startPoint x: 460, startPoint y: 252, endPoint x: 463, endPoint y: 266, distance: 14.2
click at [460, 253] on ul "**********" at bounding box center [526, 267] width 404 height 77
click at [364, 280] on li "**********" at bounding box center [546, 292] width 364 height 26
click at [312, 222] on div "Main content" at bounding box center [314, 215] width 18 height 18
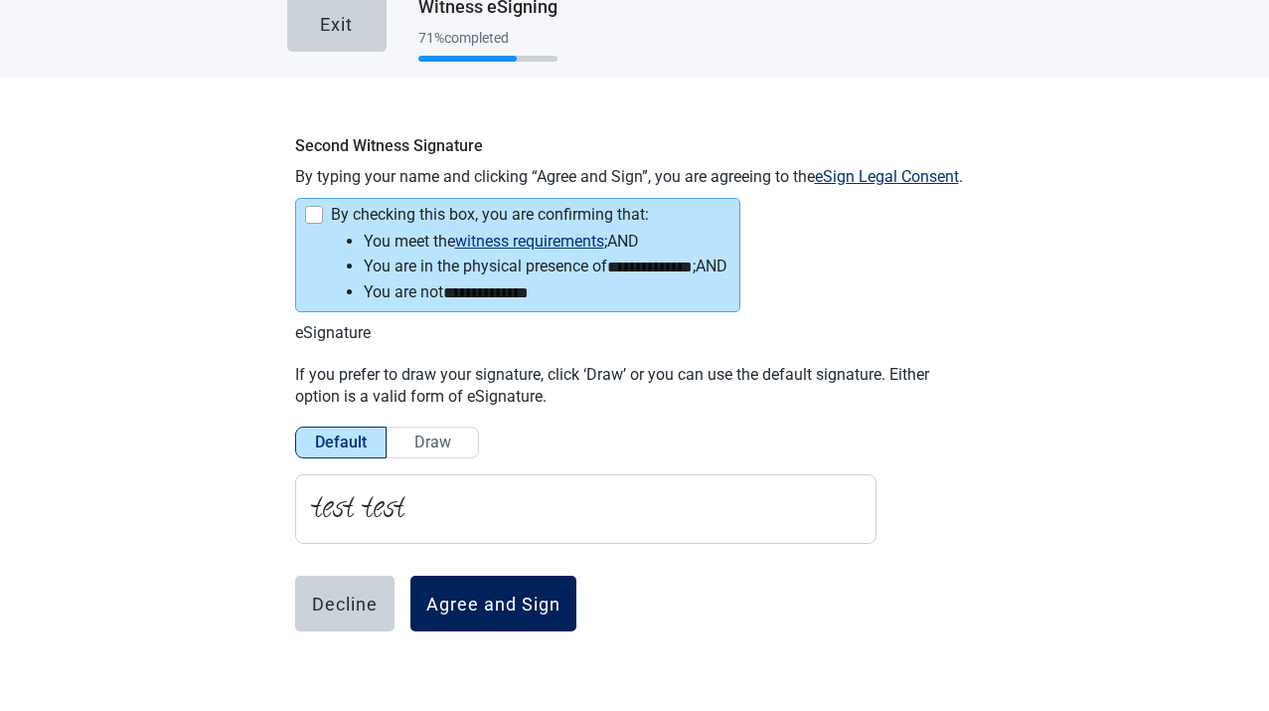
click at [475, 594] on div "Agree and Sign" at bounding box center [493, 603] width 134 height 20
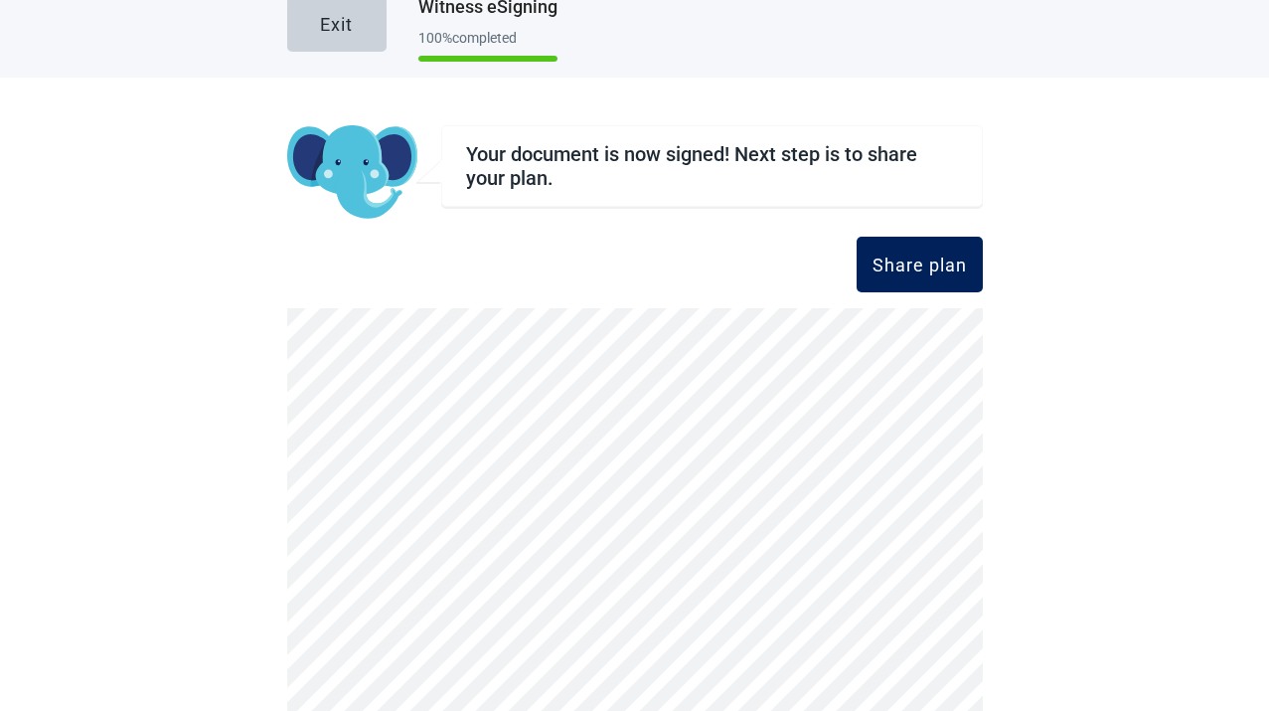
click at [948, 263] on div "Share plan" at bounding box center [920, 264] width 94 height 20
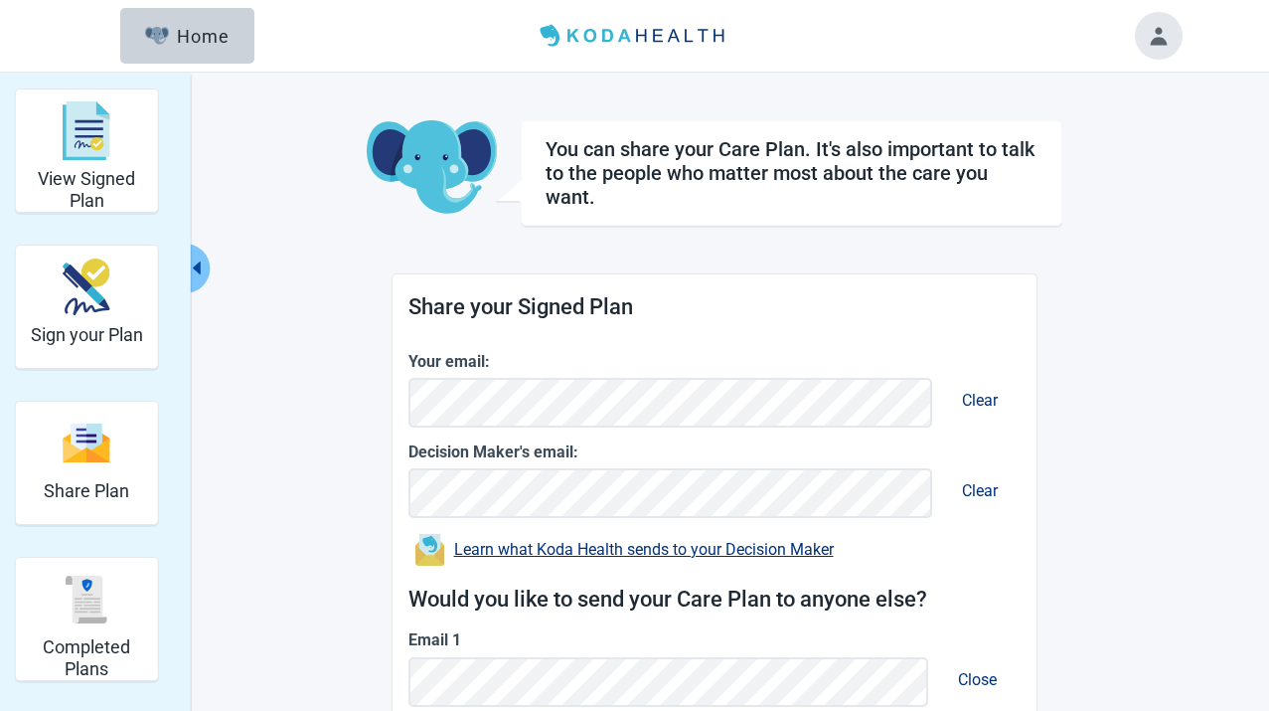
scroll to position [293, 0]
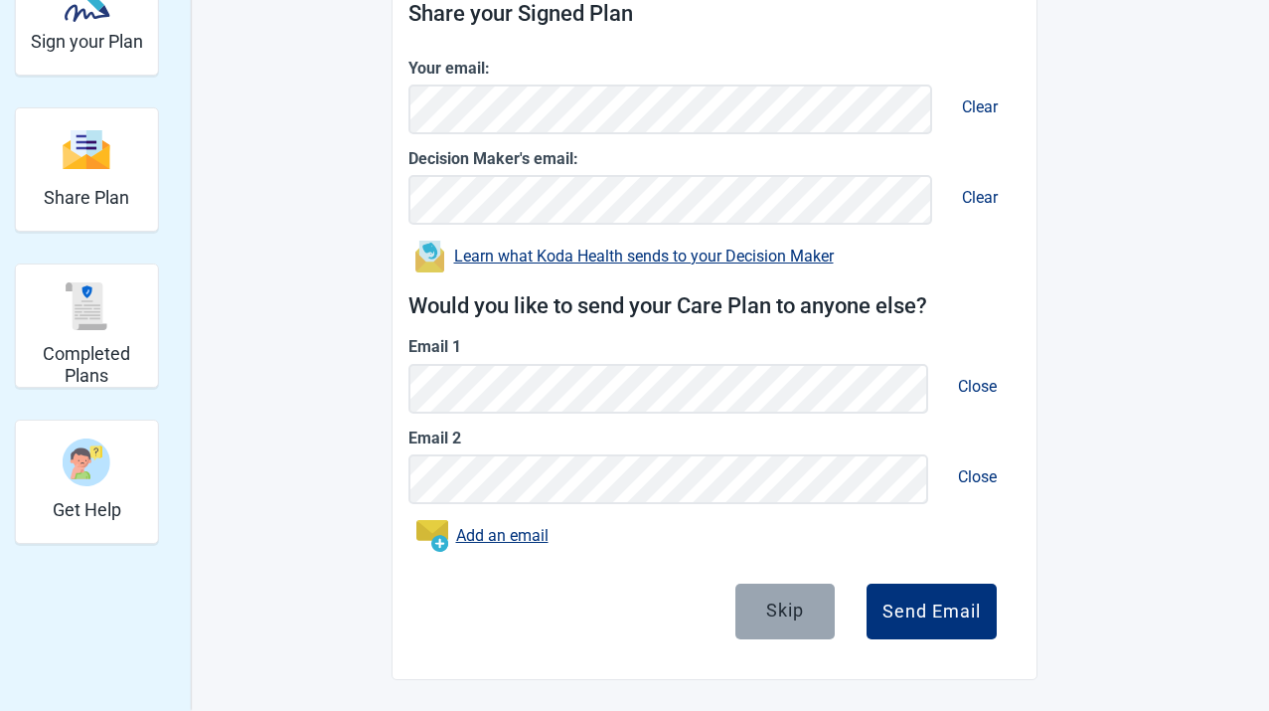
click at [792, 612] on div "Skip" at bounding box center [785, 609] width 38 height 20
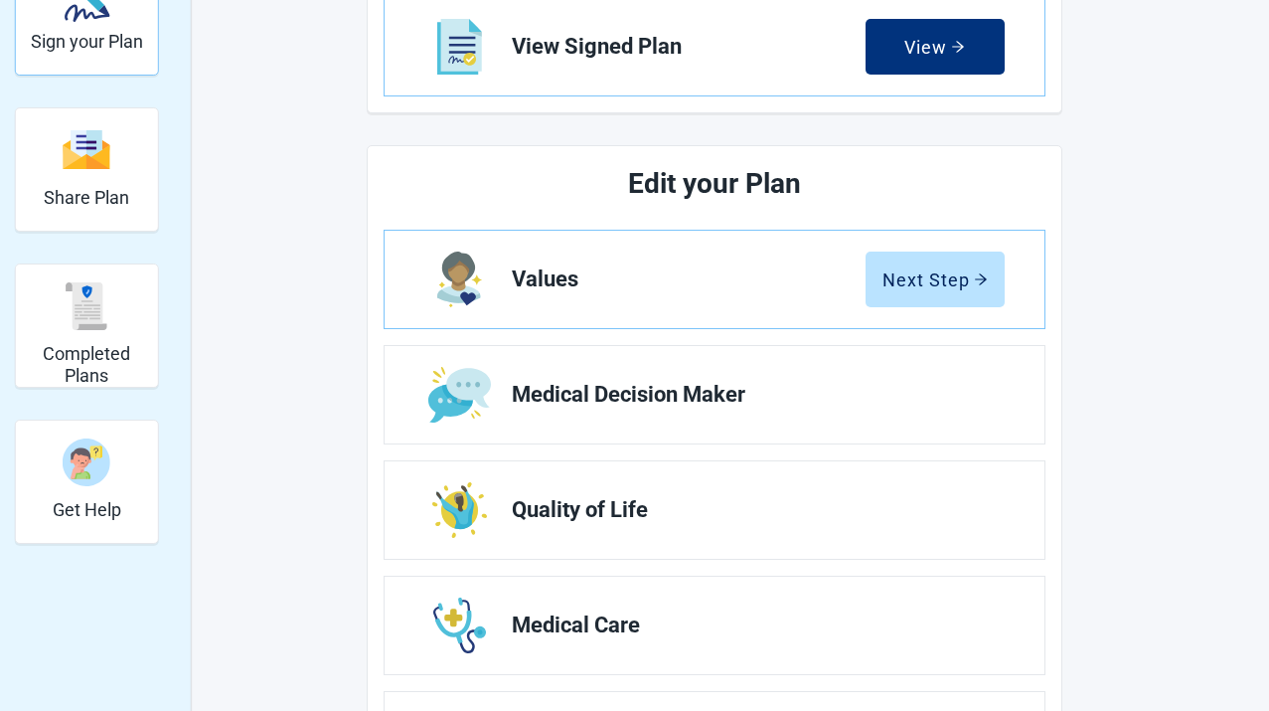
click at [102, 282] on img "Completed Plans" at bounding box center [87, 306] width 48 height 48
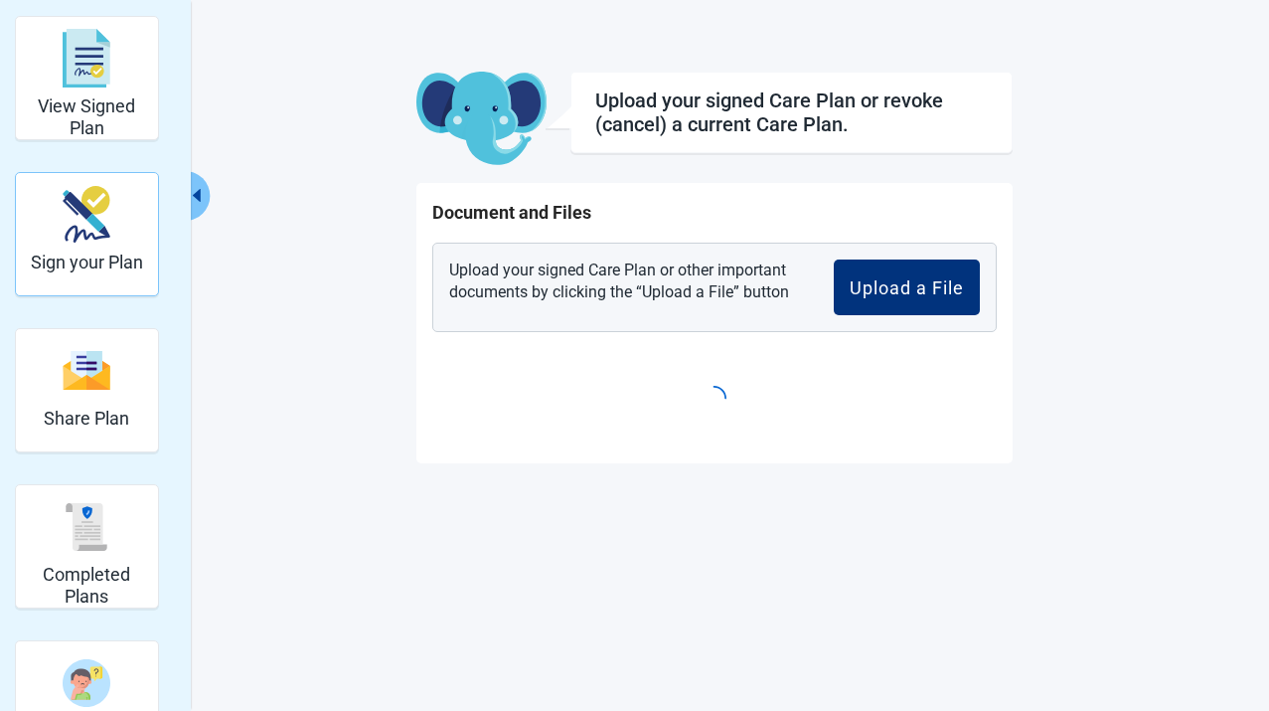
scroll to position [73, 0]
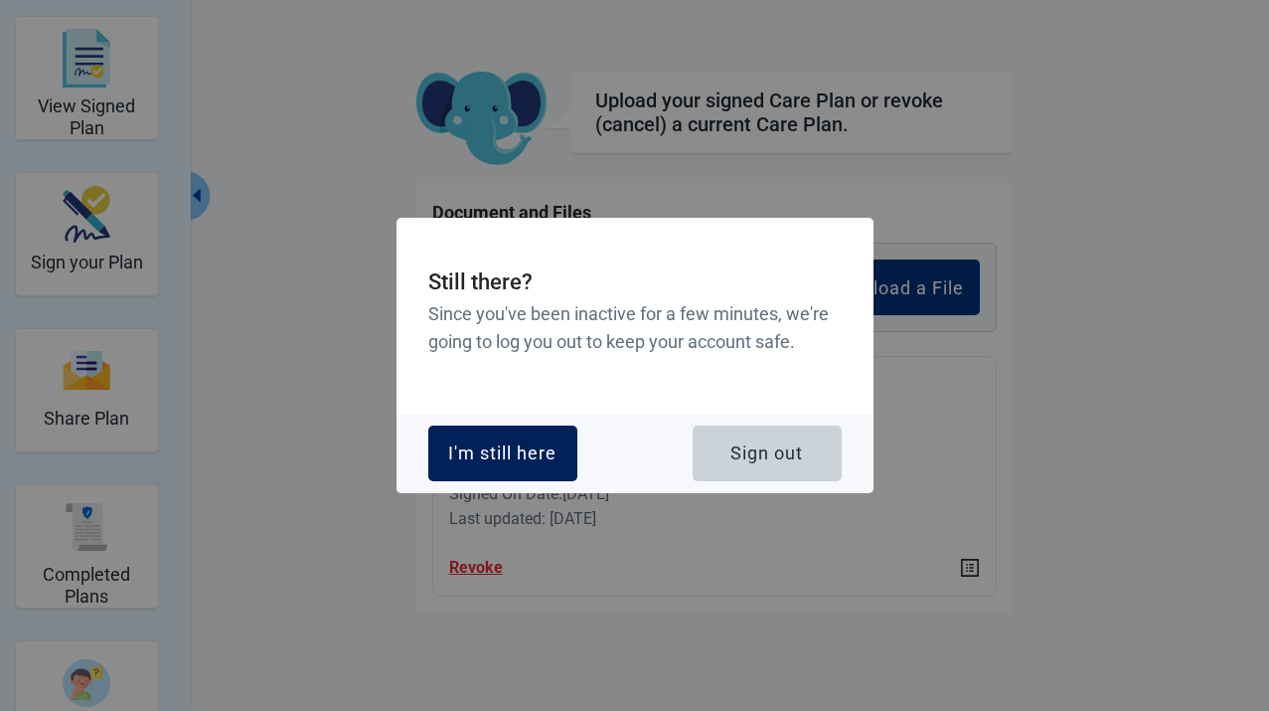
click at [536, 448] on div "I'm still here" at bounding box center [502, 453] width 108 height 20
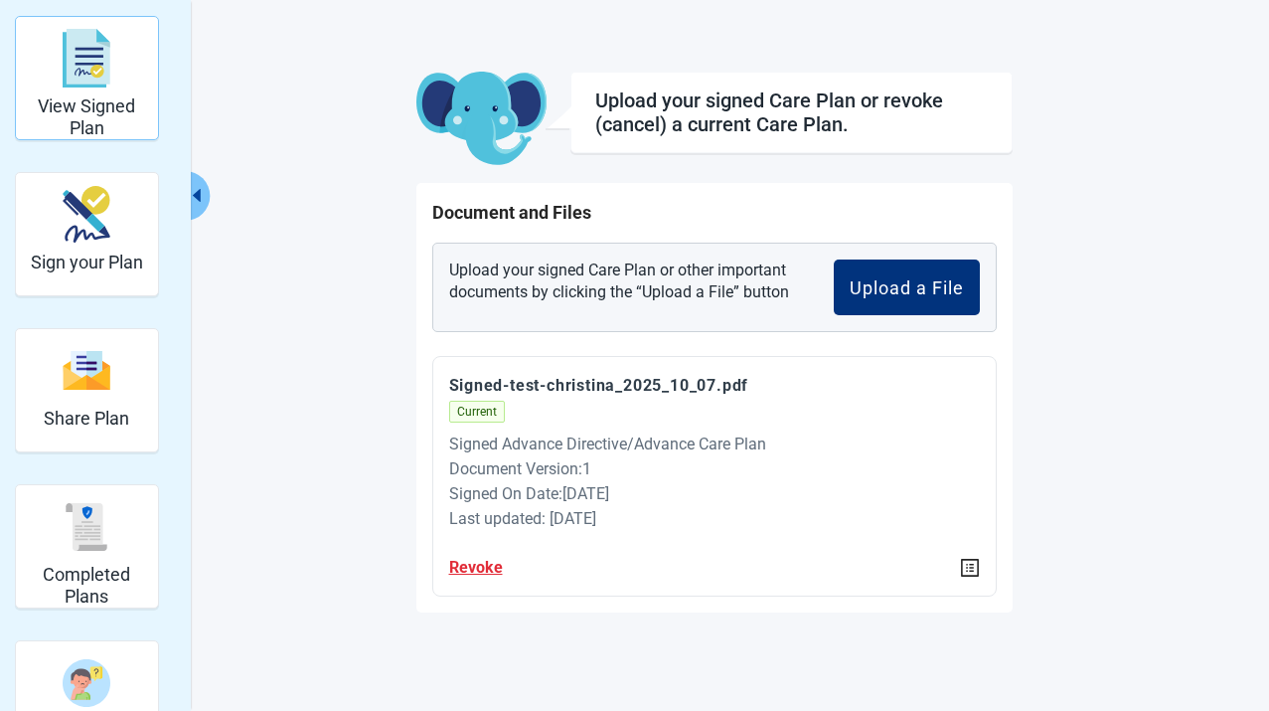
scroll to position [68, 0]
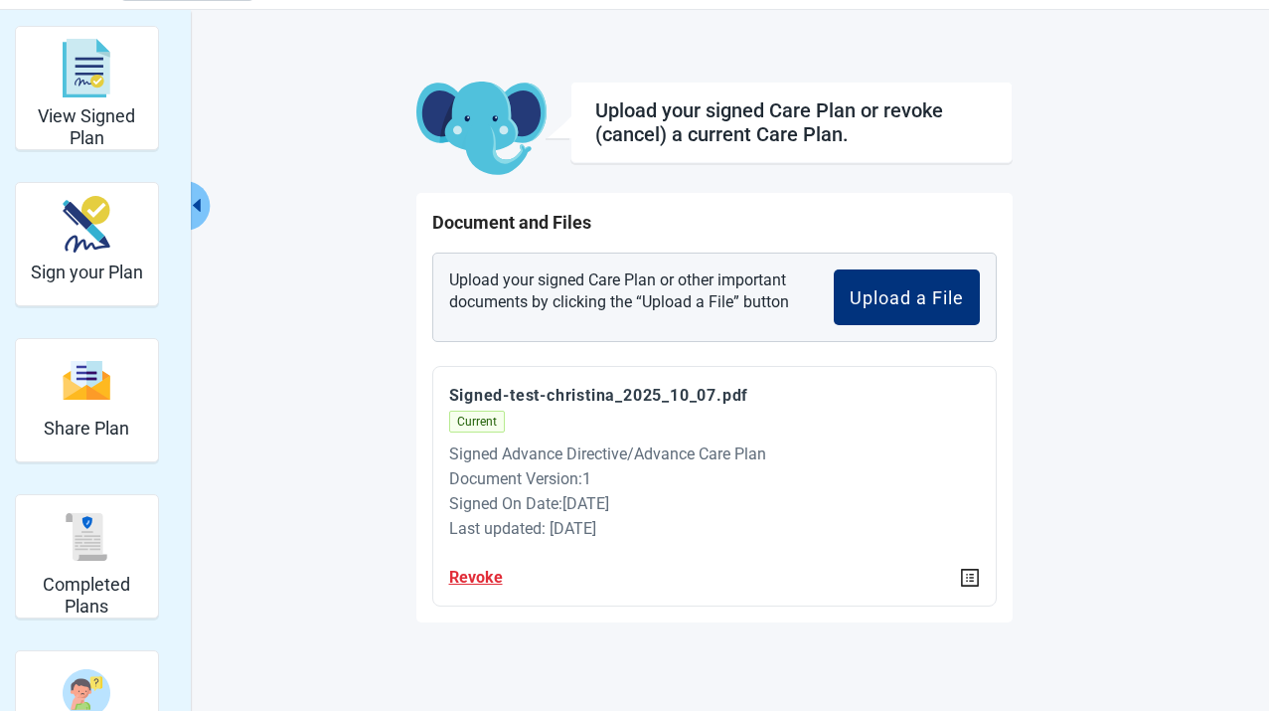
click at [482, 579] on button "Revoke" at bounding box center [476, 577] width 54 height 25
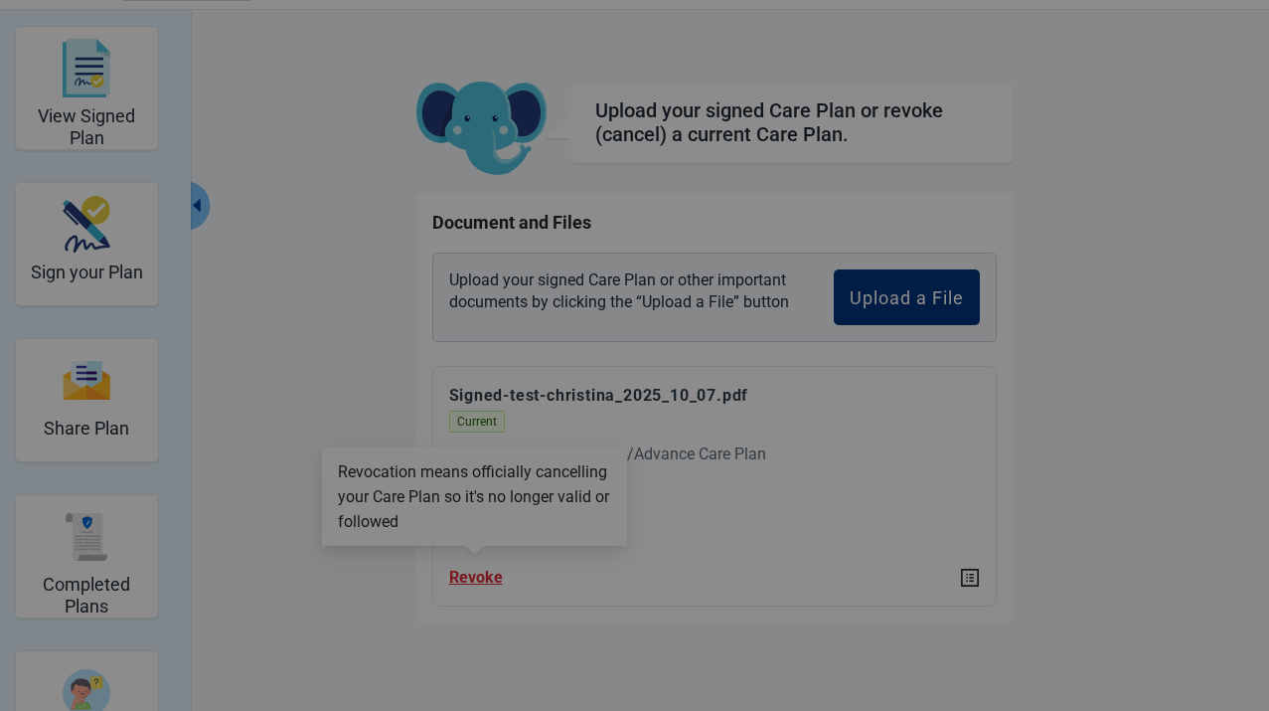
scroll to position [61, 0]
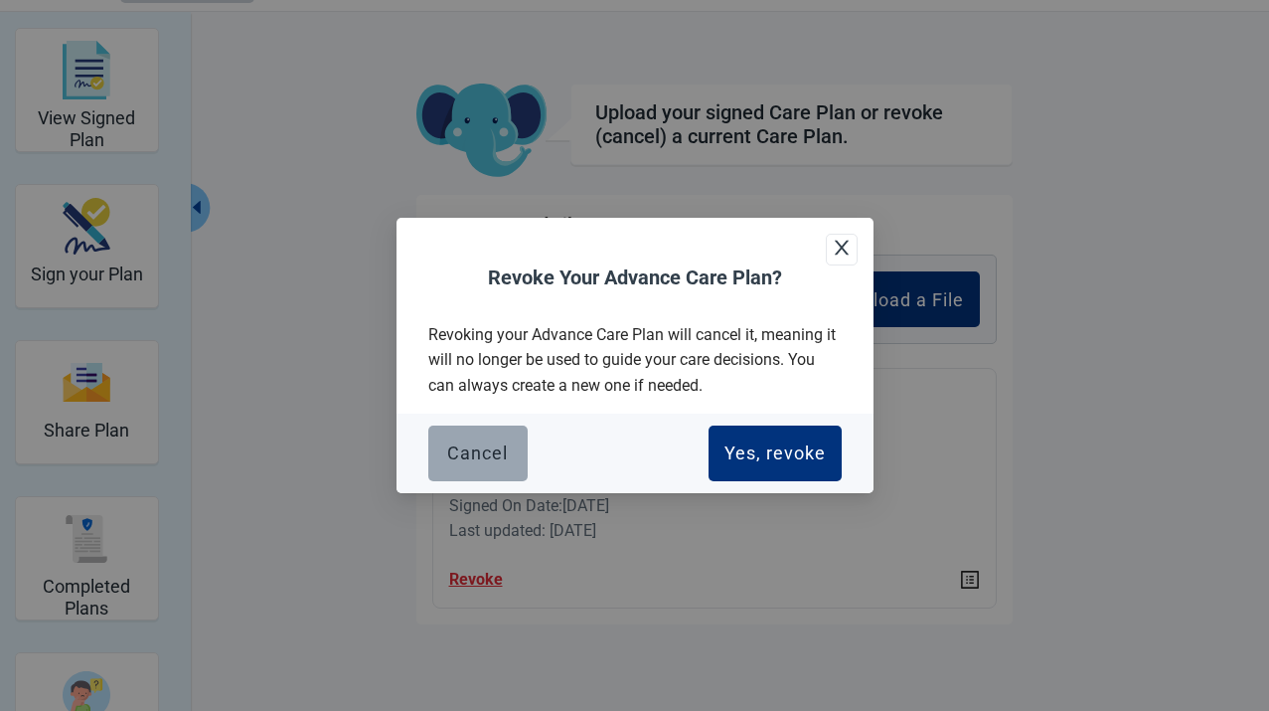
click at [503, 459] on div "Cancel" at bounding box center [477, 453] width 61 height 20
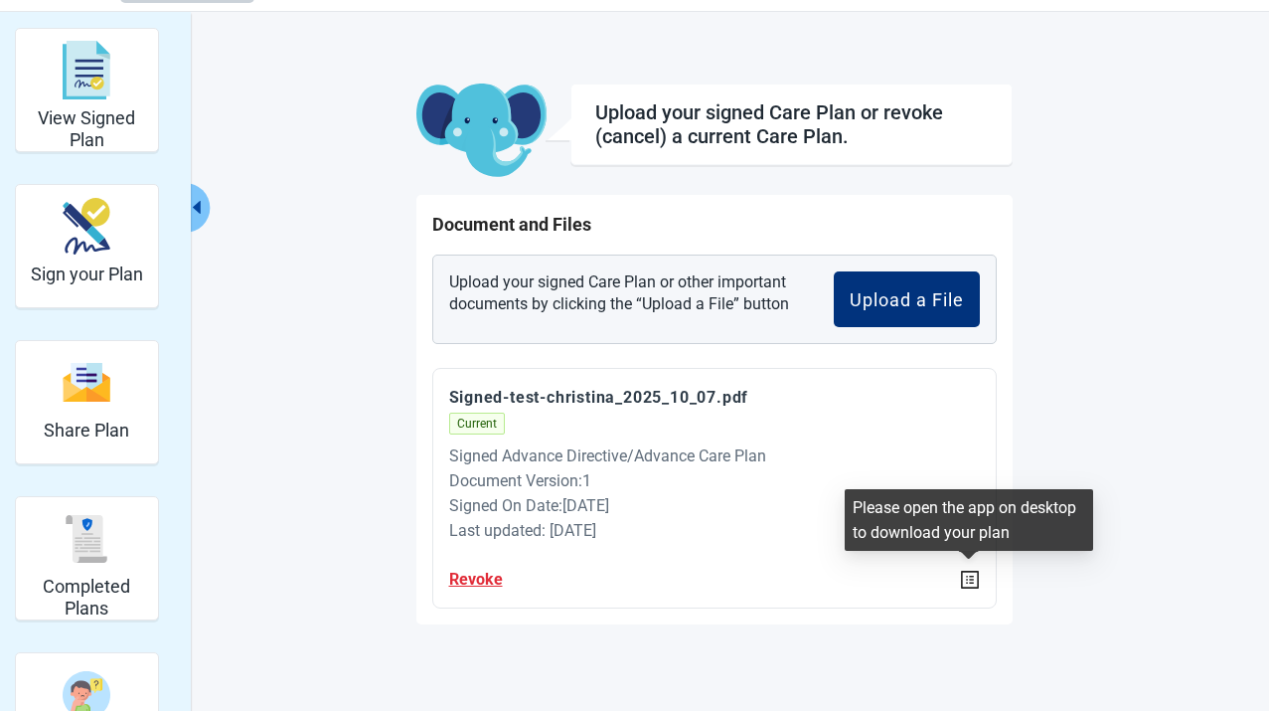
click at [971, 581] on icon "profile" at bounding box center [970, 580] width 18 height 18
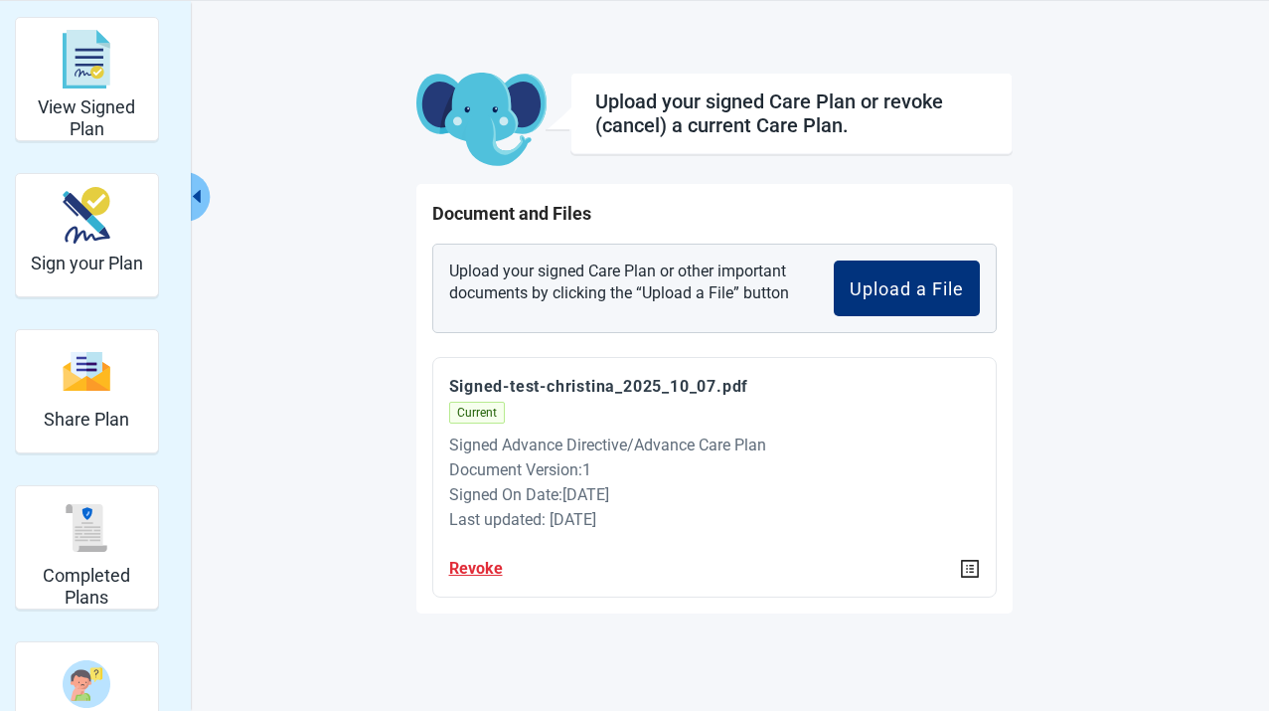
scroll to position [0, 0]
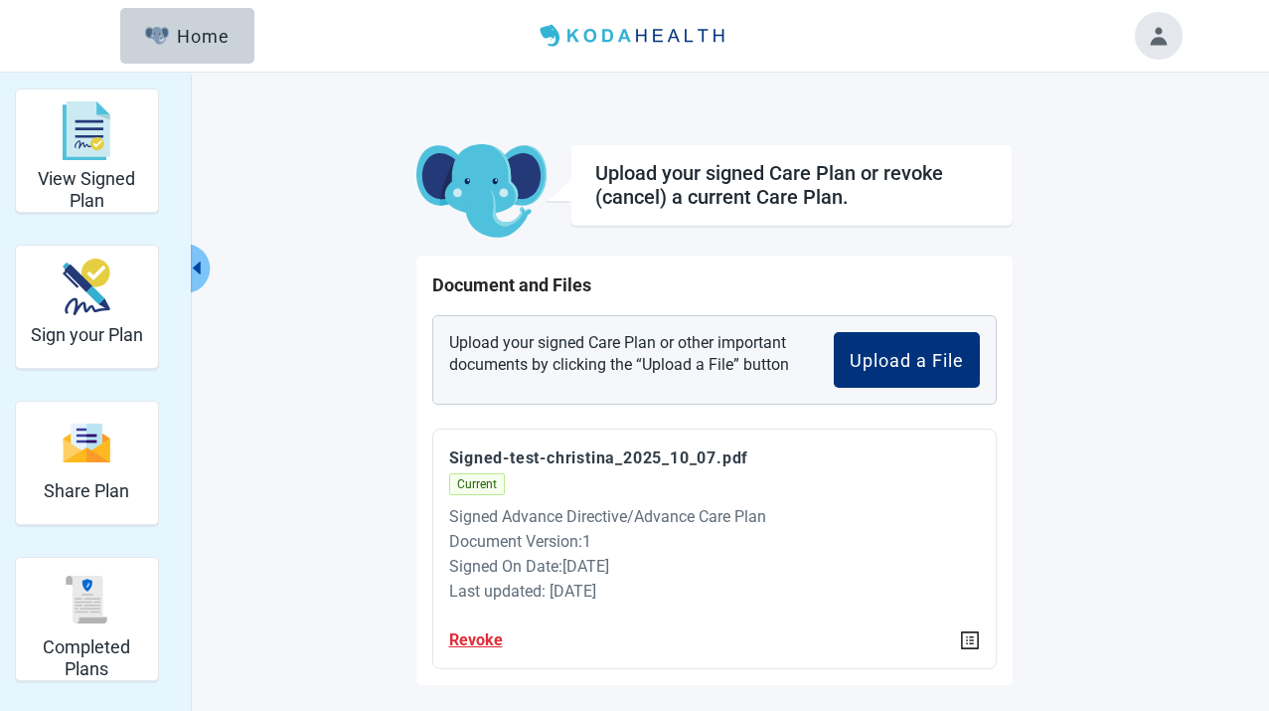
click at [1154, 40] on button "Toggle account menu" at bounding box center [1159, 36] width 48 height 48
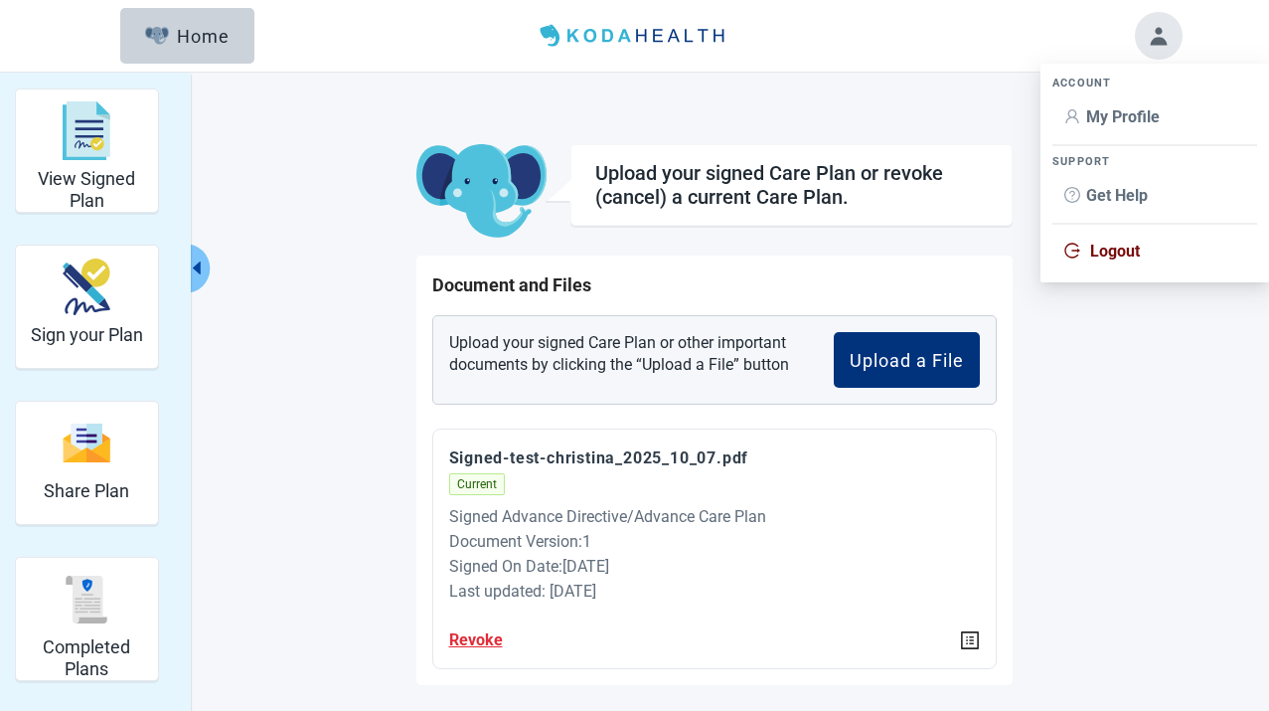
click at [1128, 122] on span "My Profile" at bounding box center [1123, 116] width 74 height 19
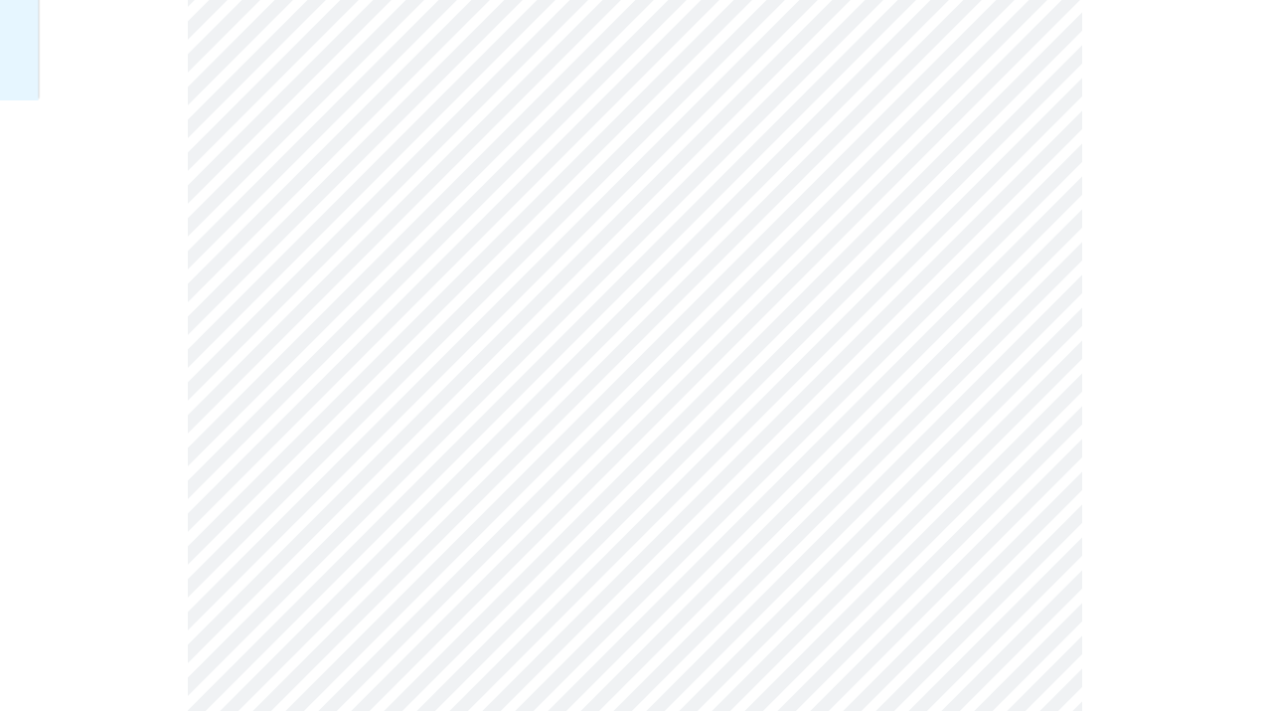
scroll to position [616, 0]
click at [664, 563] on div "Español" at bounding box center [681, 568] width 70 height 22
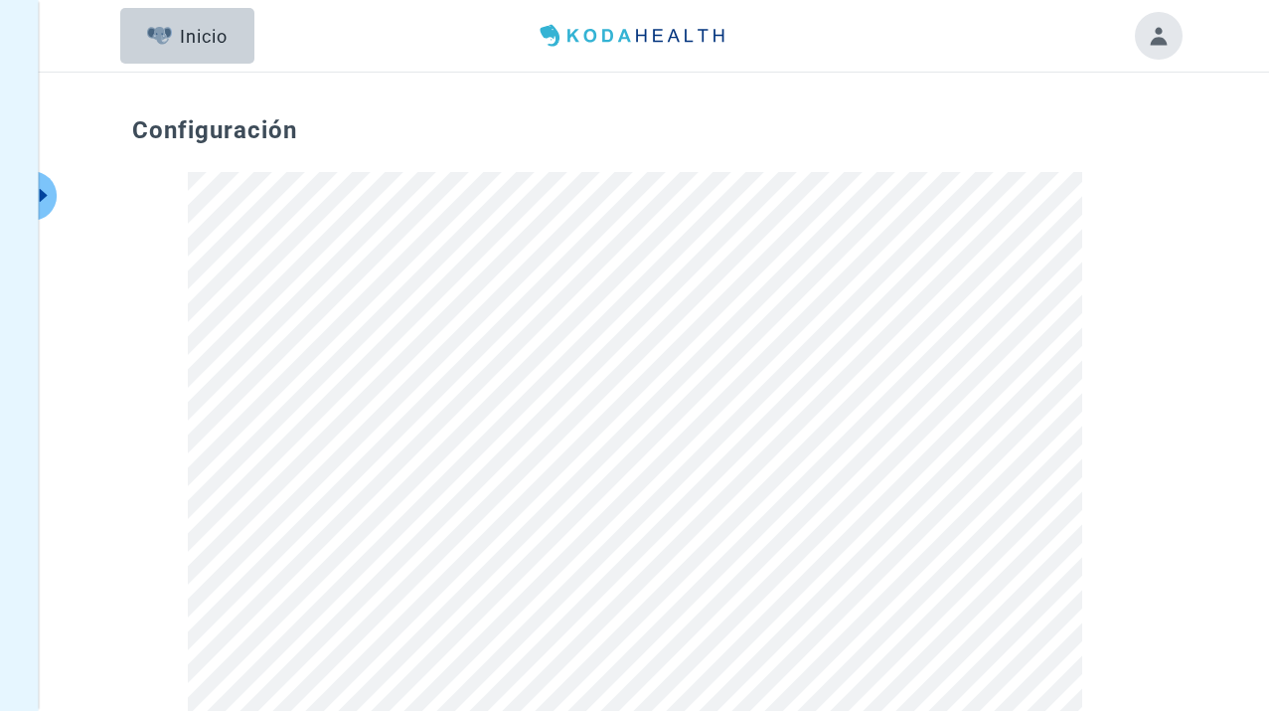
scroll to position [20, 0]
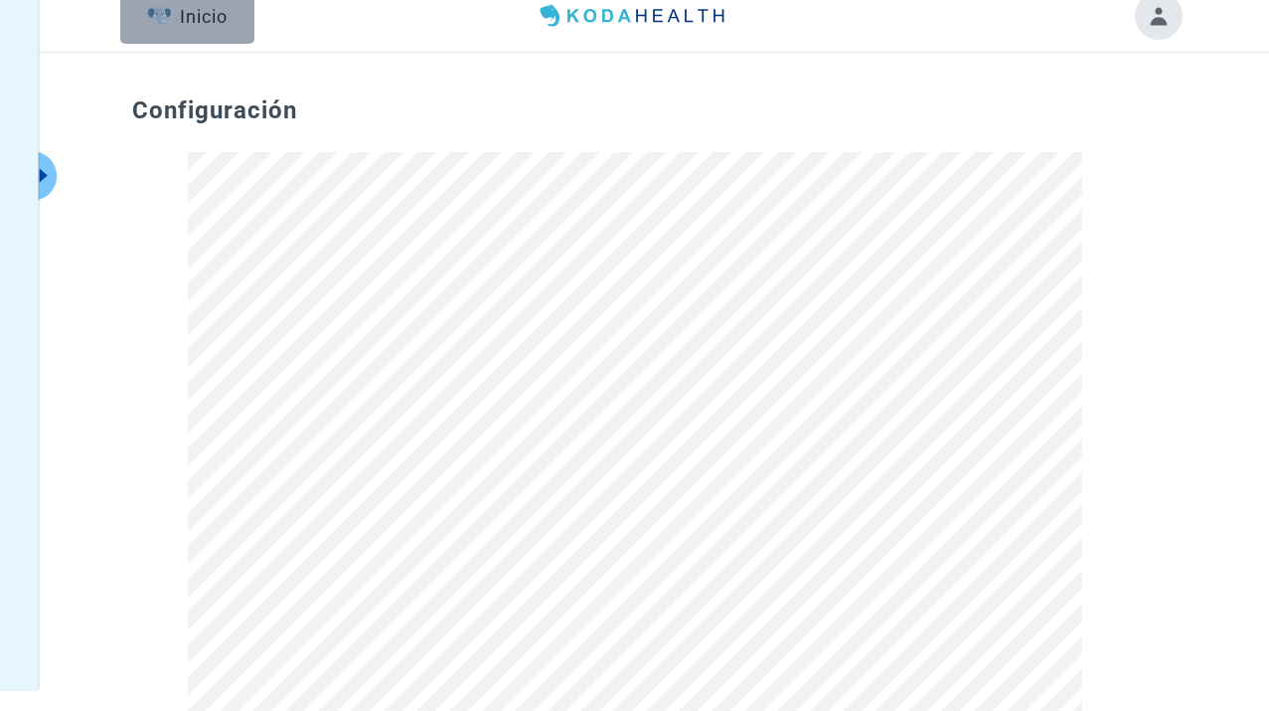
click at [193, 13] on div "Inicio" at bounding box center [187, 16] width 81 height 20
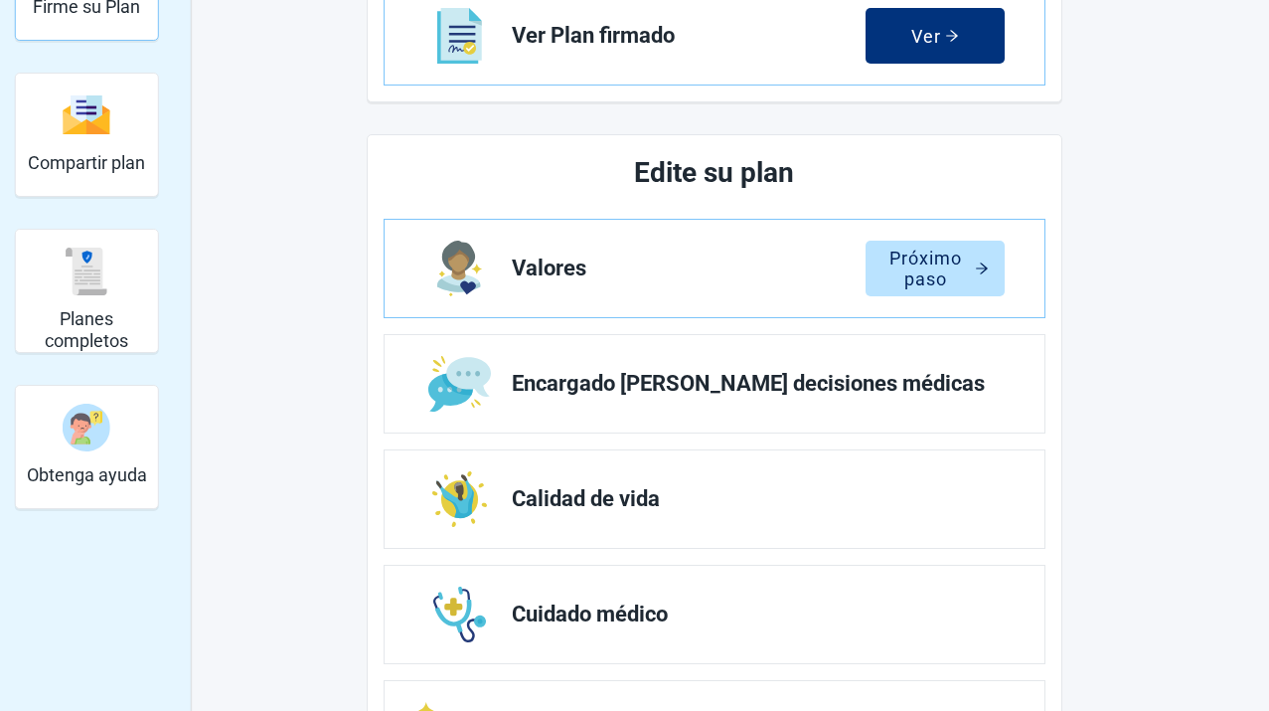
scroll to position [347, 0]
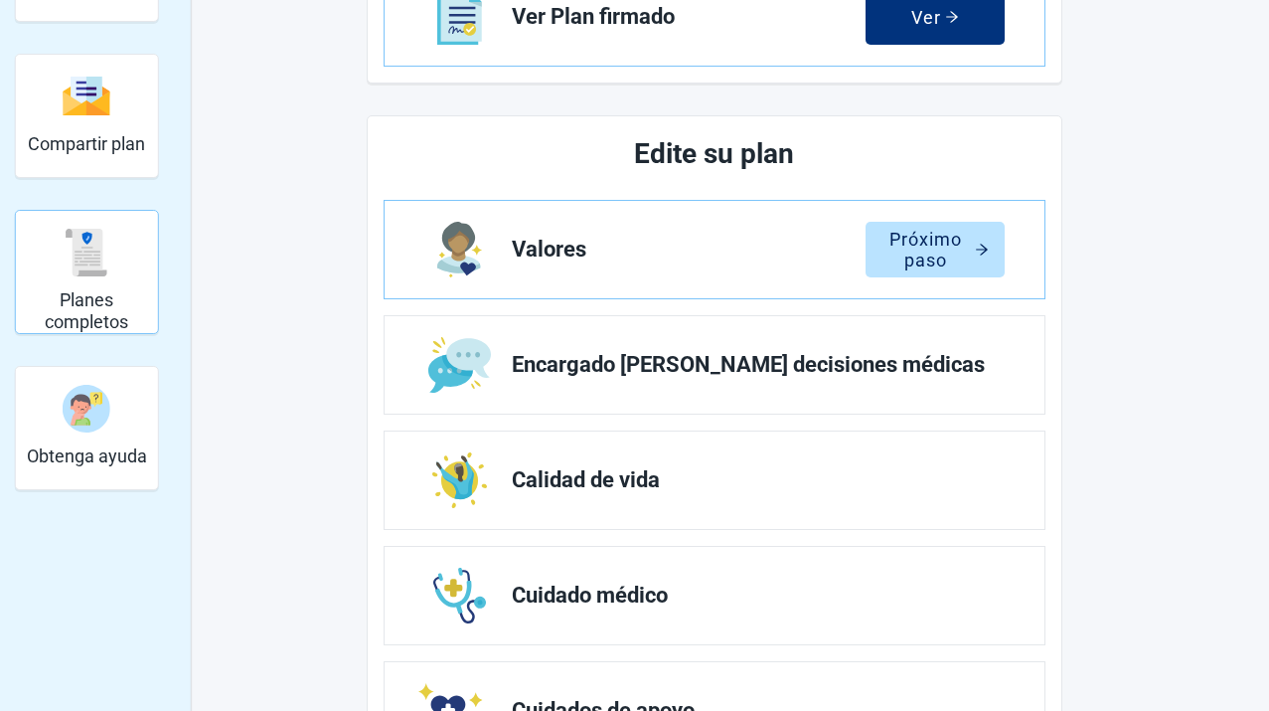
click at [75, 311] on h2 "Planes completos" at bounding box center [87, 310] width 126 height 43
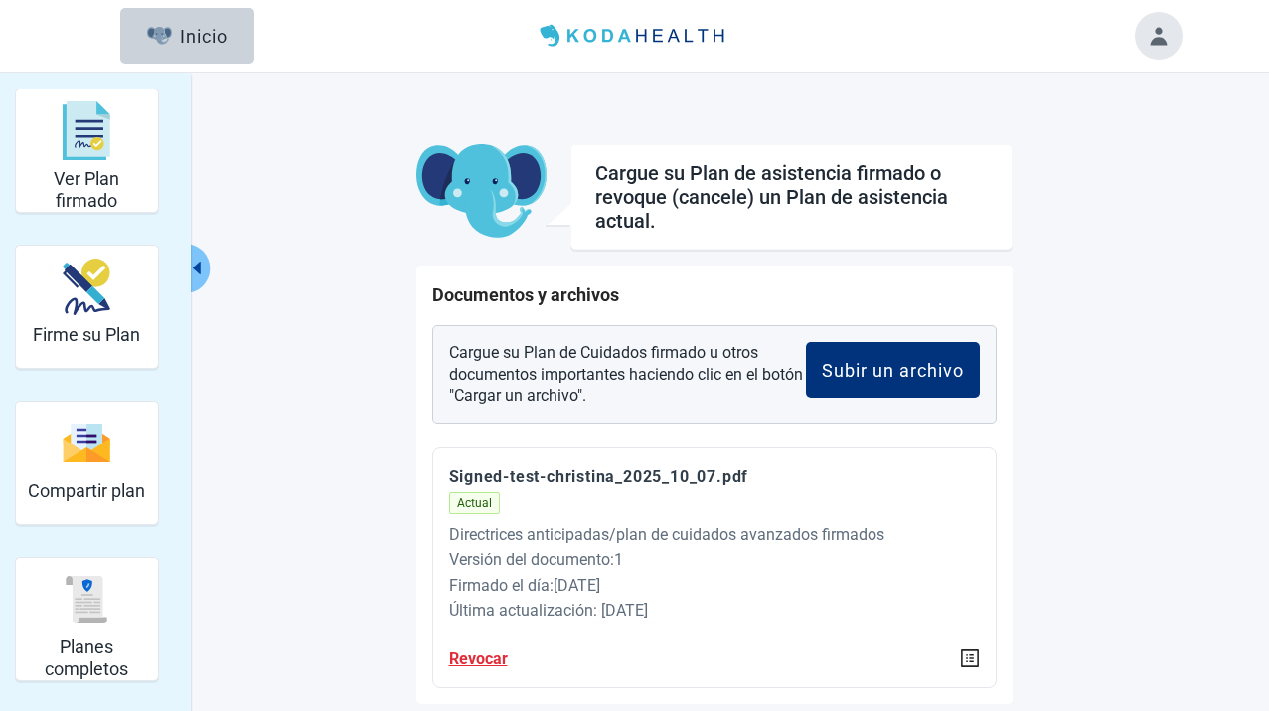
scroll to position [1, 0]
click at [1150, 42] on button "Toggle account menu" at bounding box center [1159, 35] width 48 height 48
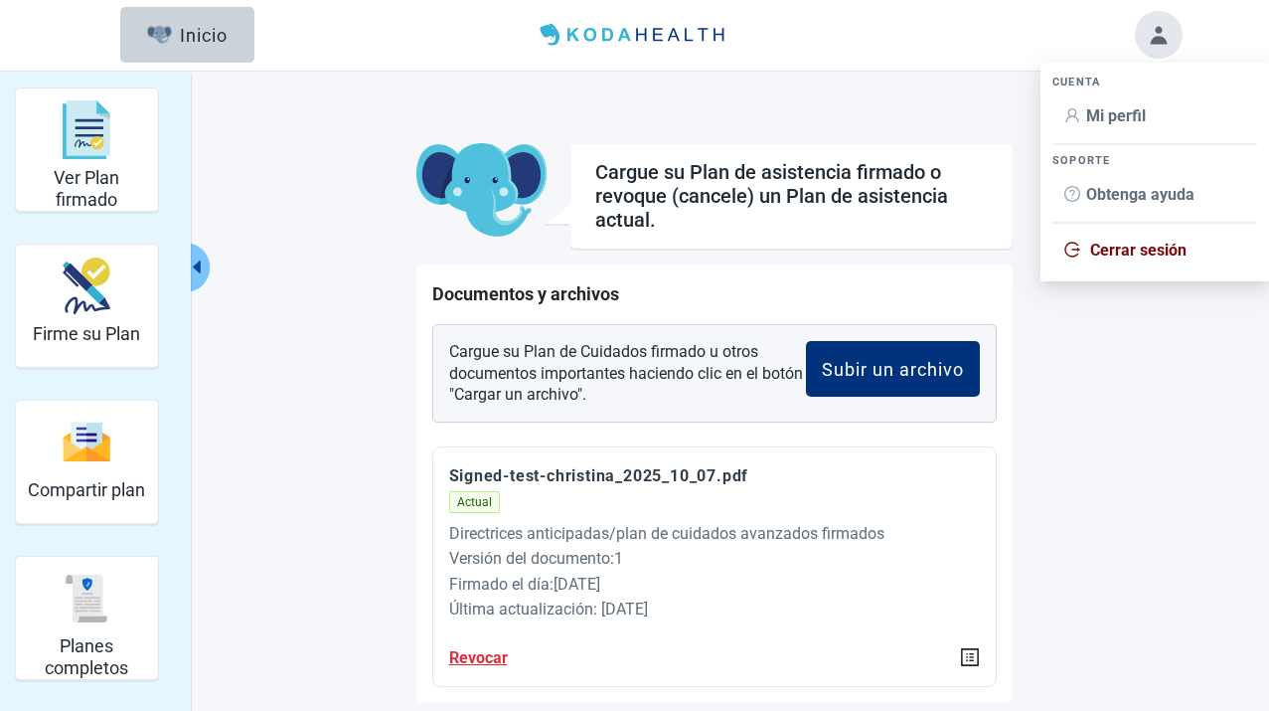
click at [1093, 127] on li "Mi perfil" at bounding box center [1155, 116] width 205 height 38
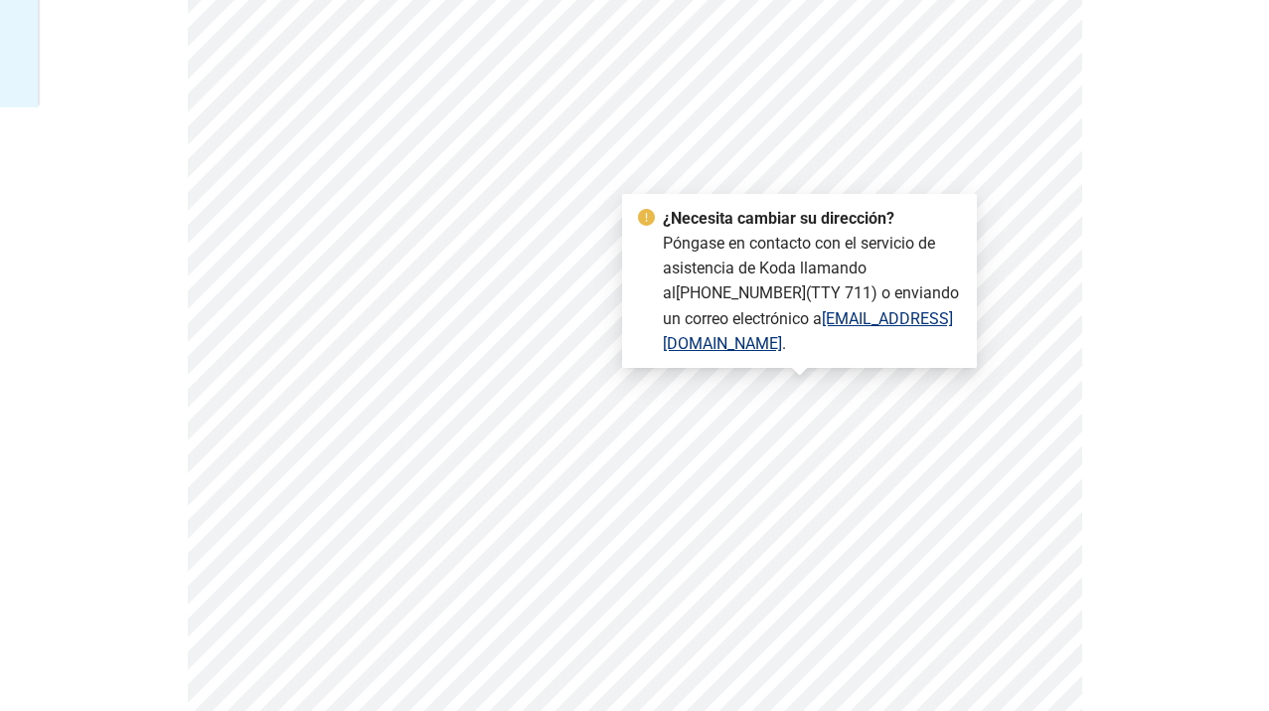
scroll to position [690, 0]
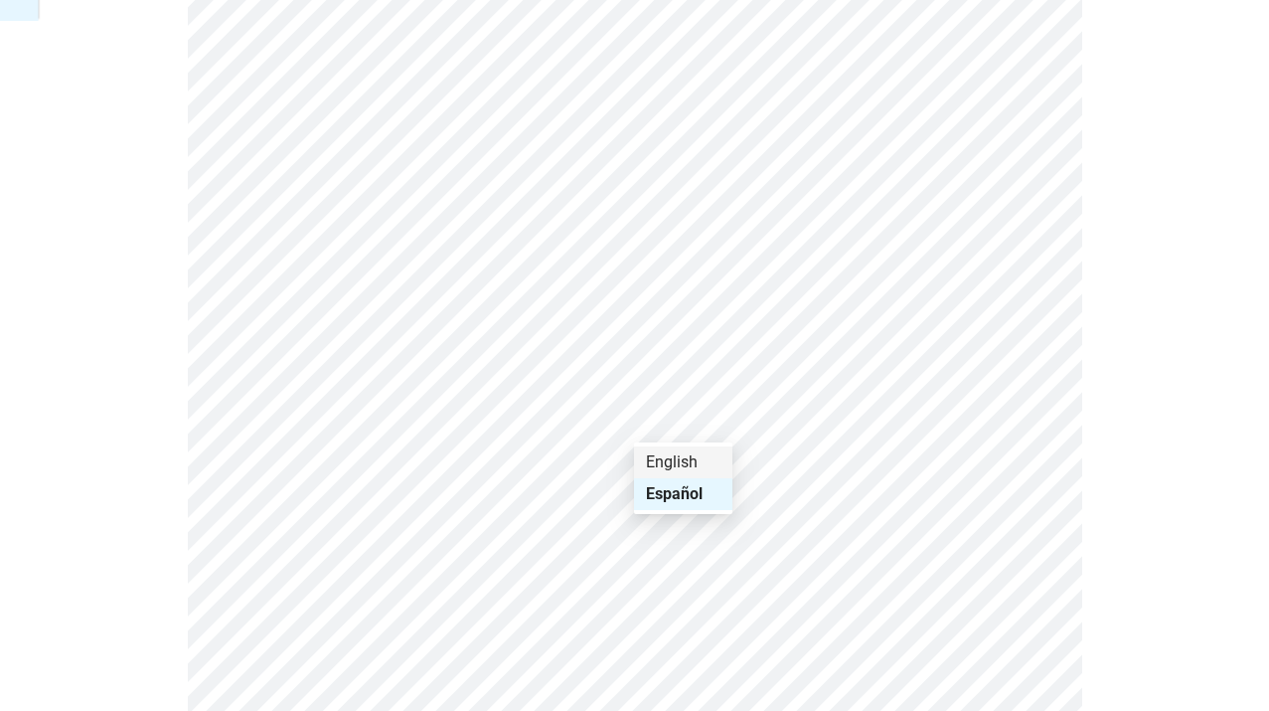
click at [675, 456] on div "English" at bounding box center [683, 462] width 75 height 22
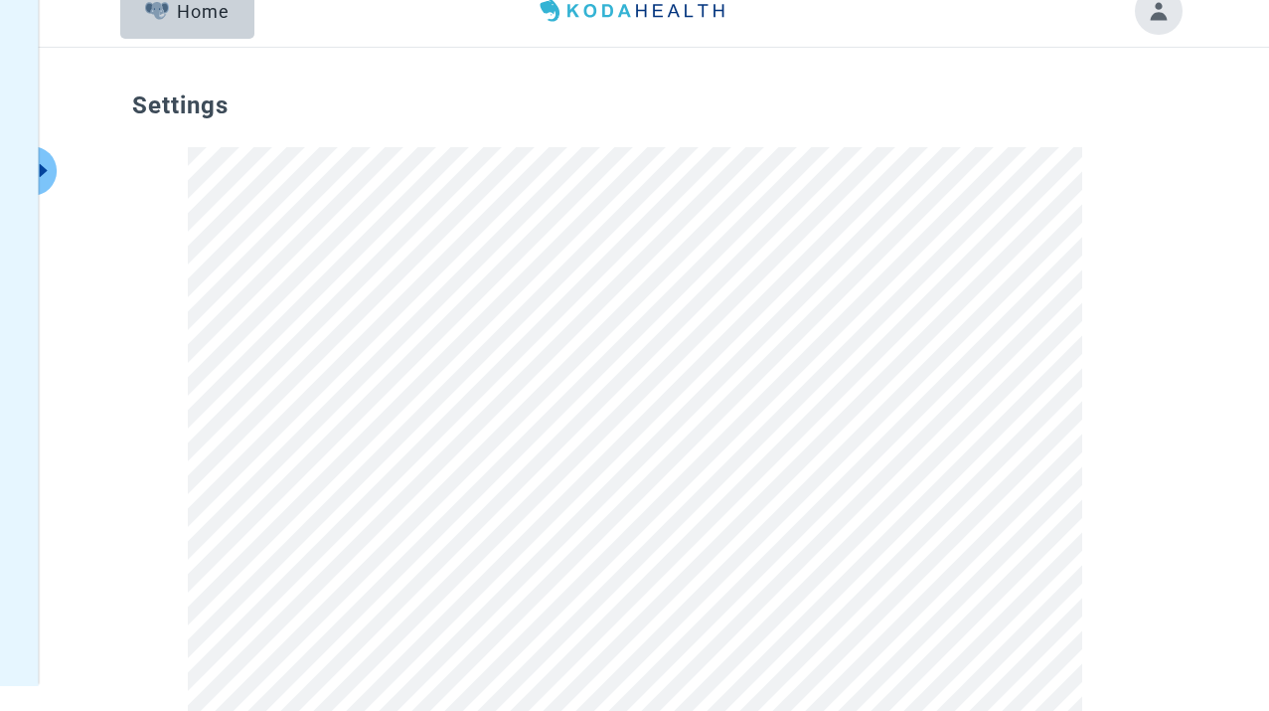
scroll to position [0, 0]
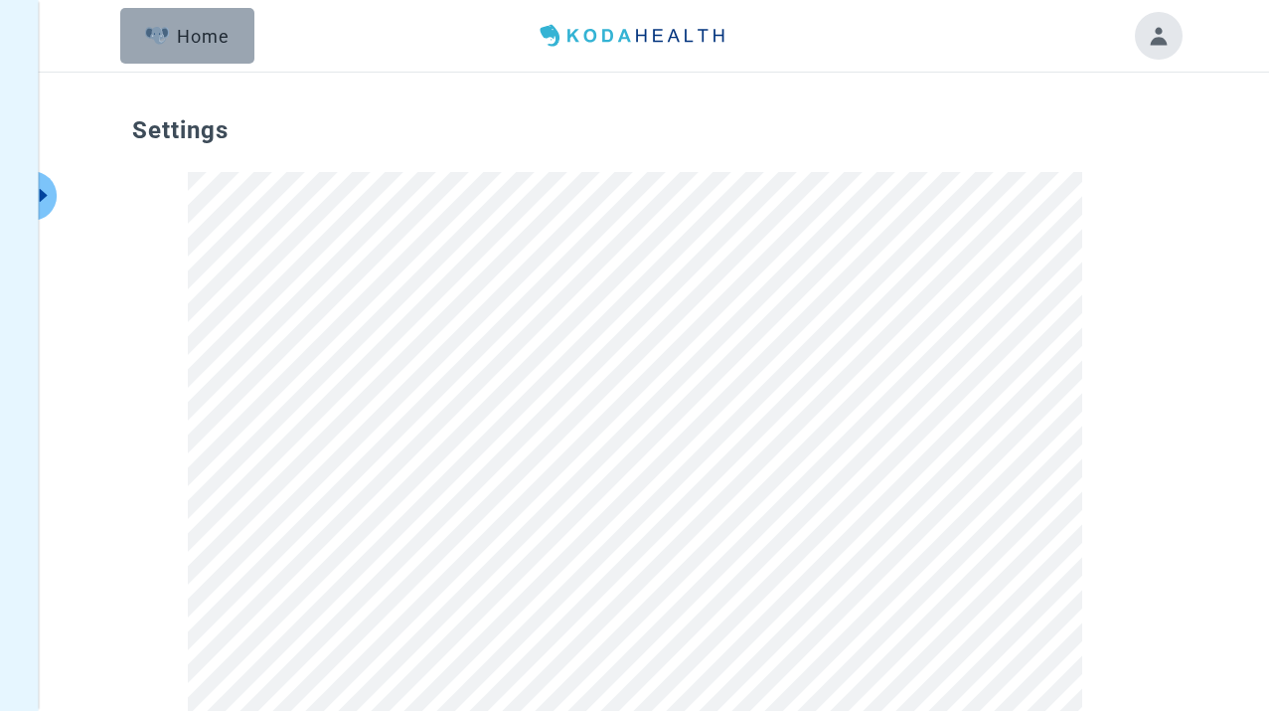
drag, startPoint x: 140, startPoint y: 46, endPoint x: 160, endPoint y: 51, distance: 20.5
click at [140, 46] on button "Home" at bounding box center [187, 36] width 134 height 56
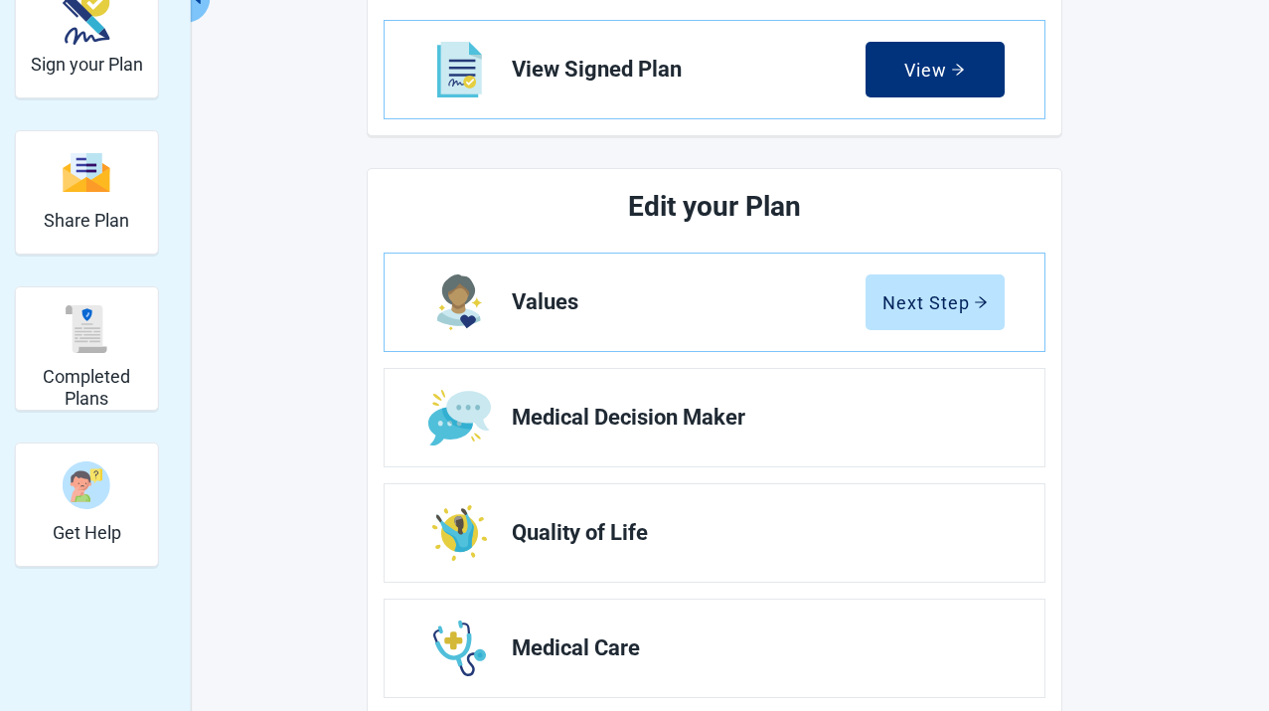
scroll to position [291, 0]
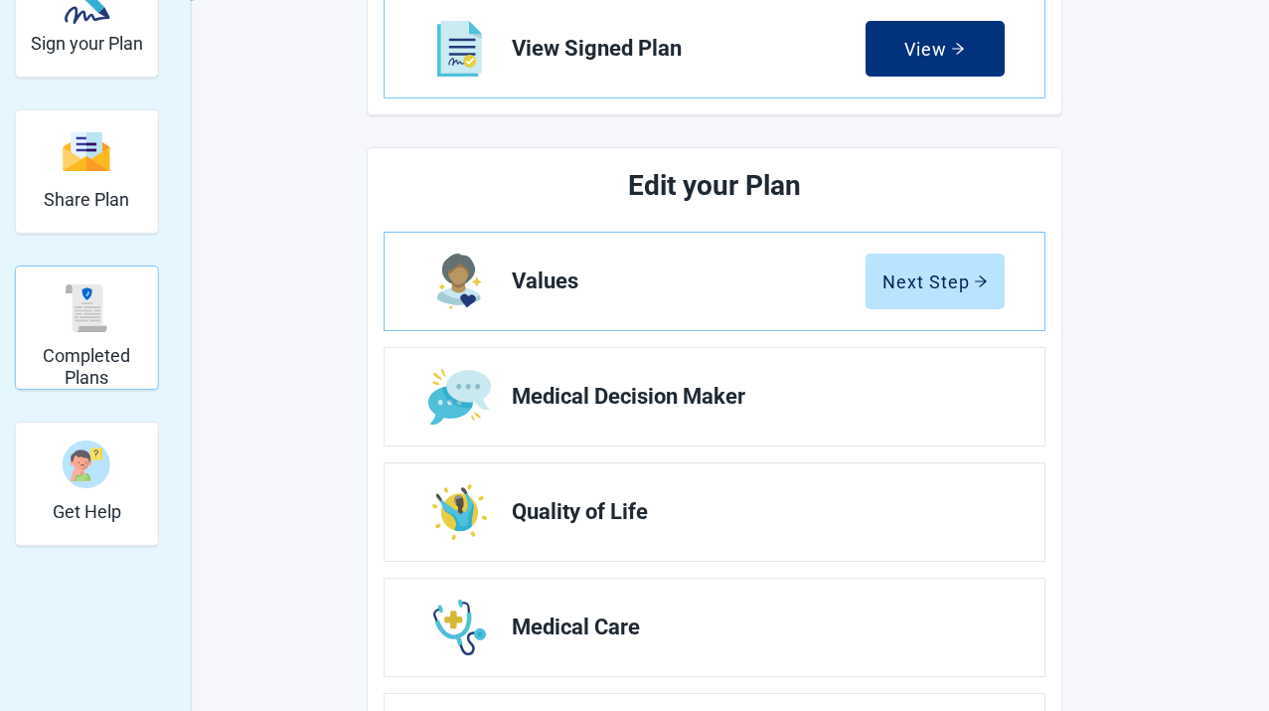
click at [80, 310] on img "Completed Plans" at bounding box center [87, 308] width 48 height 48
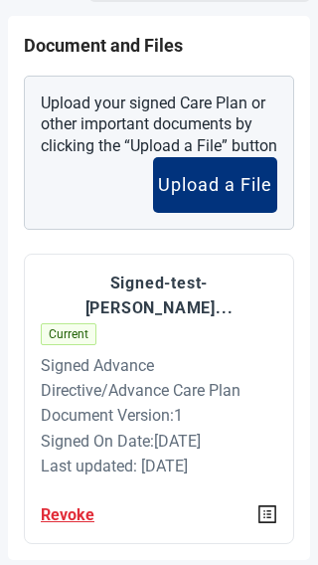
scroll to position [206, 0]
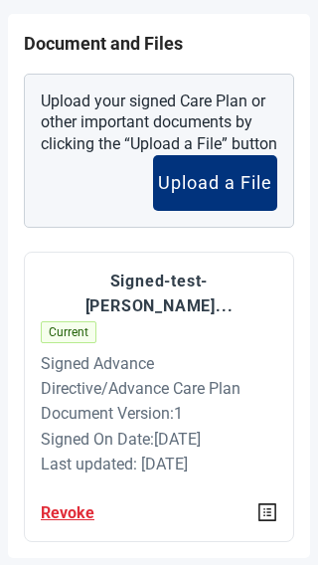
click at [97, 528] on div "Document and Files Upload your signed Care Plan or other important documents by…" at bounding box center [159, 286] width 302 height 544
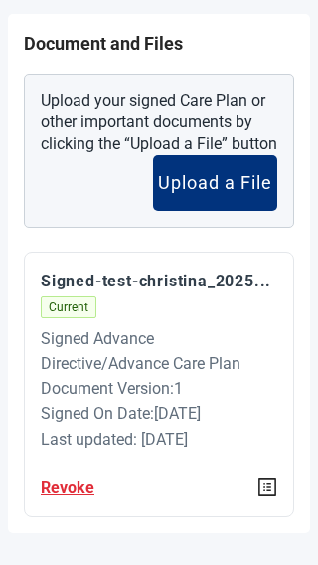
click at [78, 490] on button "Revoke" at bounding box center [68, 487] width 54 height 25
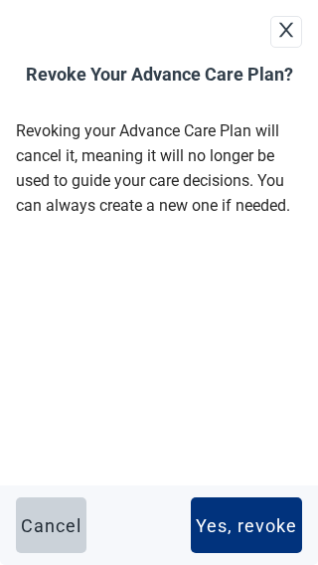
scroll to position [152, 0]
click at [61, 536] on button "Cancel" at bounding box center [51, 525] width 71 height 56
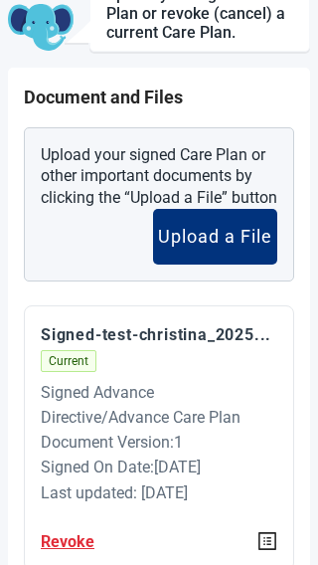
scroll to position [0, 0]
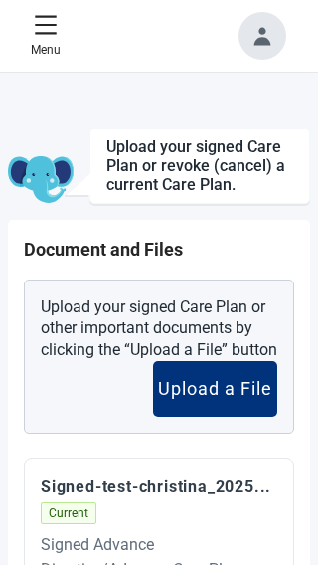
click at [270, 51] on button "Toggle account menu" at bounding box center [263, 36] width 48 height 48
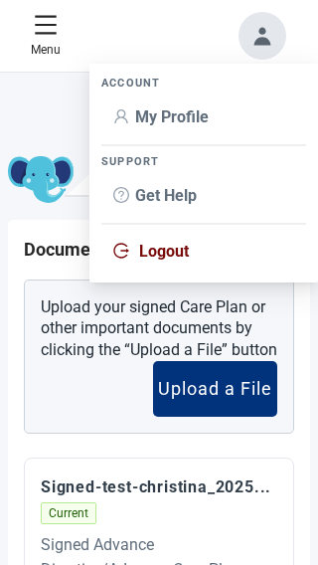
click at [227, 117] on span "My Profile" at bounding box center [203, 117] width 181 height 22
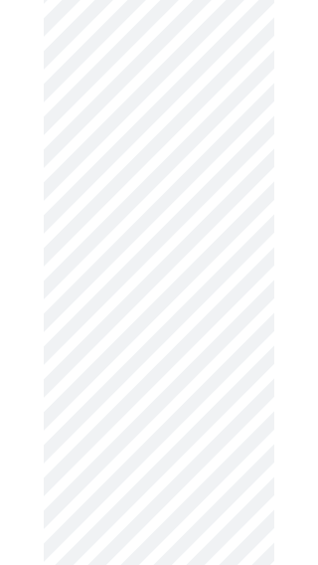
scroll to position [859, 0]
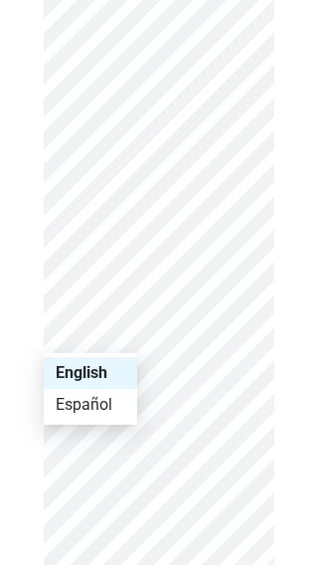
click at [84, 408] on div "Español" at bounding box center [91, 405] width 70 height 22
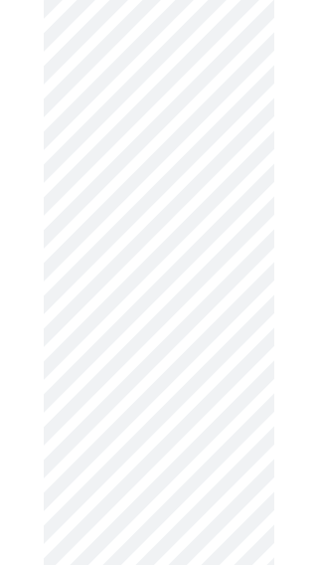
scroll to position [0, 0]
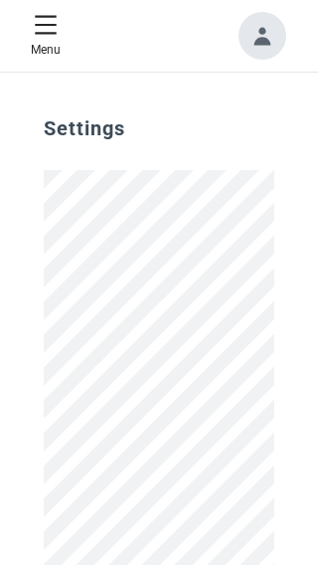
click at [57, 38] on button "Menu" at bounding box center [46, 36] width 46 height 63
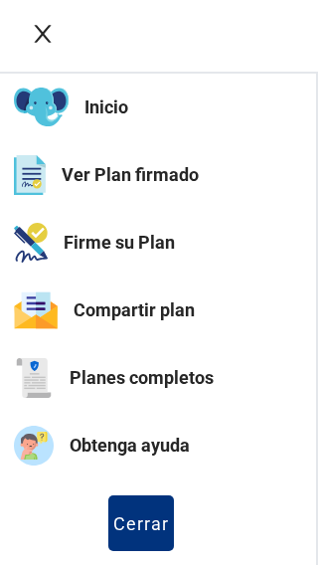
click at [113, 373] on button "Planes completos" at bounding box center [158, 378] width 316 height 68
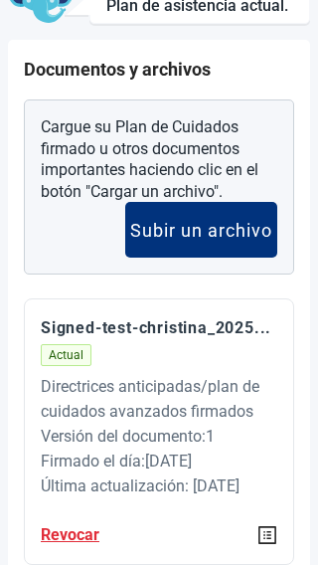
scroll to position [246, 0]
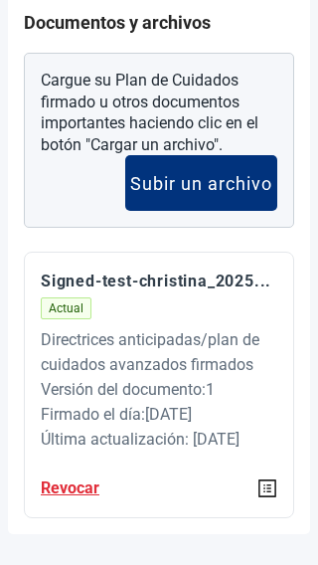
click at [77, 495] on button "Revocar" at bounding box center [70, 487] width 59 height 25
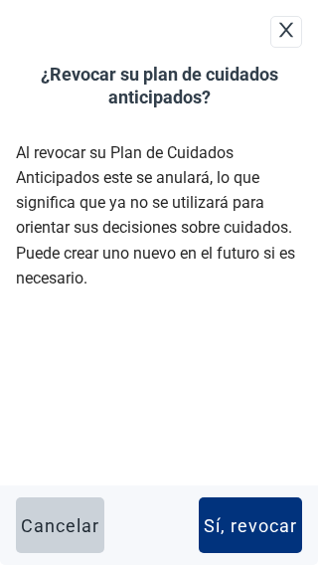
click at [49, 514] on button "Cancelar" at bounding box center [60, 525] width 88 height 56
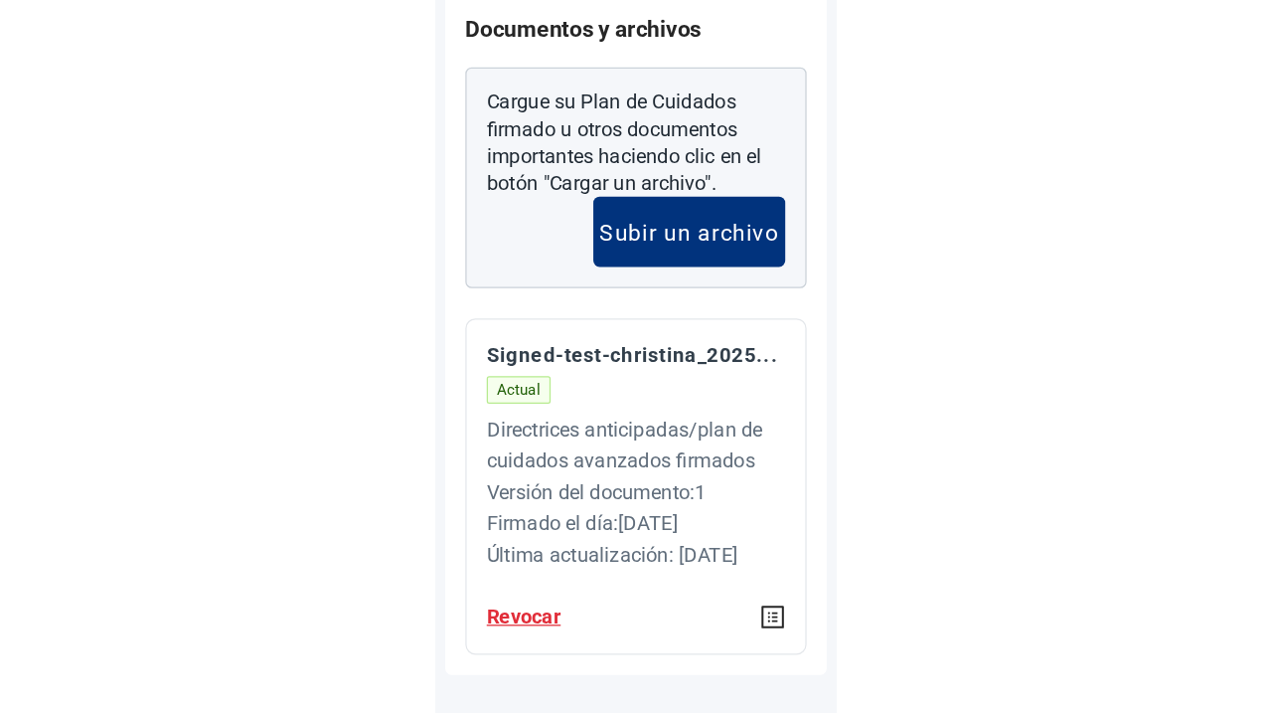
scroll to position [0, 0]
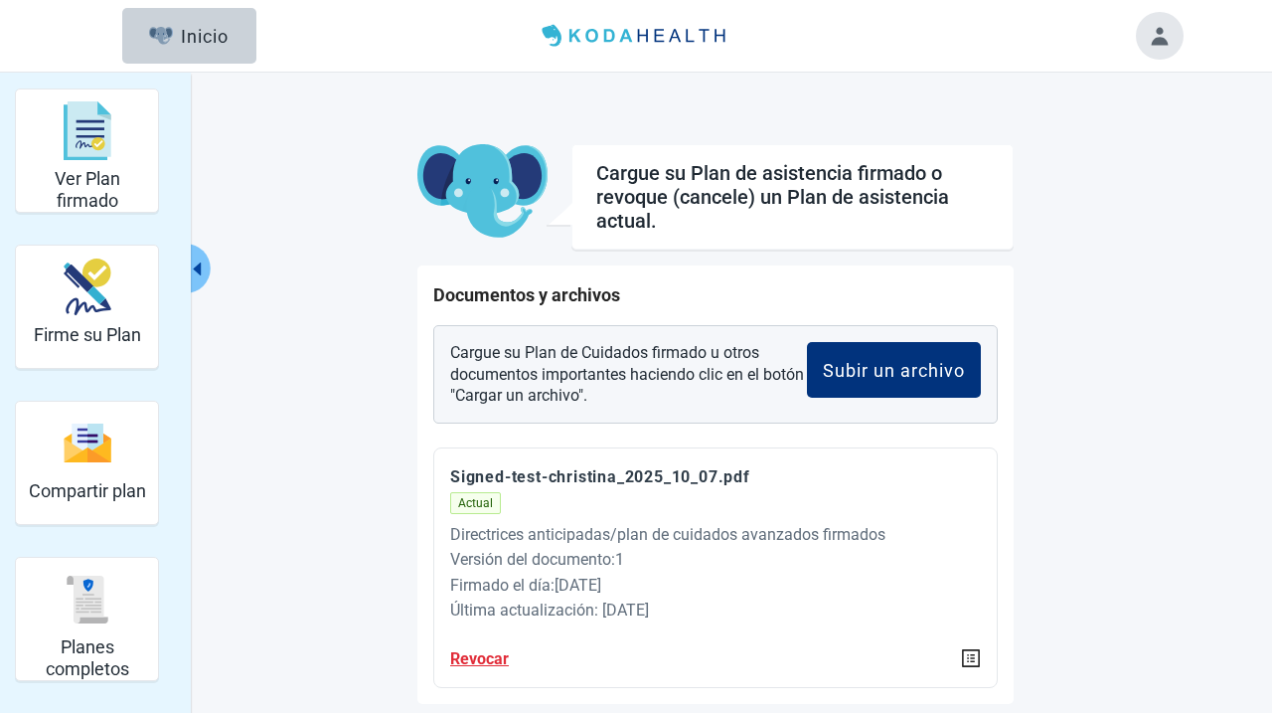
click at [1144, 45] on button "Toggle account menu" at bounding box center [1160, 36] width 48 height 48
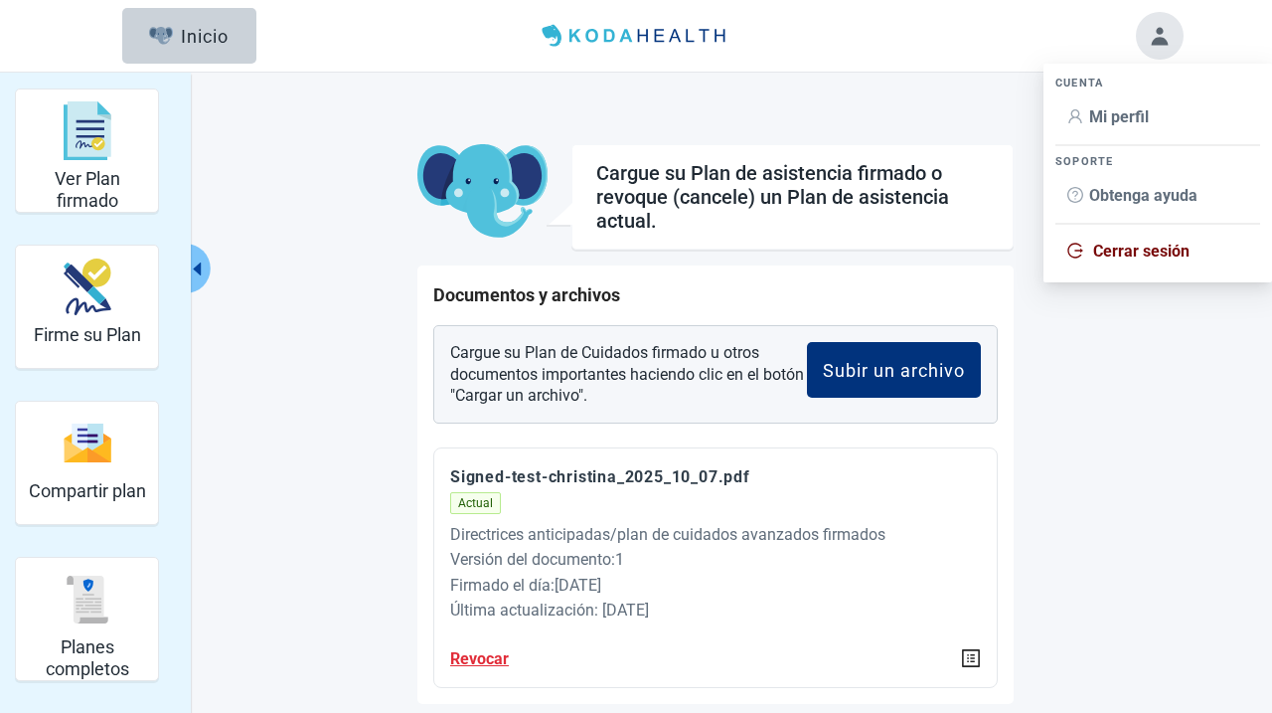
click at [1113, 113] on span "Mi perfil" at bounding box center [1119, 116] width 60 height 19
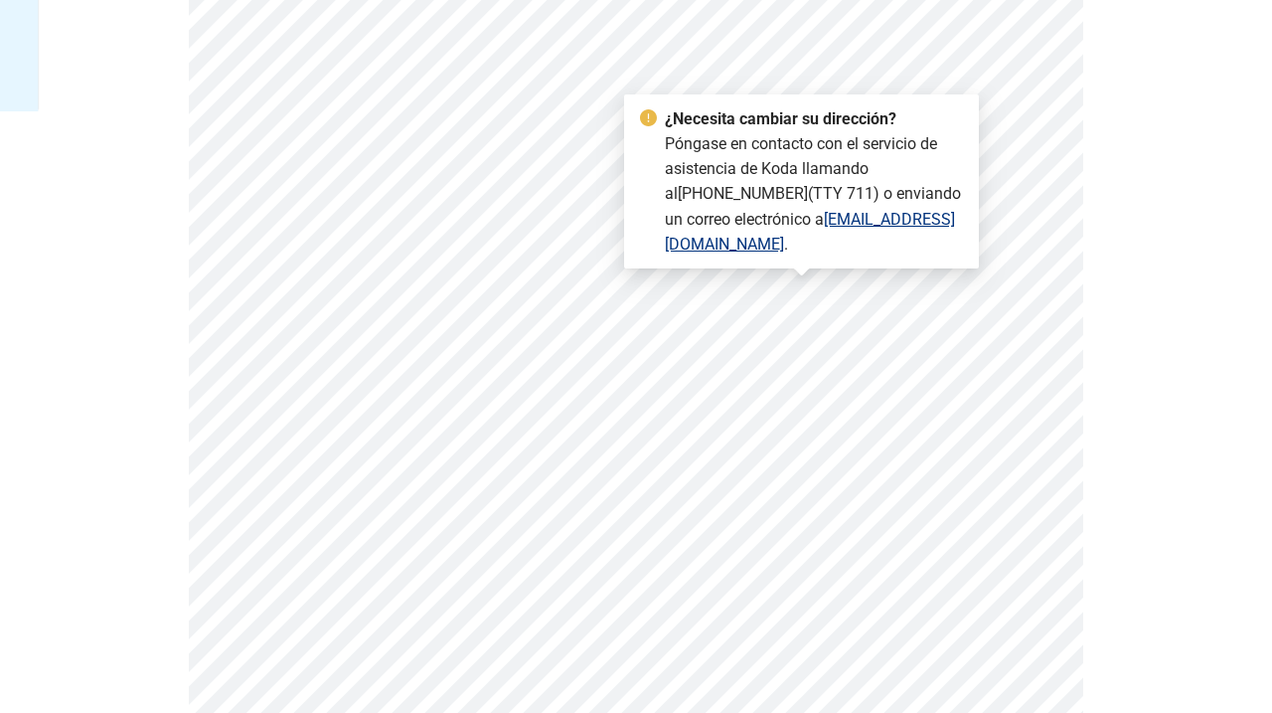
scroll to position [699, 0]
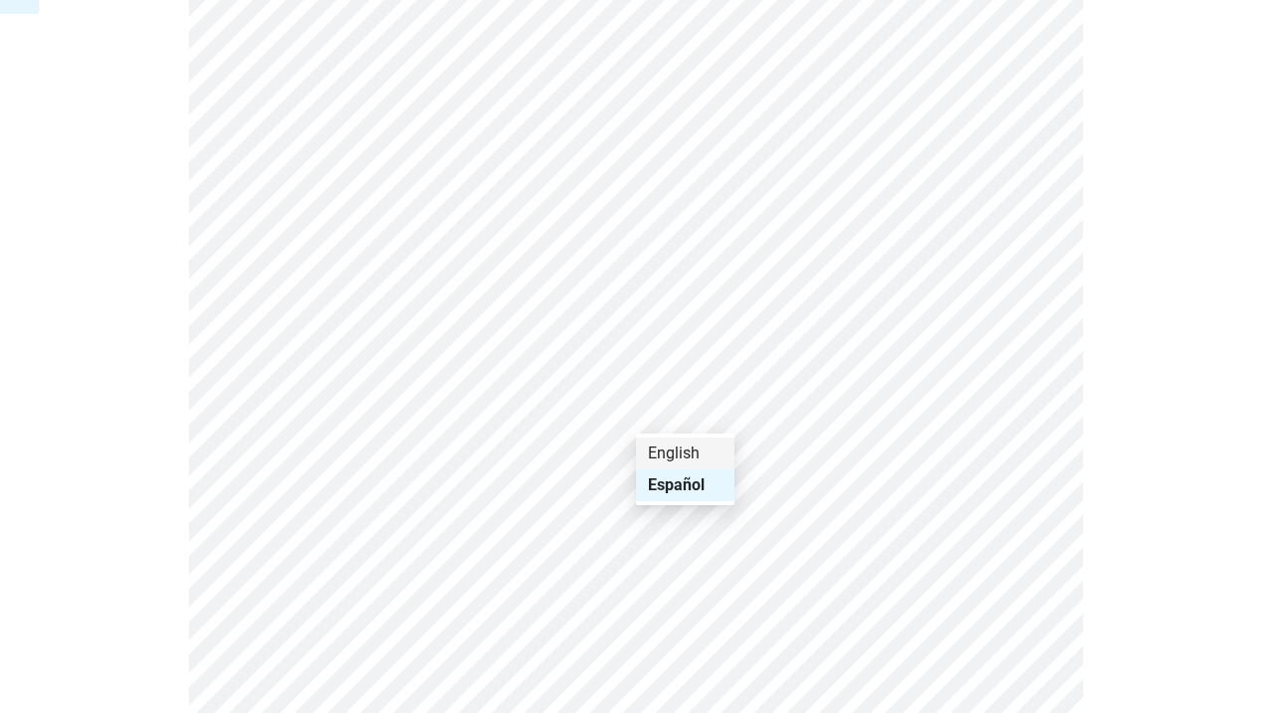
click at [675, 443] on div "English" at bounding box center [685, 453] width 75 height 22
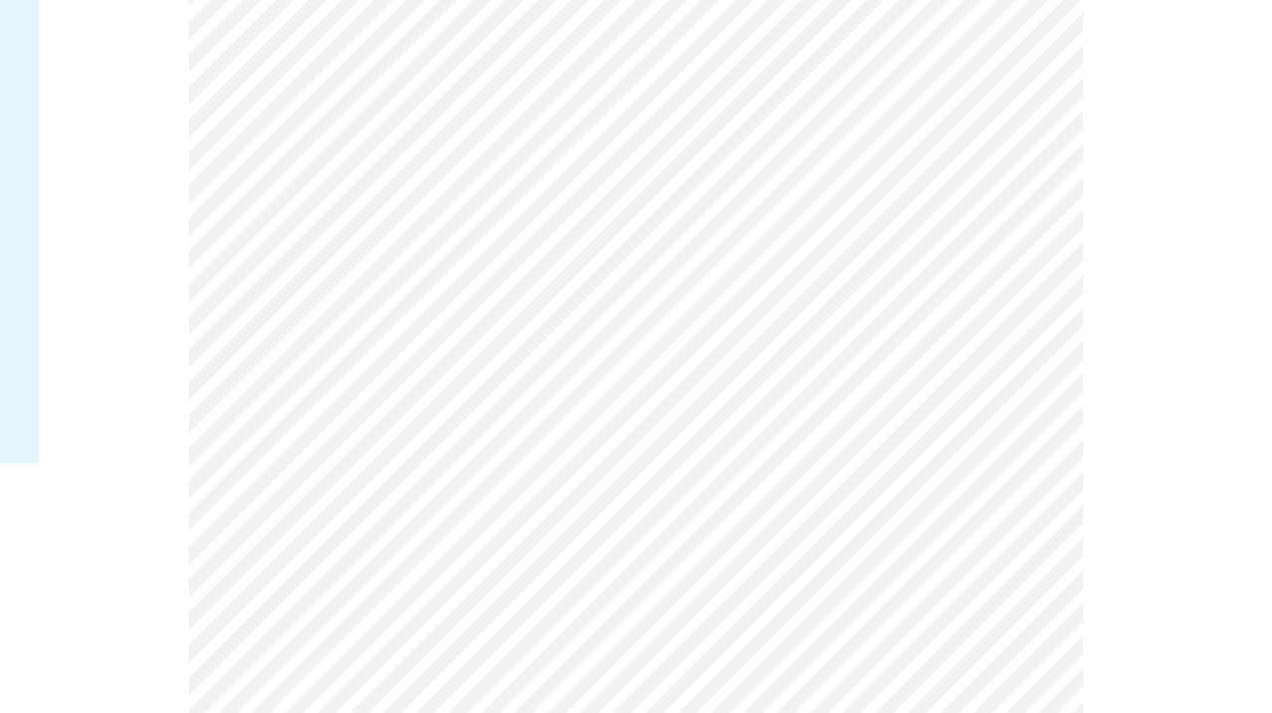
scroll to position [0, 0]
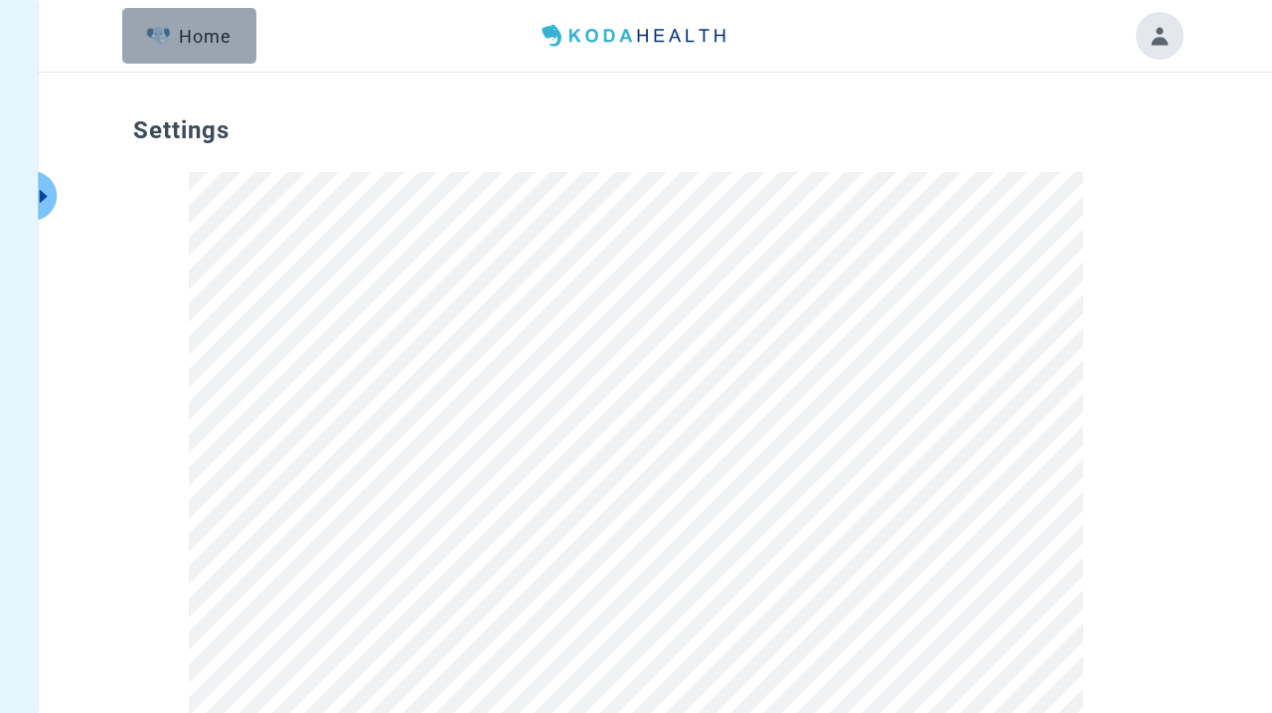
click at [176, 56] on button "Home" at bounding box center [189, 36] width 134 height 56
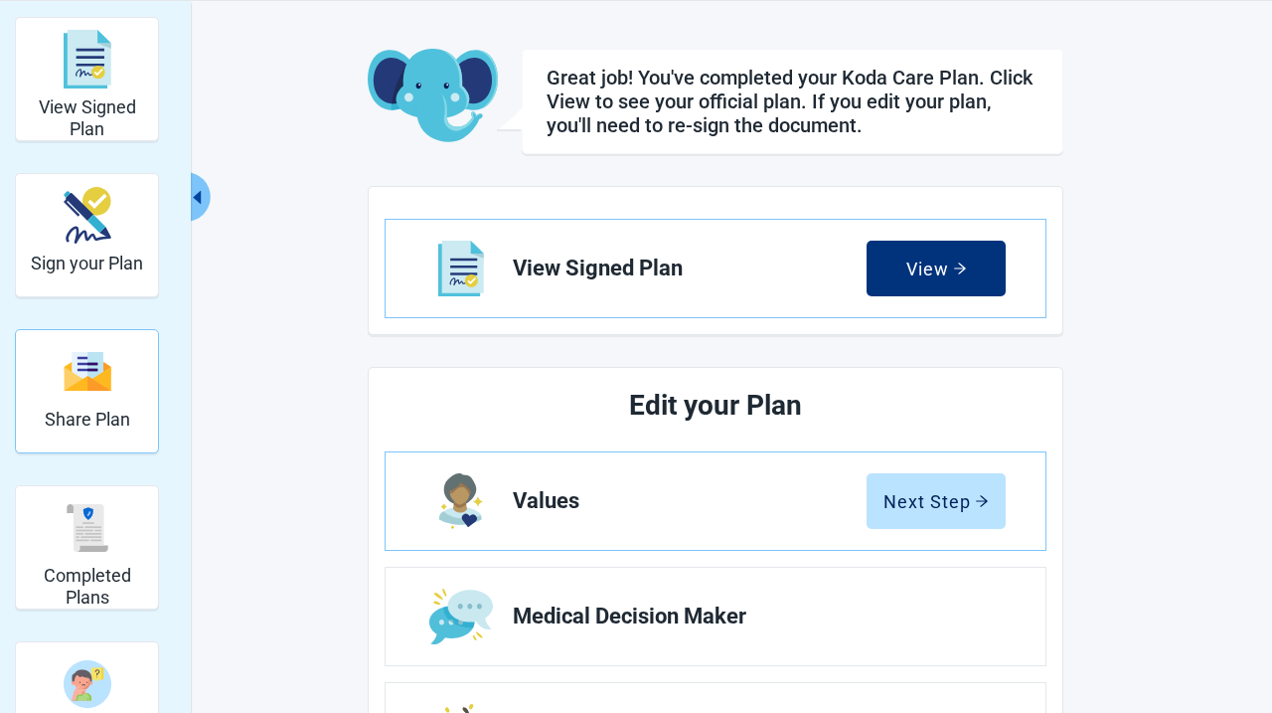
scroll to position [100, 0]
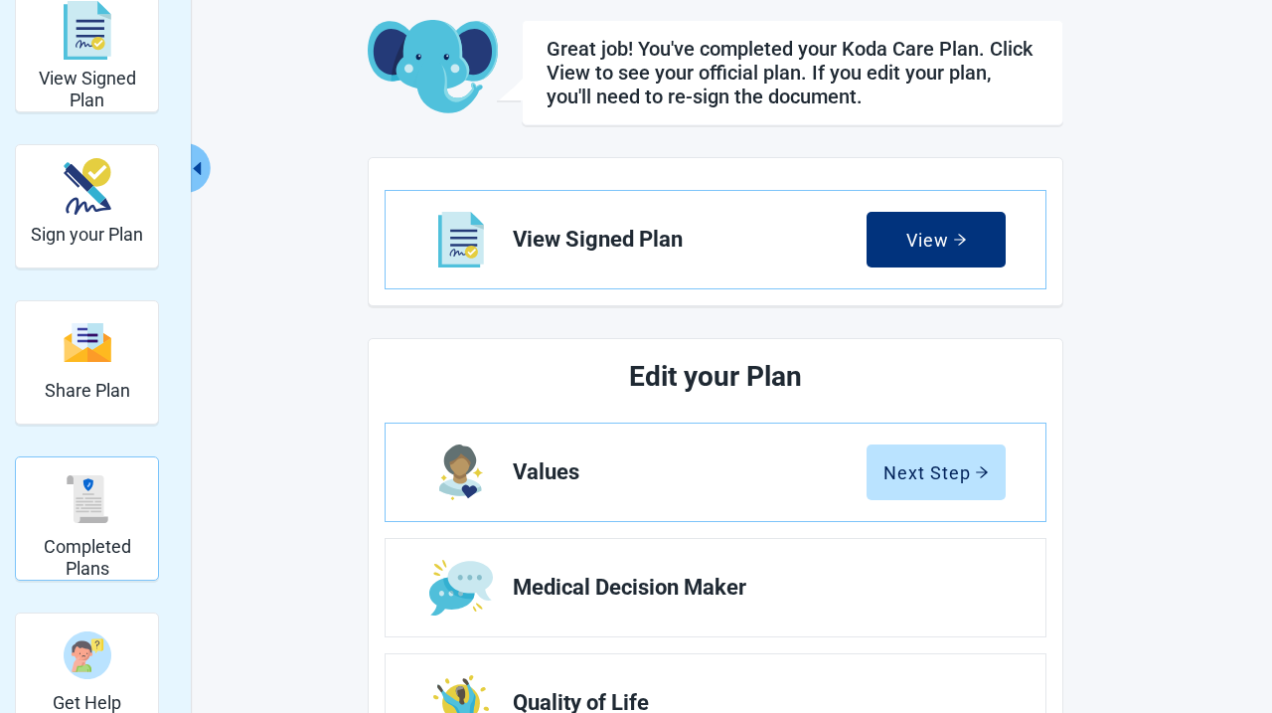
click at [118, 513] on div "Completed Plans" at bounding box center [87, 498] width 126 height 75
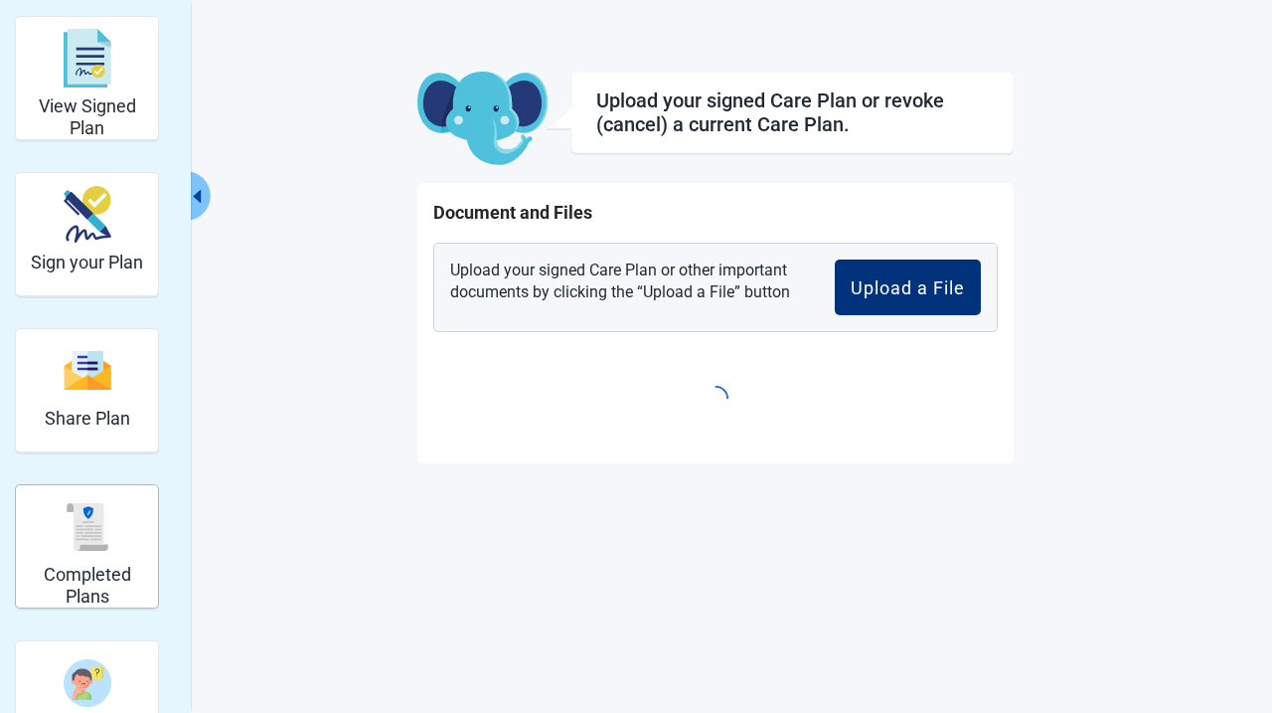
scroll to position [73, 0]
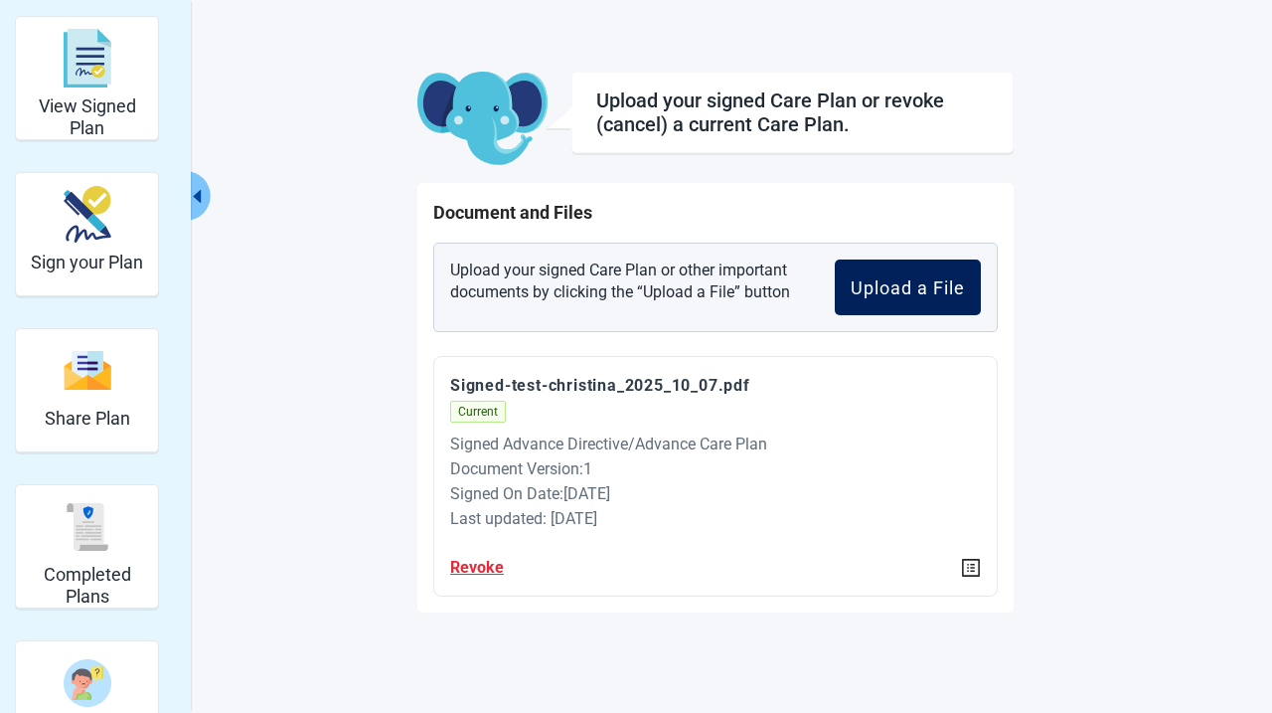
click at [925, 279] on div "Upload a File" at bounding box center [908, 287] width 114 height 20
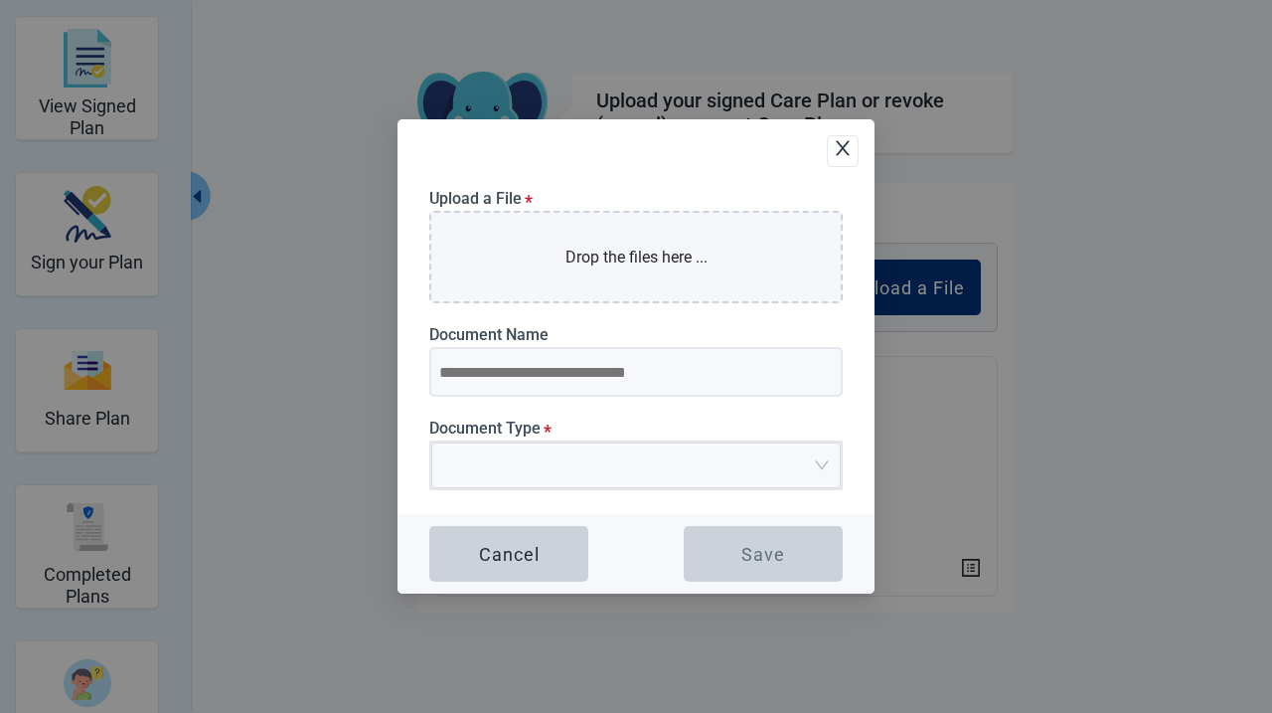
type input "**********"
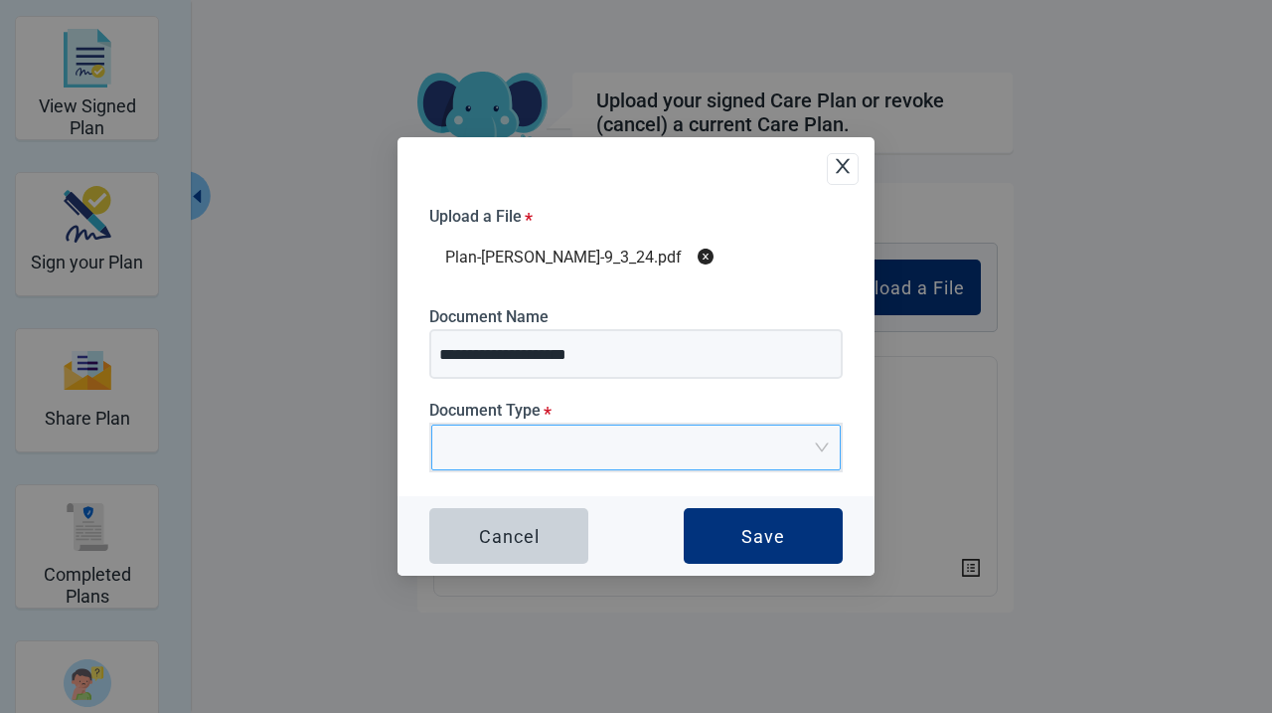
click at [519, 429] on input "Document Type *" at bounding box center [629, 440] width 372 height 30
click at [700, 446] on input "Document Type *" at bounding box center [629, 440] width 372 height 30
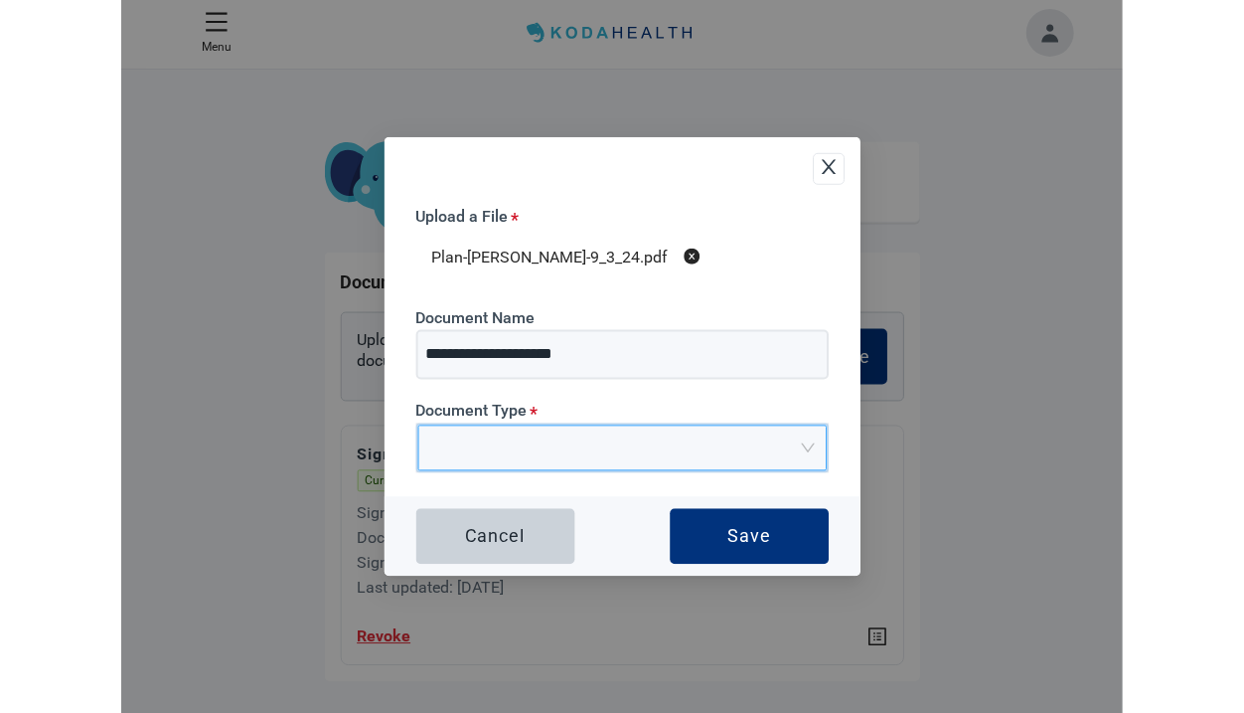
scroll to position [6, 0]
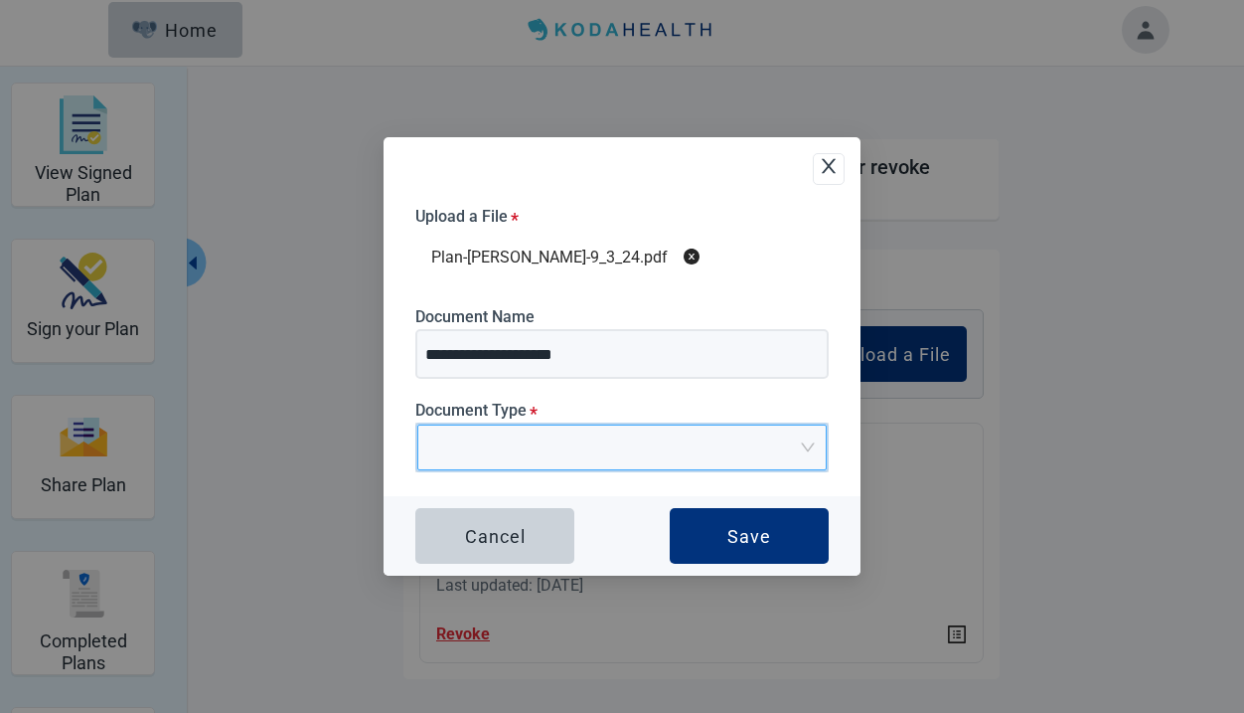
click at [1146, 133] on div "**********" at bounding box center [622, 356] width 1244 height 713
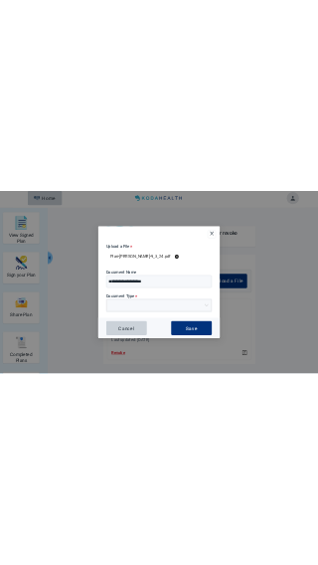
scroll to position [3, 0]
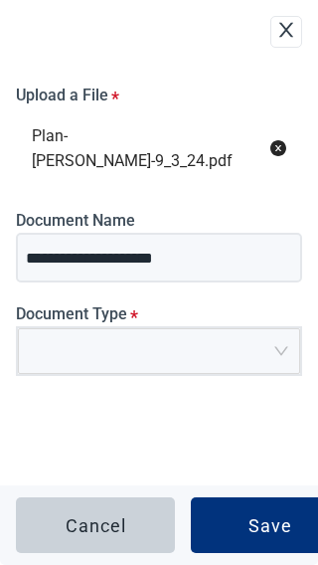
click at [88, 331] on input "Document Type *" at bounding box center [152, 344] width 245 height 30
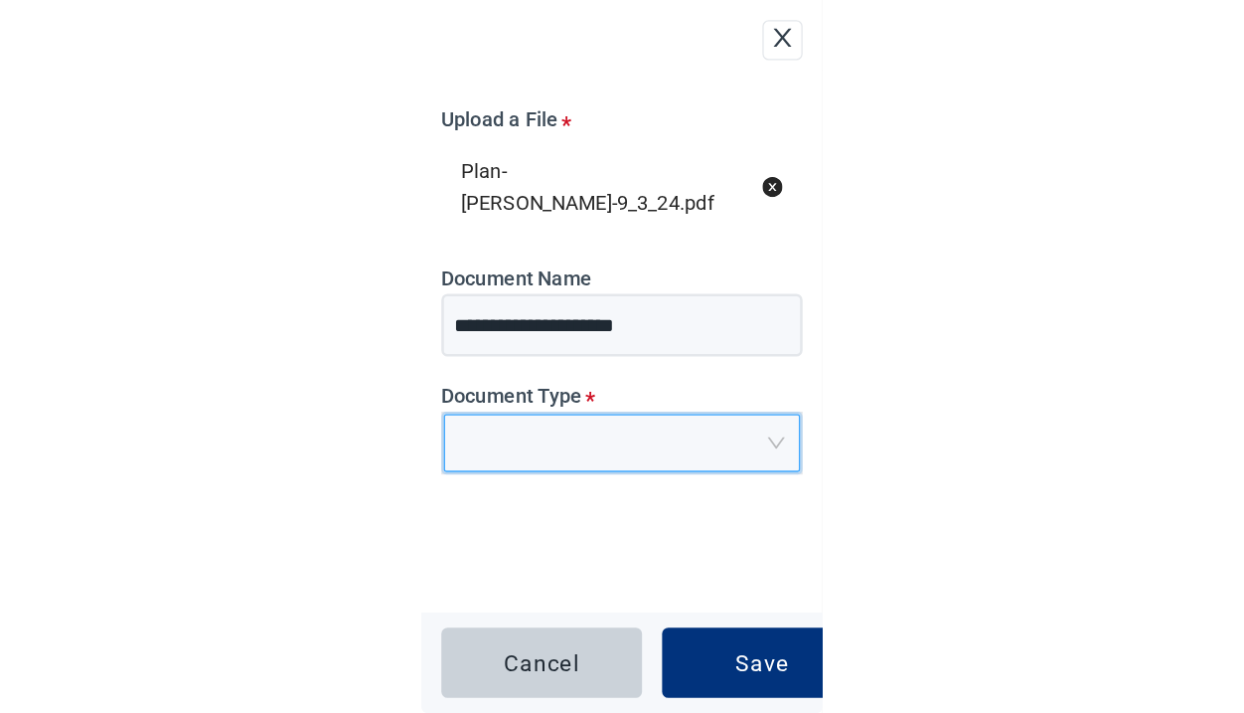
scroll to position [20, 0]
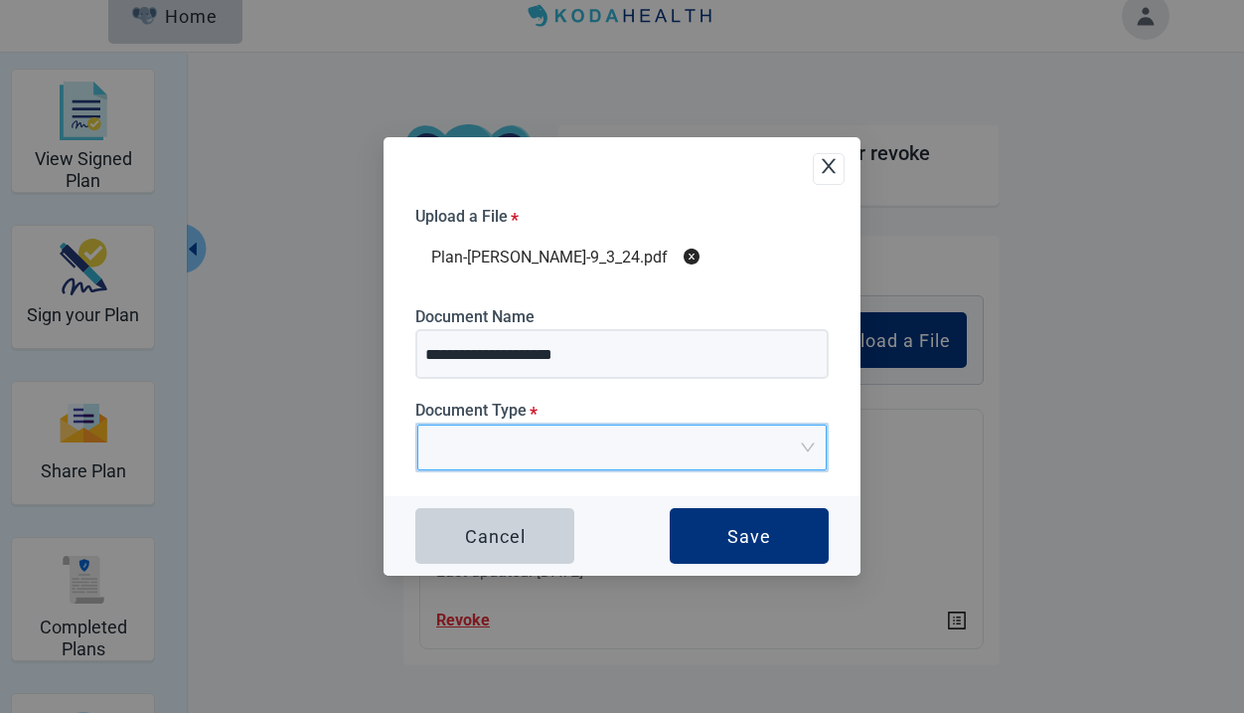
drag, startPoint x: 835, startPoint y: 164, endPoint x: 1097, endPoint y: 55, distance: 284.3
click at [836, 163] on icon "close" at bounding box center [829, 166] width 20 height 20
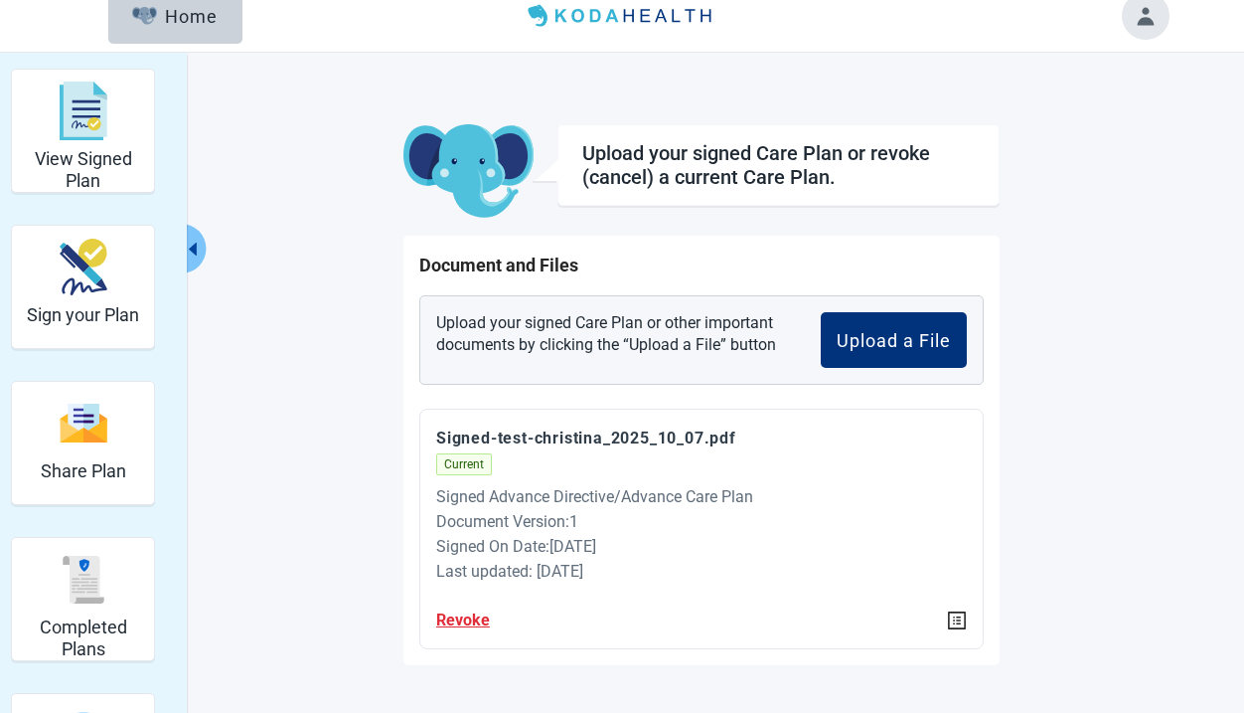
click at [1135, 24] on button "Toggle account menu" at bounding box center [1146, 16] width 48 height 48
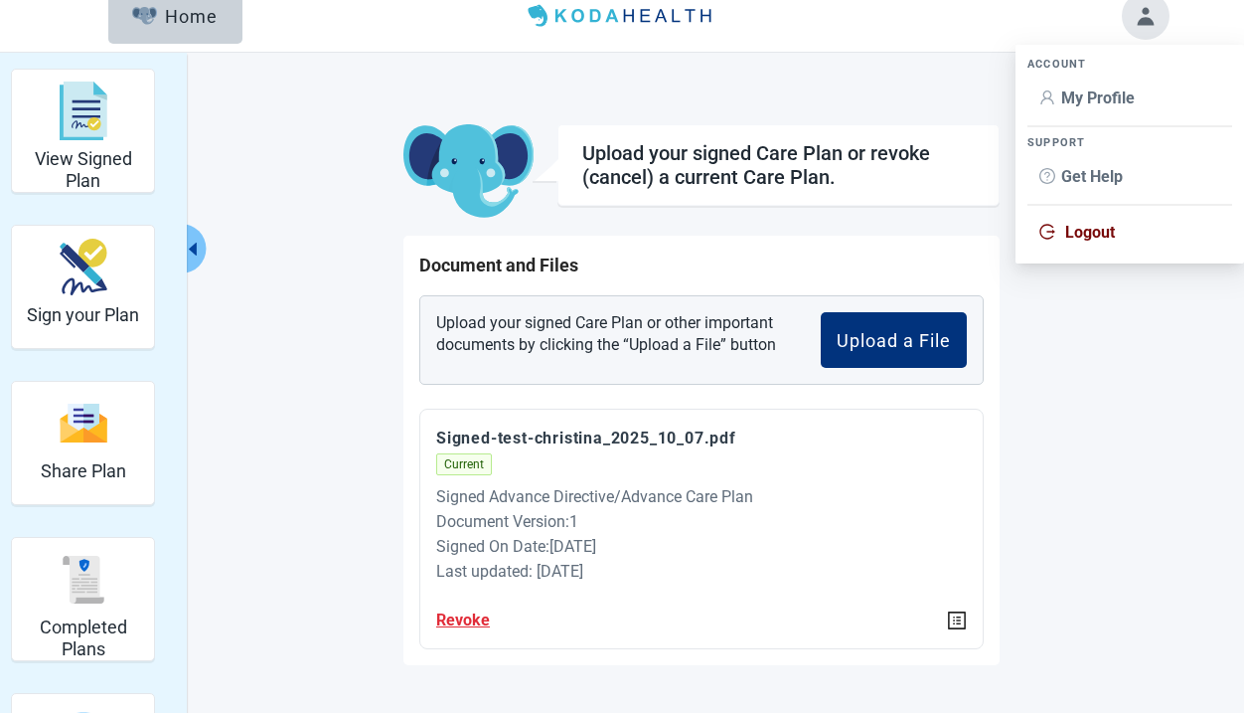
click at [1086, 100] on span "My Profile" at bounding box center [1099, 97] width 74 height 19
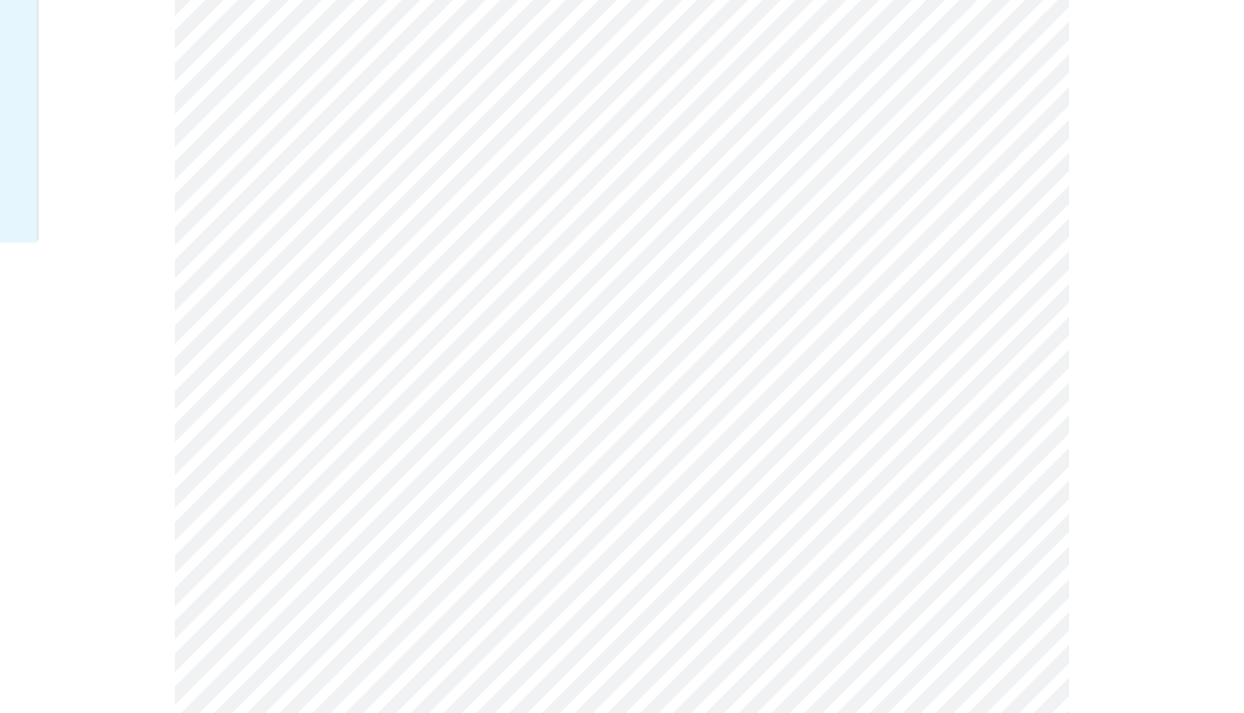
scroll to position [520, 0]
click at [666, 660] on div "Español" at bounding box center [669, 665] width 70 height 22
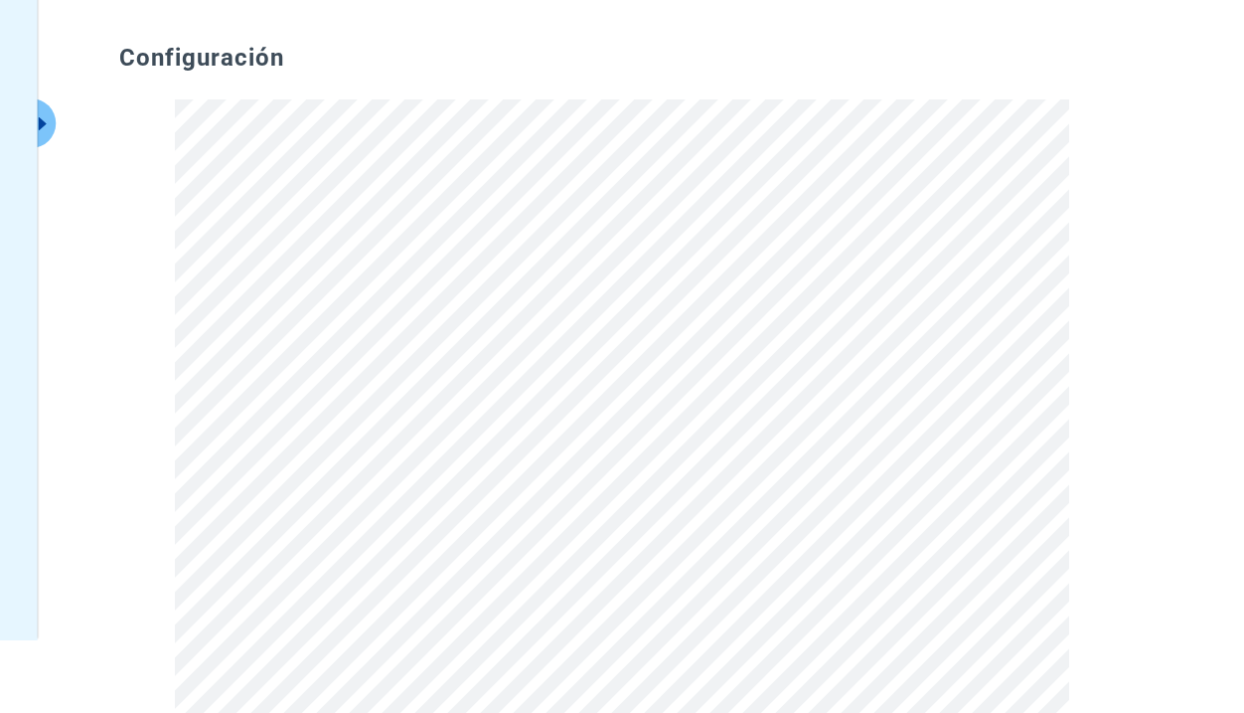
scroll to position [0, 0]
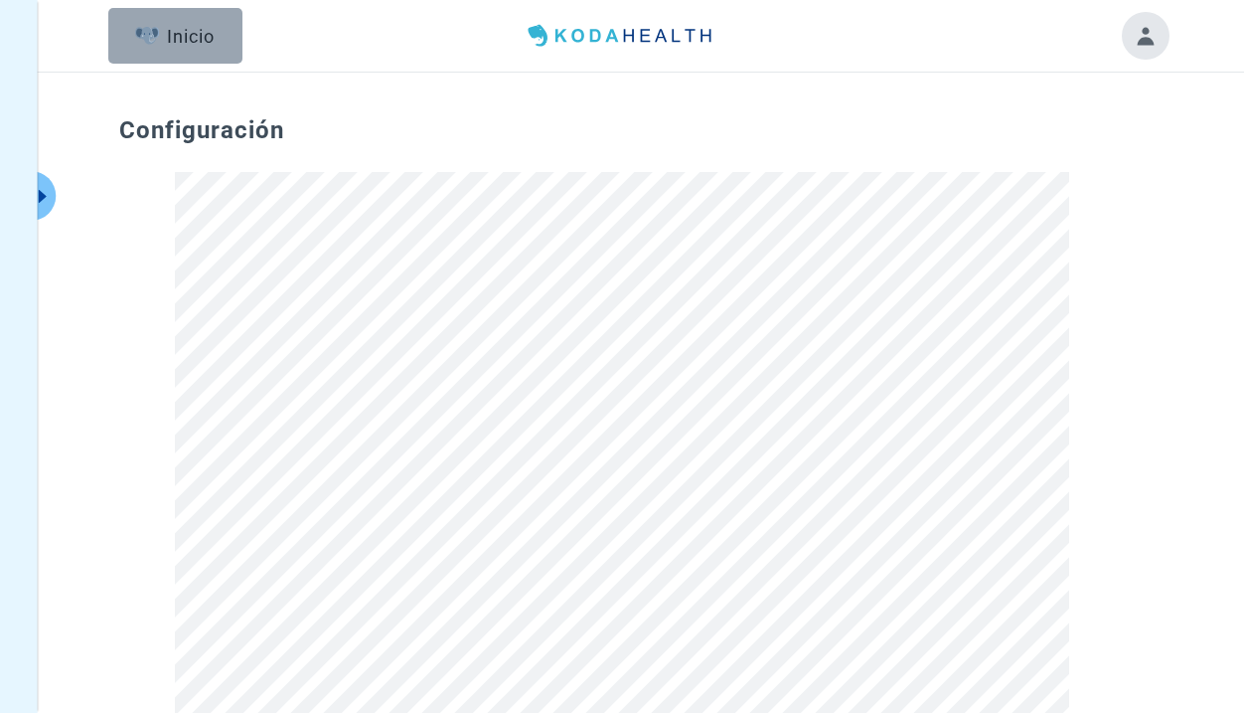
click at [174, 37] on div "Inicio" at bounding box center [175, 36] width 81 height 20
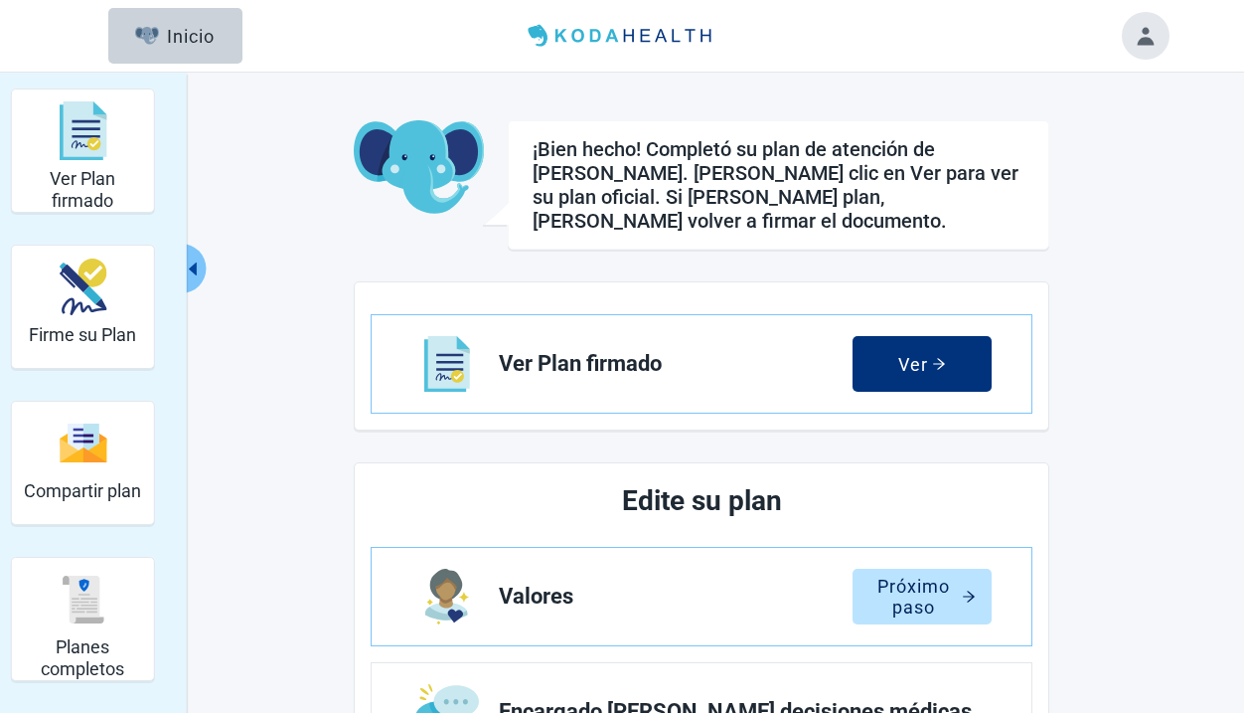
drag, startPoint x: 65, startPoint y: 616, endPoint x: 226, endPoint y: 573, distance: 166.9
click at [65, 616] on img "Planes completos" at bounding box center [83, 600] width 48 height 48
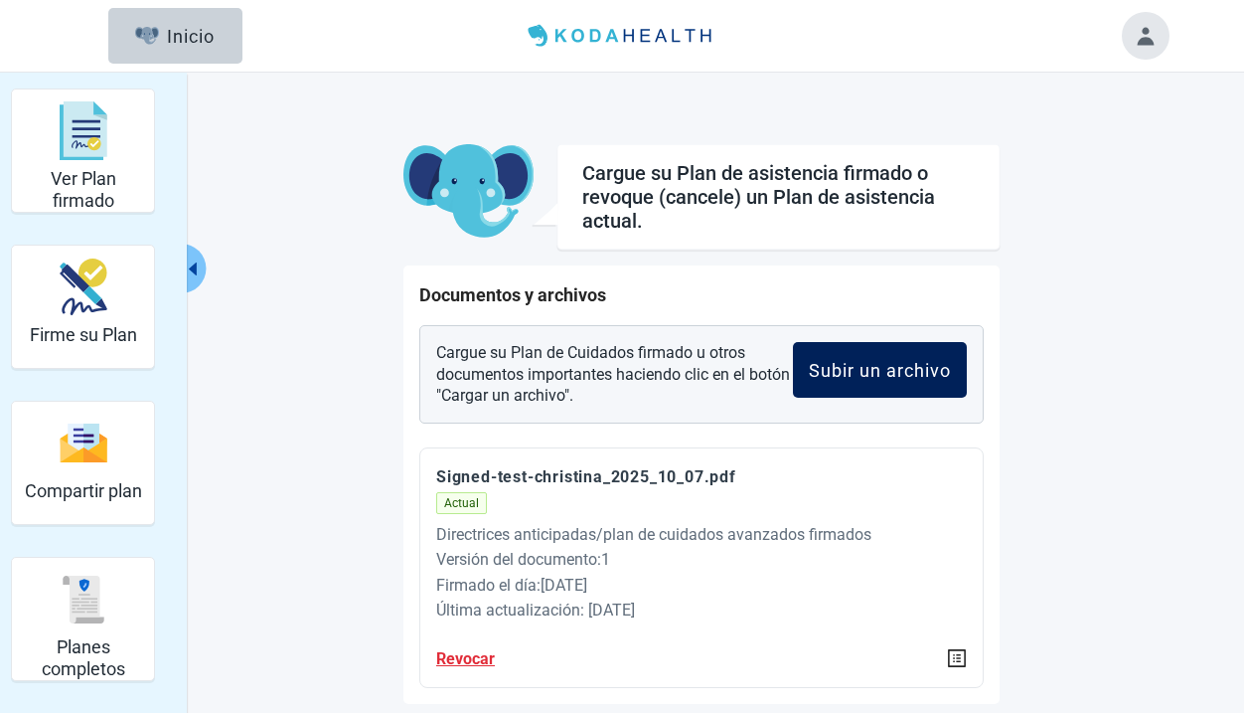
click at [821, 369] on div "Subir un archivo" at bounding box center [880, 370] width 142 height 20
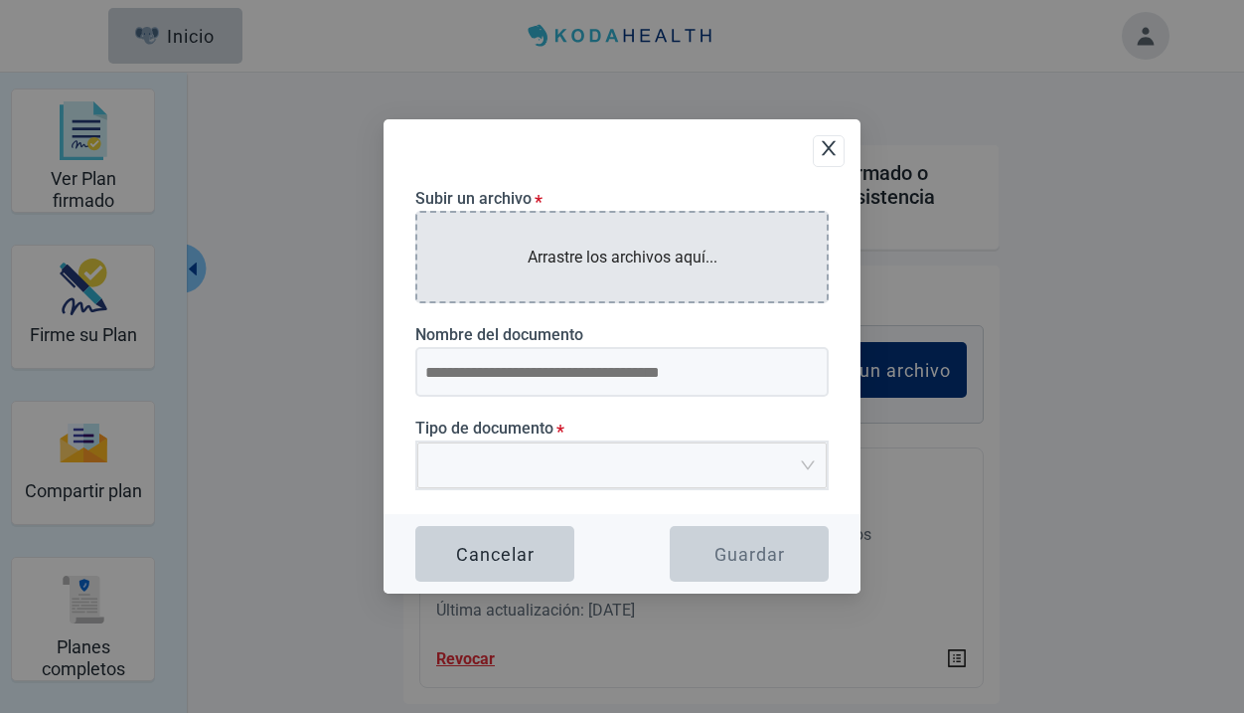
type input "**********"
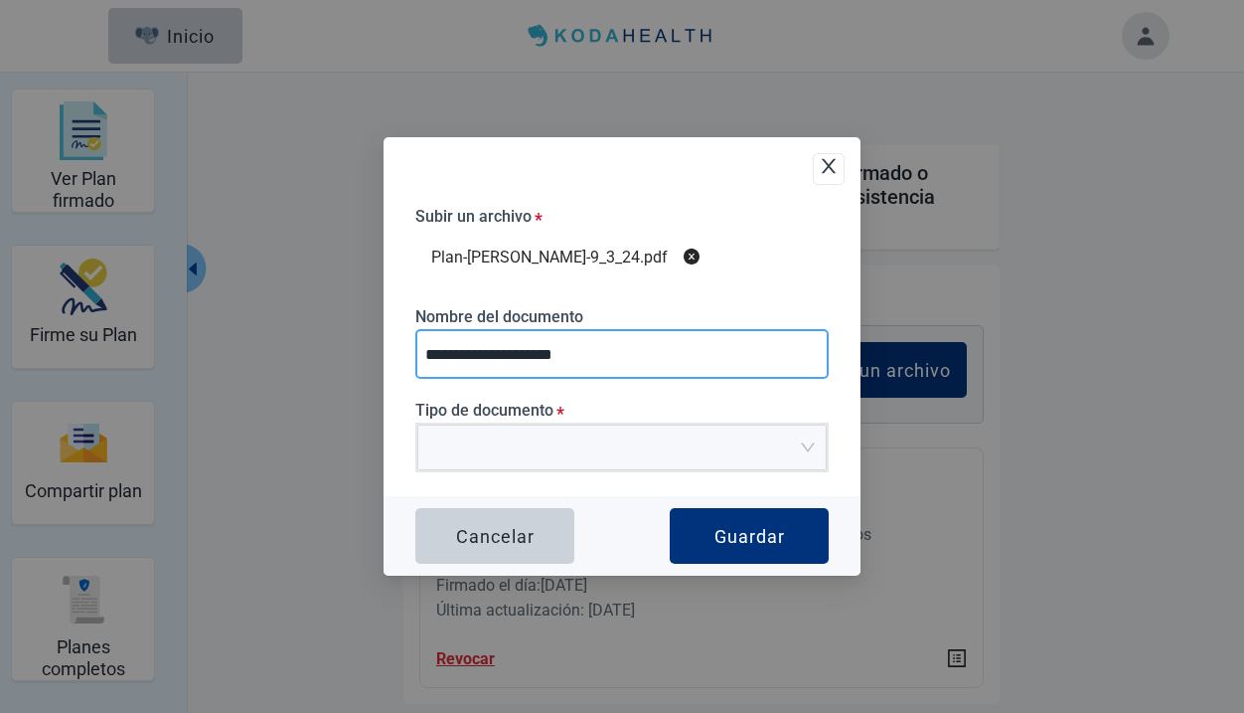
click at [582, 365] on input "**********" at bounding box center [621, 354] width 413 height 50
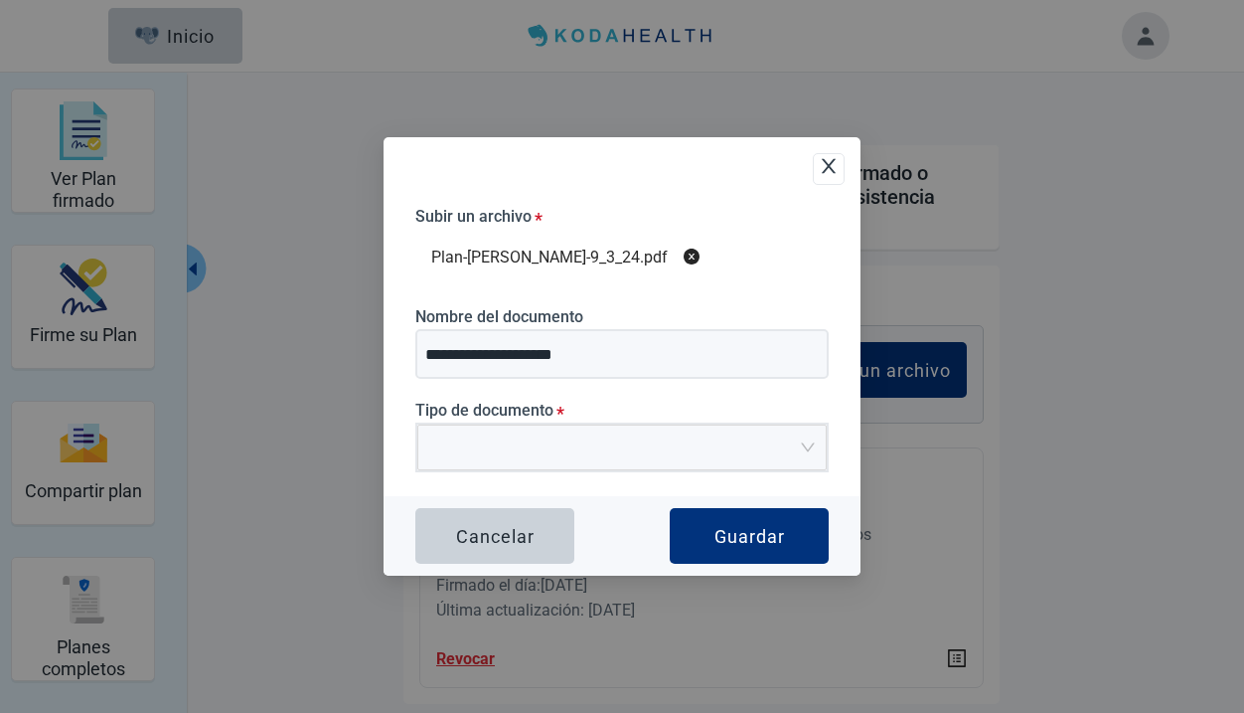
click at [699, 312] on label "Nombre del documento" at bounding box center [621, 316] width 413 height 19
click at [699, 329] on input "**********" at bounding box center [621, 354] width 413 height 50
click at [491, 447] on input "Tipo de documento *" at bounding box center [615, 440] width 372 height 30
click at [622, 455] on span "Upload Plan Attachment" at bounding box center [615, 447] width 372 height 44
click at [617, 437] on input "Tipo de documento *" at bounding box center [615, 440] width 372 height 30
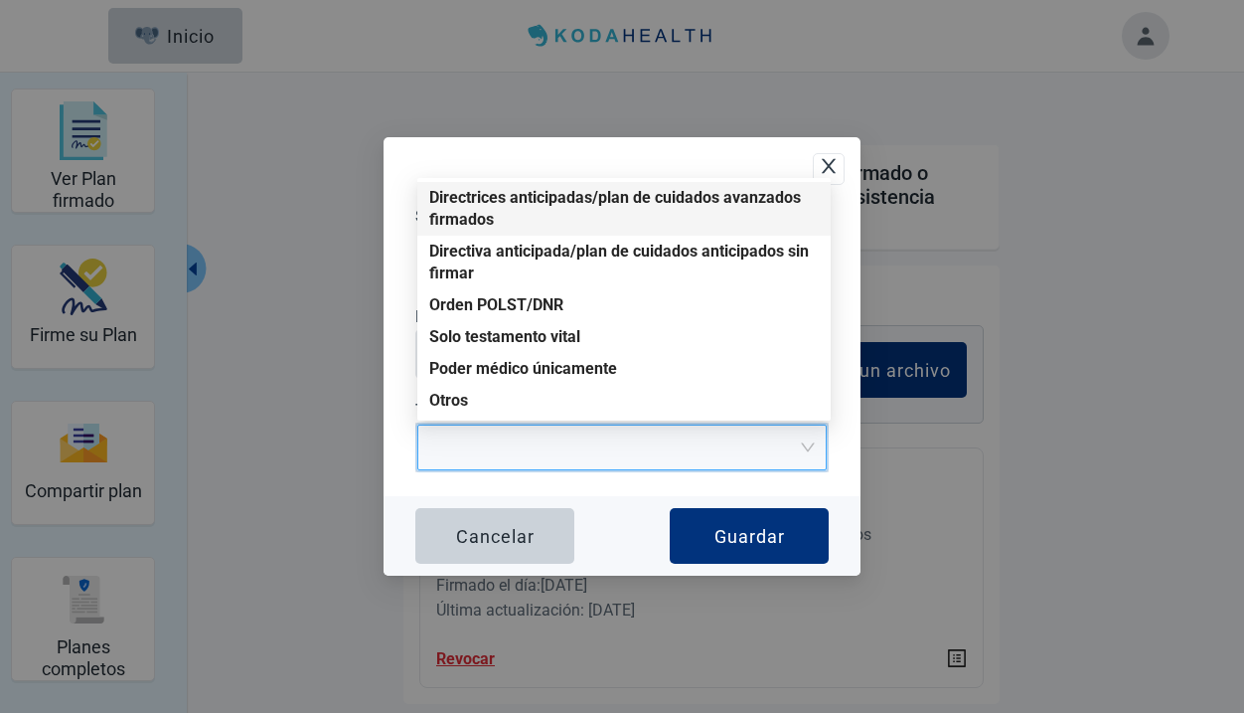
drag, startPoint x: 511, startPoint y: 222, endPoint x: 480, endPoint y: 215, distance: 31.6
click at [451, 204] on div "Directrices anticipadas/plan de cuidados avanzados firmados" at bounding box center [624, 209] width 390 height 44
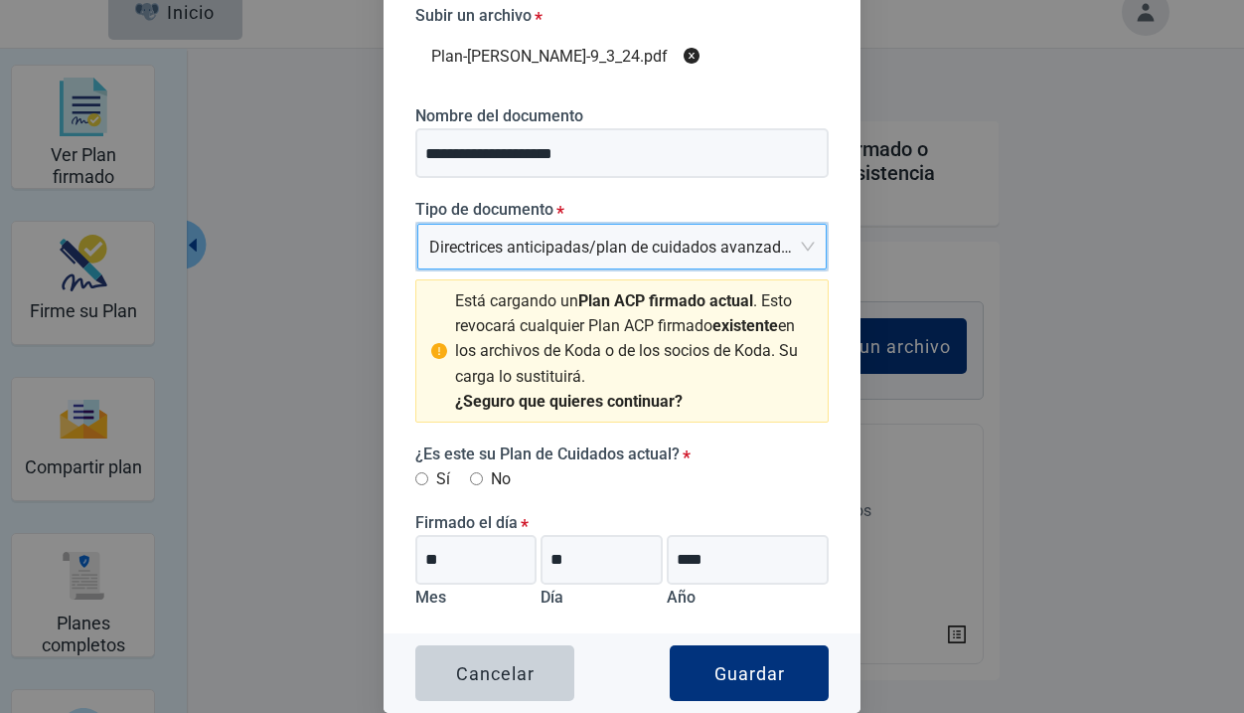
scroll to position [40, 0]
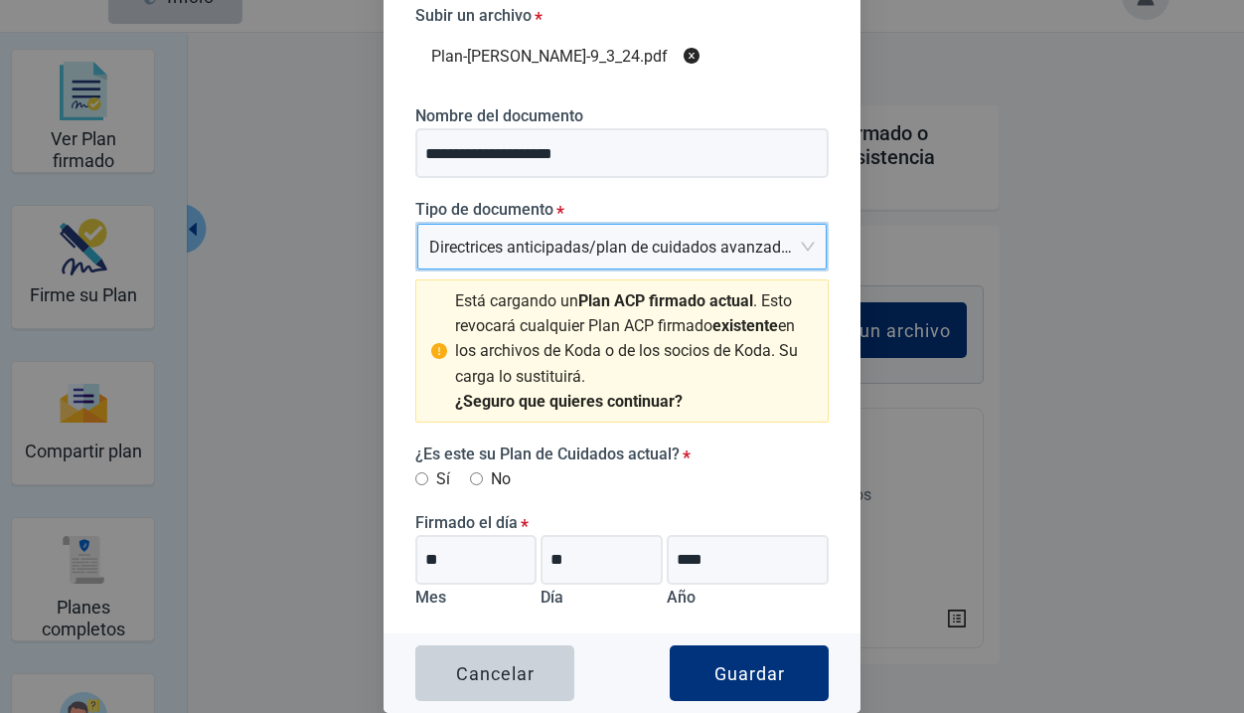
click at [713, 250] on span "Directrices anticipadas/plan de cuidados avanzados firmados" at bounding box center [622, 247] width 386 height 44
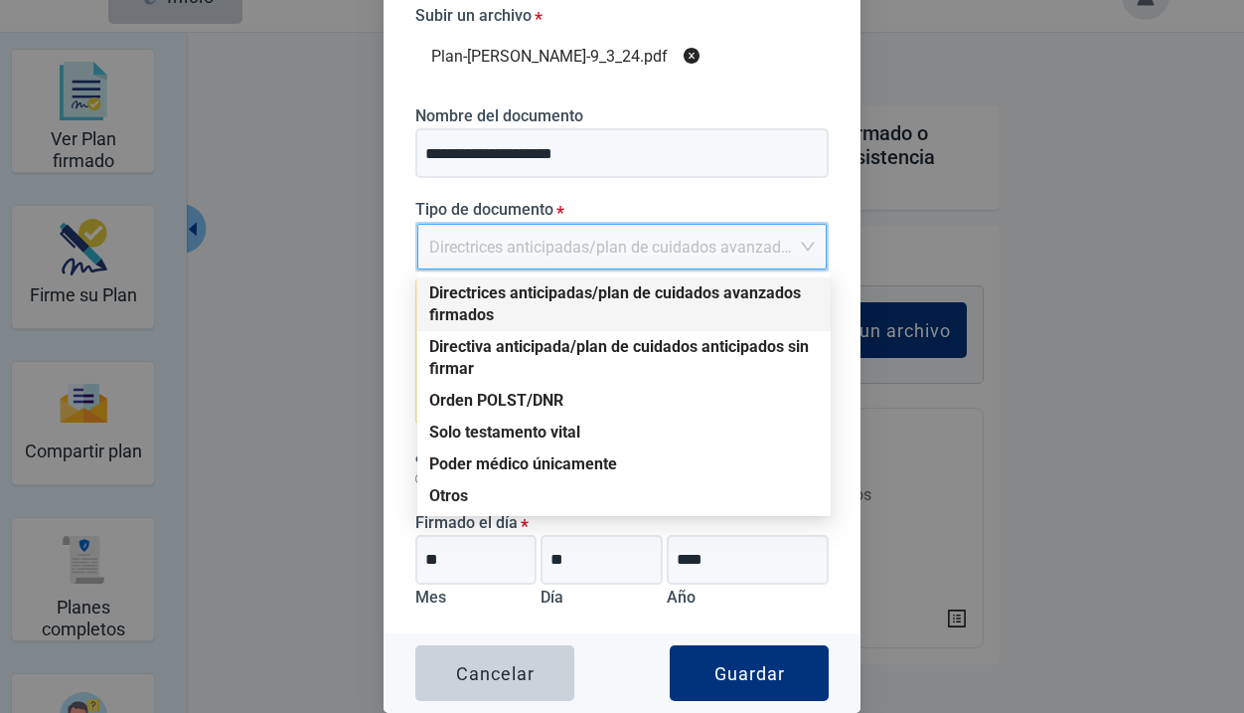
drag, startPoint x: 496, startPoint y: 318, endPoint x: 436, endPoint y: 303, distance: 61.5
click at [429, 299] on div "Directrices anticipadas/plan de cuidados avanzados firmados" at bounding box center [624, 304] width 390 height 44
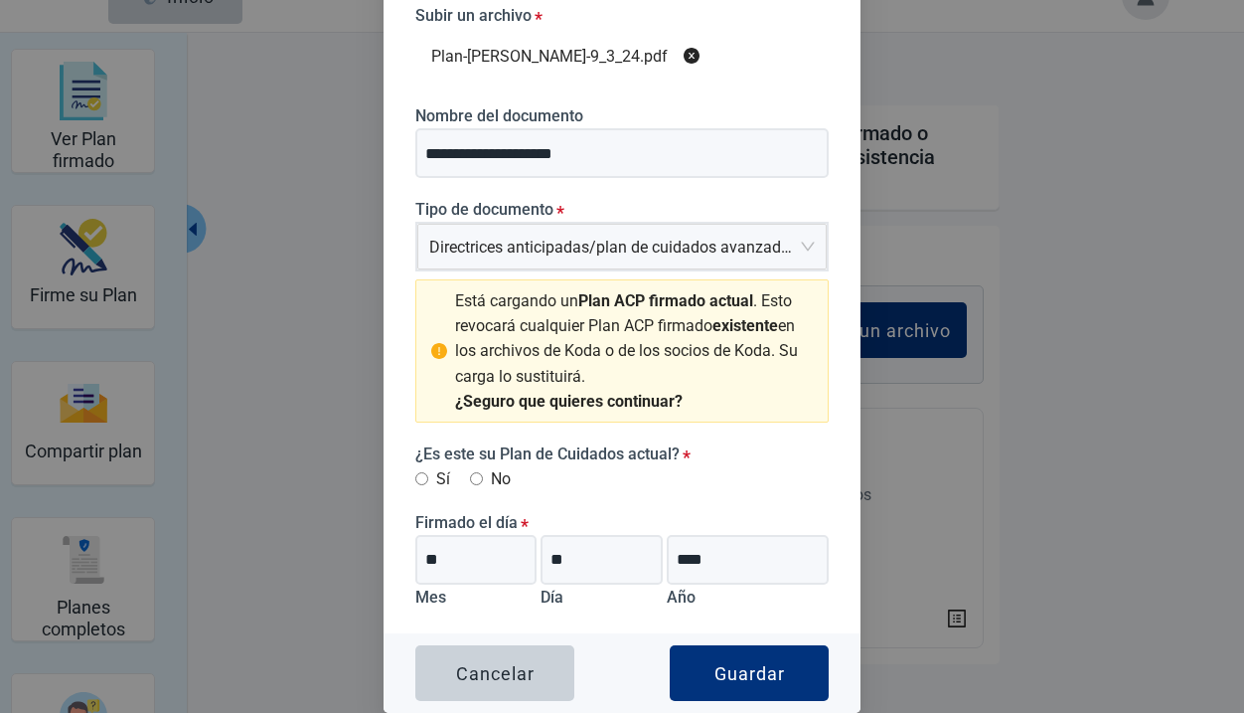
scroll to position [0, 0]
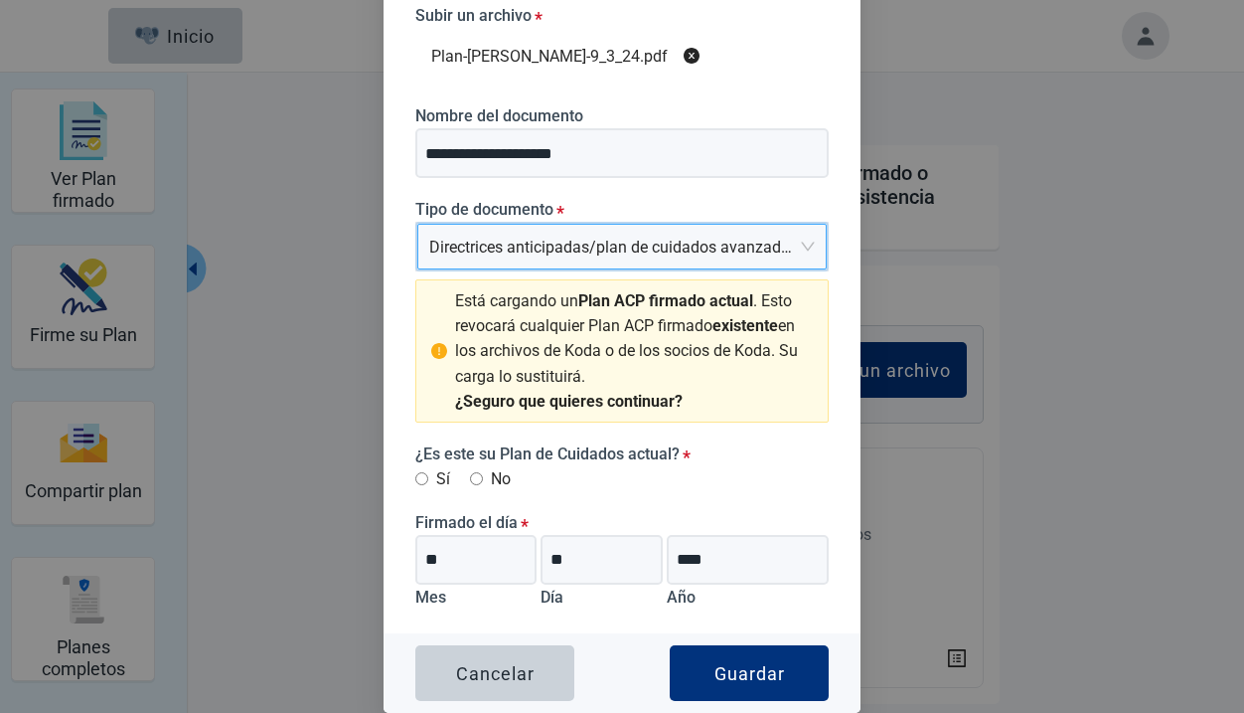
click at [501, 666] on div "Cancelar" at bounding box center [495, 673] width 79 height 20
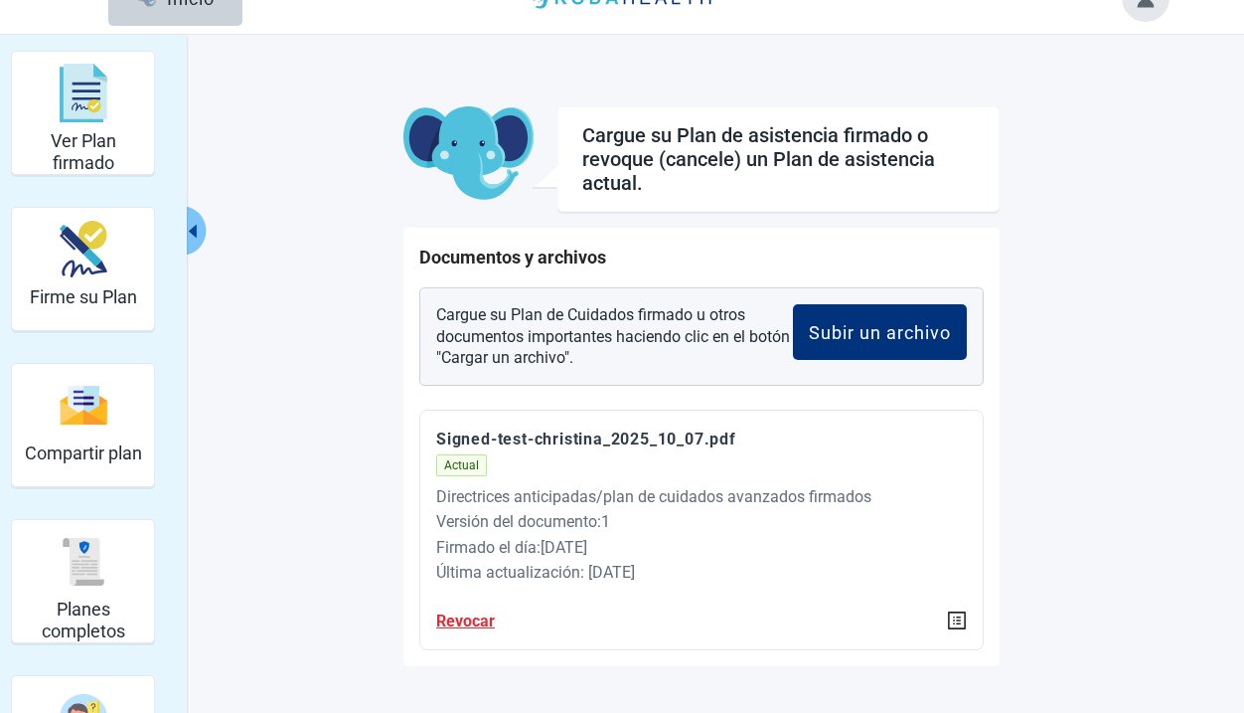
scroll to position [73, 0]
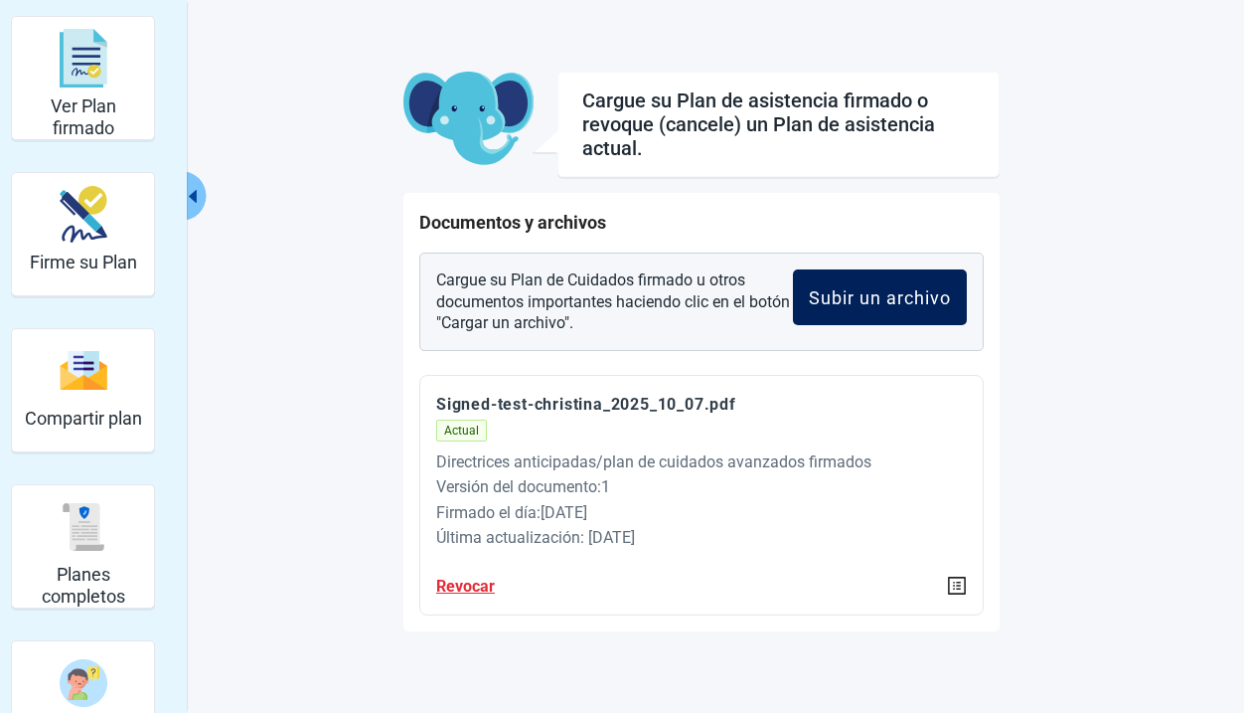
click at [842, 303] on div "Subir un archivo" at bounding box center [880, 297] width 142 height 20
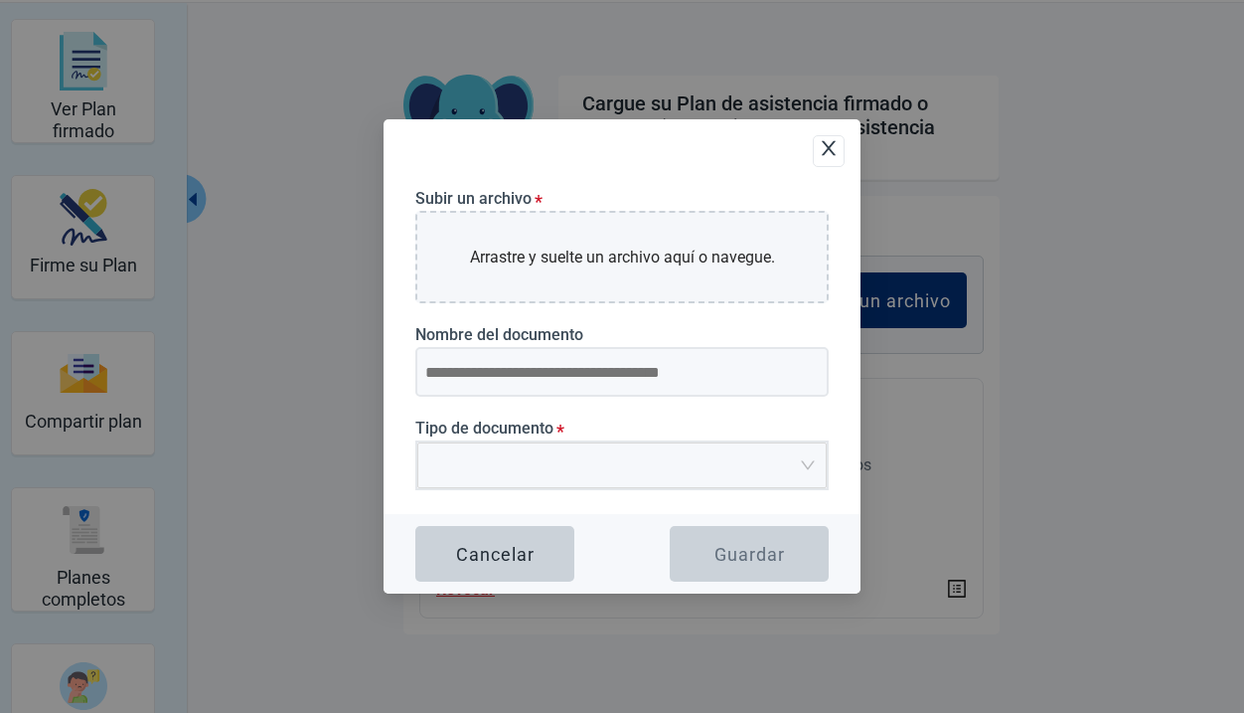
scroll to position [71, 0]
drag, startPoint x: 830, startPoint y: 146, endPoint x: 866, endPoint y: 139, distance: 36.5
click at [830, 146] on icon "close" at bounding box center [829, 148] width 20 height 20
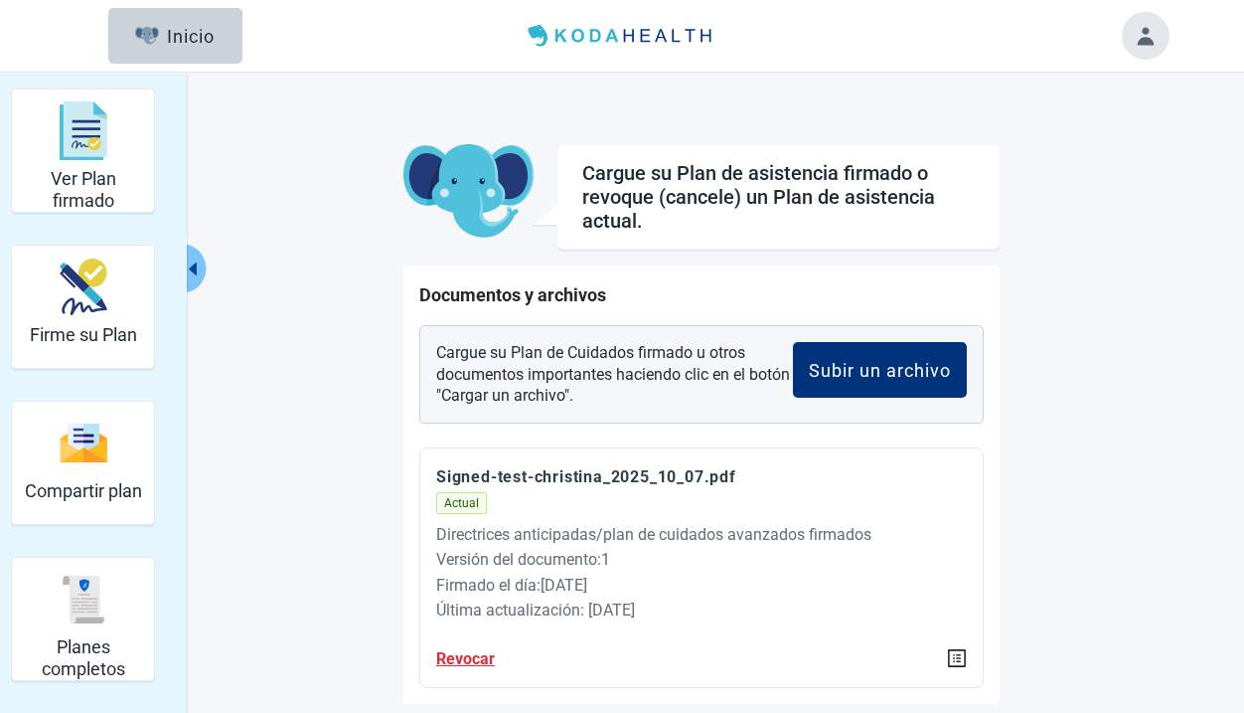
click at [1165, 34] on button "Toggle account menu" at bounding box center [1146, 36] width 48 height 48
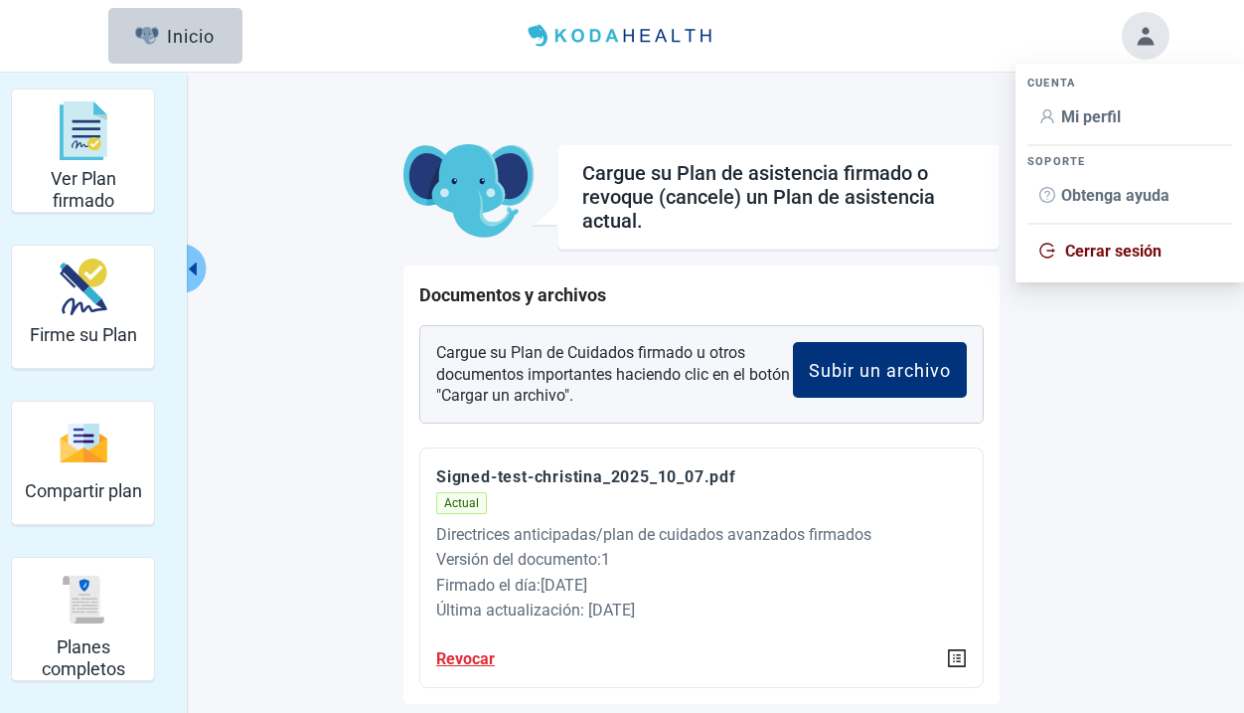
click at [1067, 121] on span "Mi perfil" at bounding box center [1092, 116] width 60 height 19
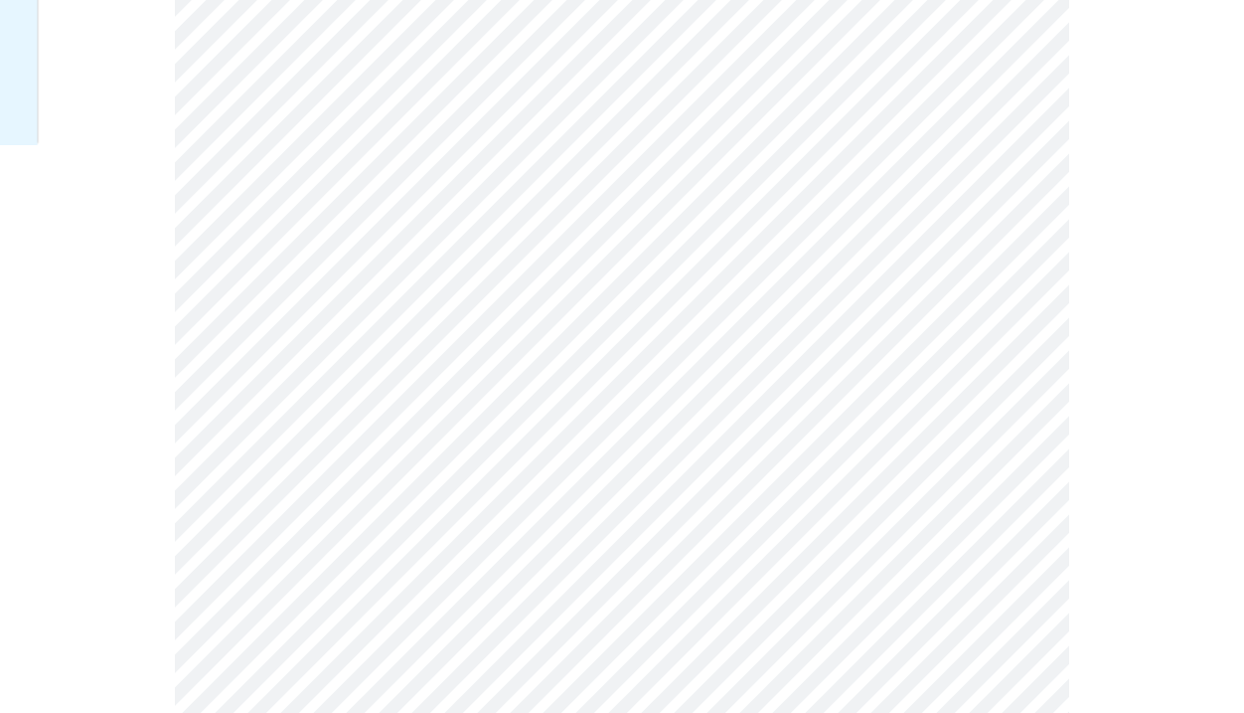
scroll to position [603, 0]
click at [679, 540] on div "English" at bounding box center [671, 549] width 75 height 22
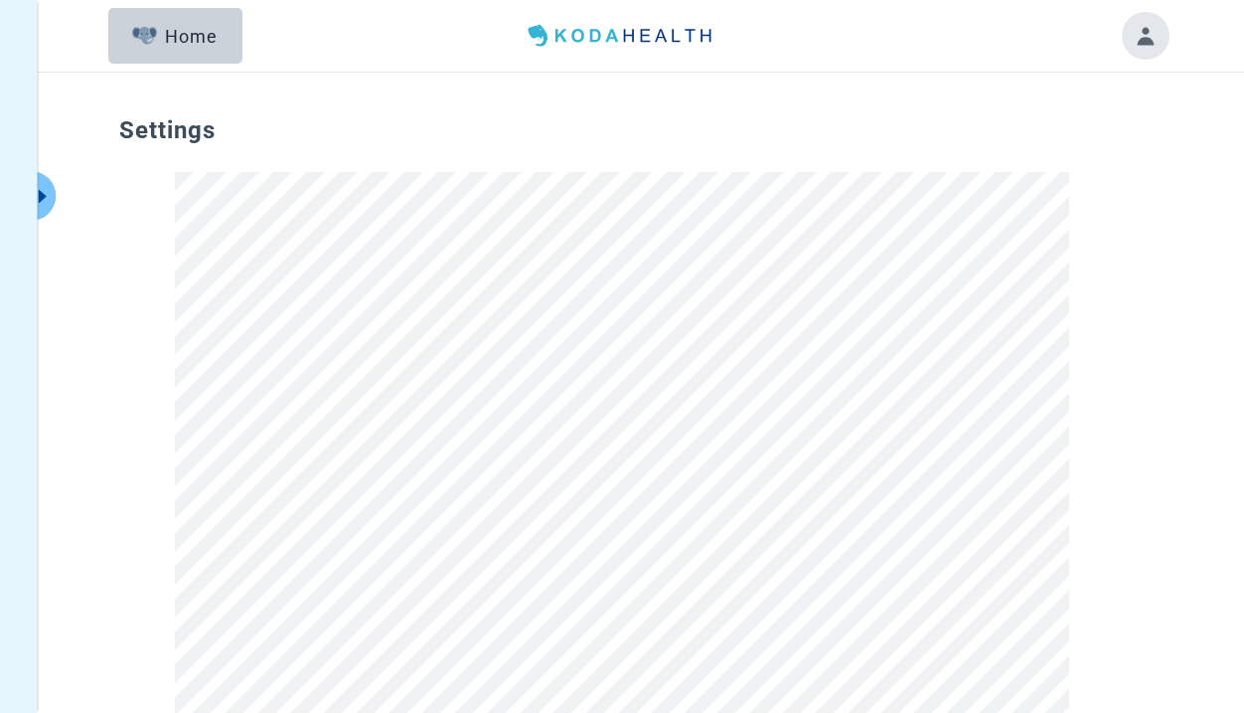
click at [1148, 42] on button "Toggle account menu" at bounding box center [1146, 36] width 48 height 48
click at [1104, 249] on span "Logout" at bounding box center [1091, 251] width 50 height 19
